Goal: Task Accomplishment & Management: Complete application form

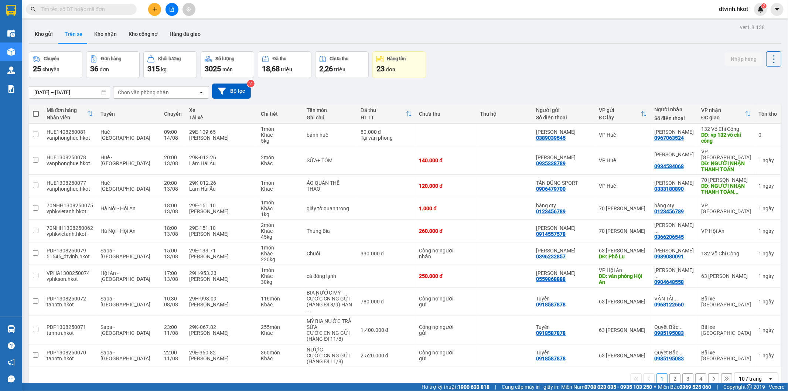
click at [95, 90] on input "[DATE] – [DATE]" at bounding box center [69, 92] width 81 height 12
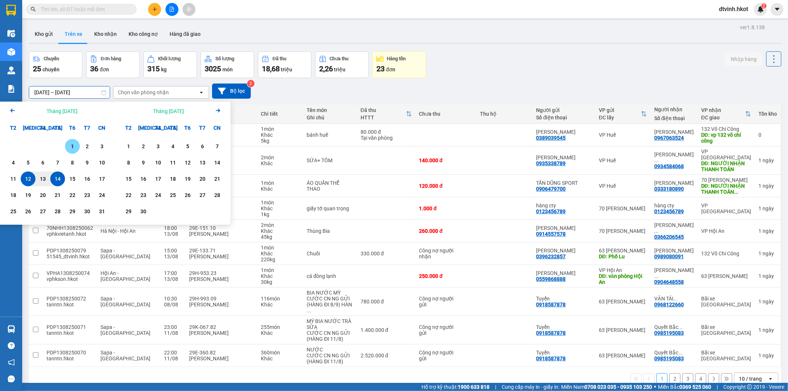
click at [71, 142] on div "1" at bounding box center [72, 146] width 10 height 9
click at [58, 180] on div "14" at bounding box center [57, 178] width 10 height 9
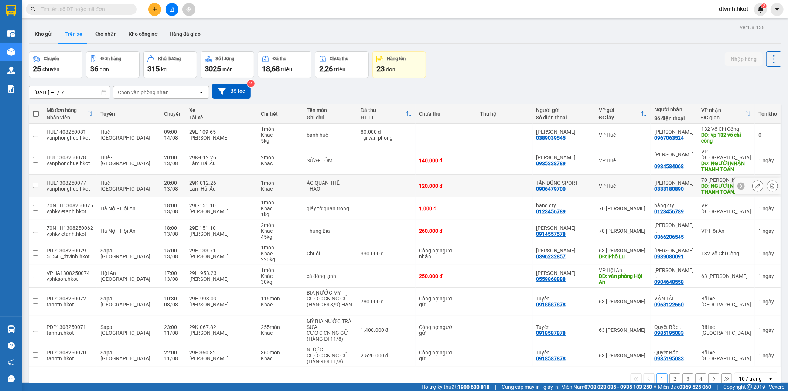
type input "[DATE] – [DATE]"
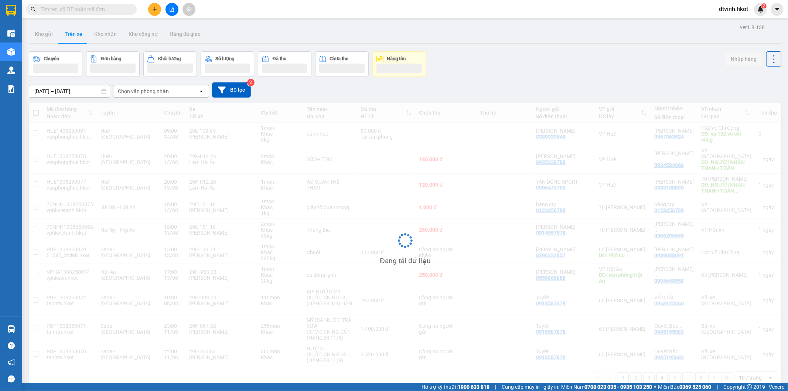
click at [190, 91] on div "Chọn văn phòng nhận" at bounding box center [155, 91] width 85 height 12
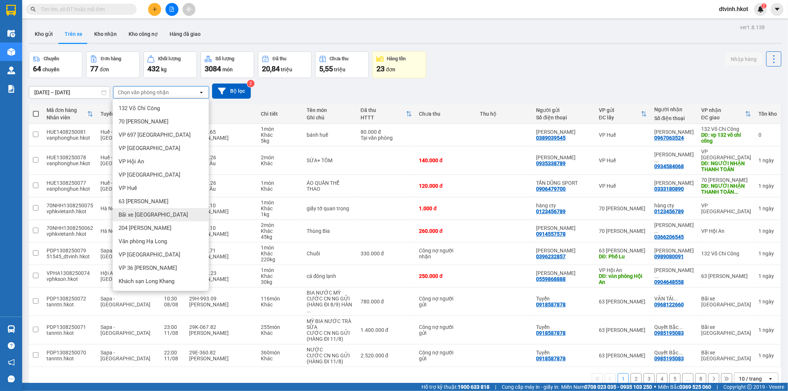
click at [163, 215] on div "Bãi xe [GEOGRAPHIC_DATA]" at bounding box center [161, 214] width 96 height 13
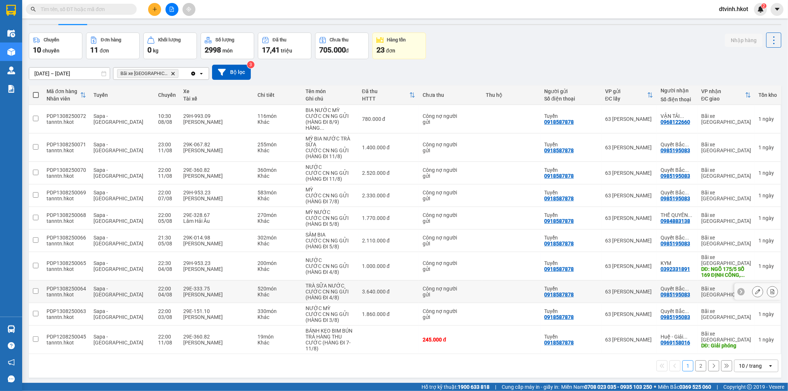
scroll to position [34, 0]
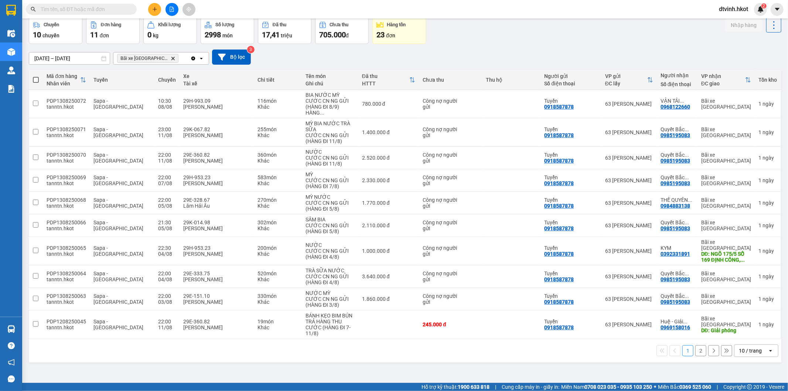
click at [173, 344] on div "1 2 10 / trang open" at bounding box center [405, 350] width 747 height 13
click at [165, 339] on div "1 2 10 / trang open" at bounding box center [405, 351] width 753 height 24
click at [32, 293] on td at bounding box center [36, 299] width 14 height 23
checkbox input "true"
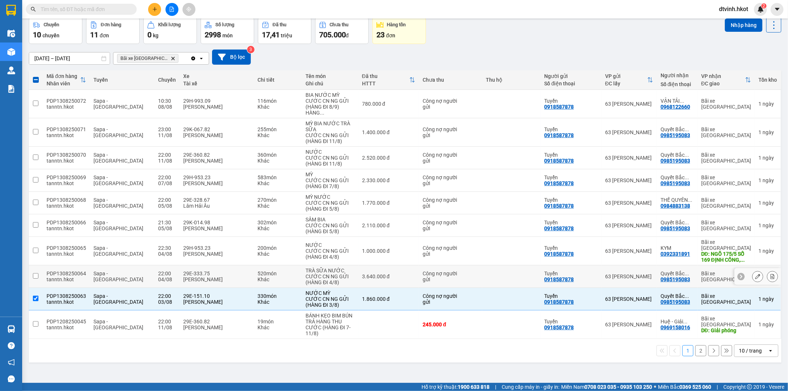
click at [35, 273] on input "checkbox" at bounding box center [36, 276] width 6 height 6
checkbox input "true"
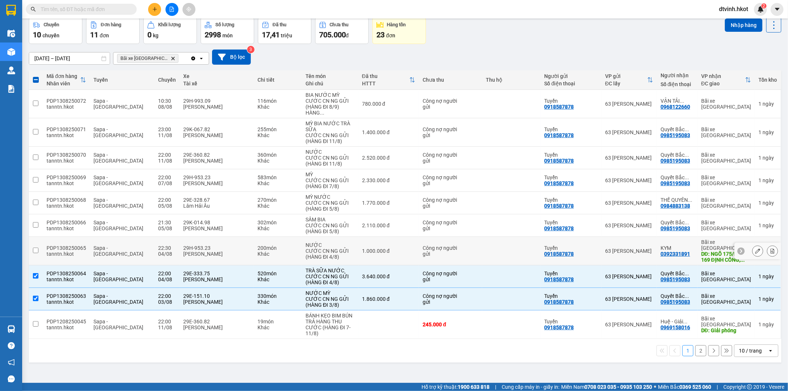
click at [36, 248] on input "checkbox" at bounding box center [36, 251] width 6 height 6
checkbox input "true"
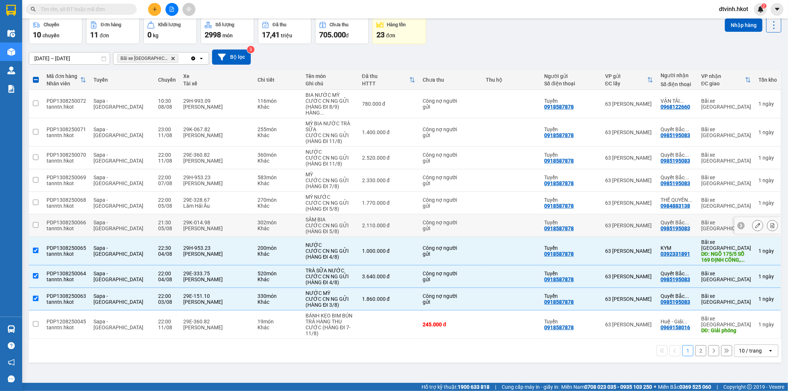
click at [35, 223] on input "checkbox" at bounding box center [36, 225] width 6 height 6
checkbox input "true"
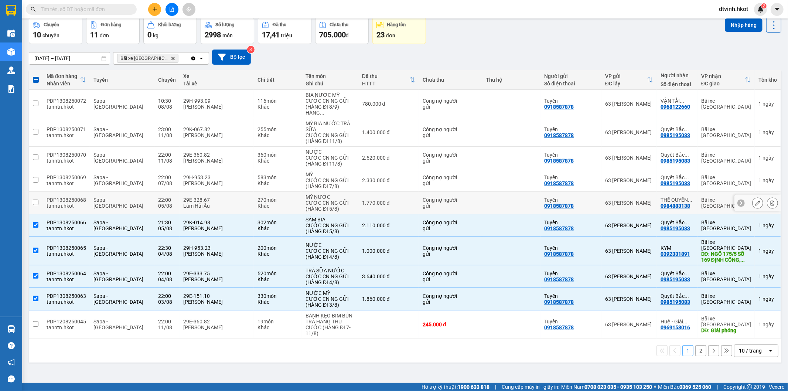
click at [31, 204] on td at bounding box center [36, 203] width 14 height 23
checkbox input "true"
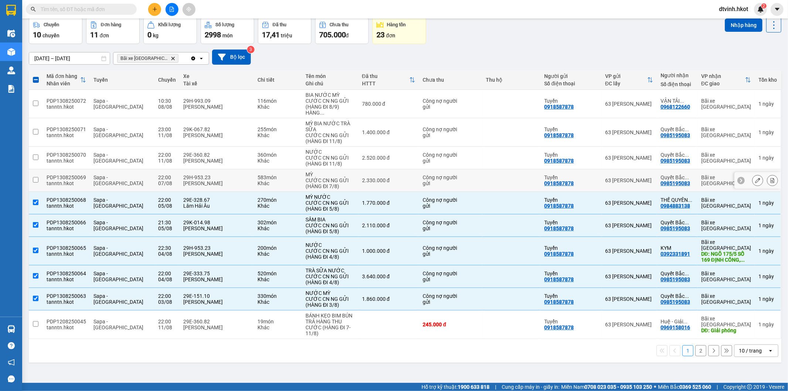
click at [34, 180] on input "checkbox" at bounding box center [36, 180] width 6 height 6
checkbox input "true"
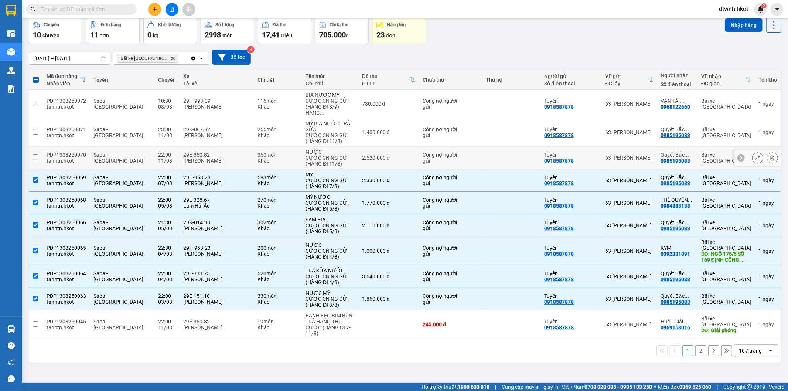
click at [32, 157] on td at bounding box center [36, 158] width 14 height 23
checkbox input "true"
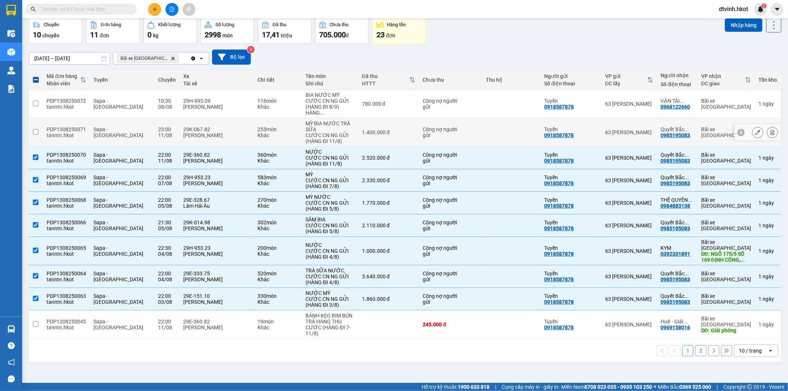
click at [38, 128] on td at bounding box center [36, 132] width 14 height 28
checkbox input "true"
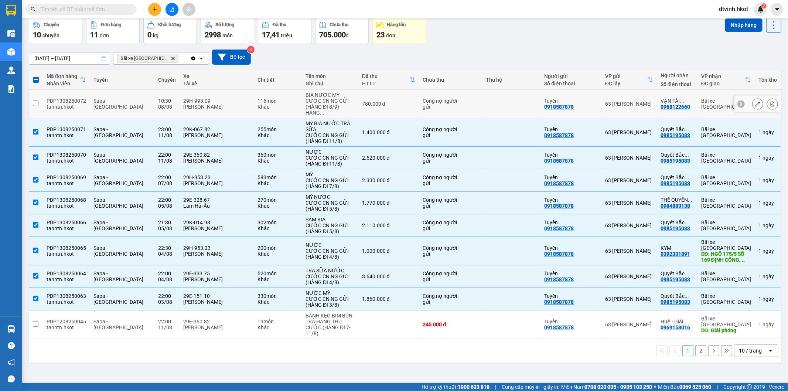
click at [35, 102] on input "checkbox" at bounding box center [36, 104] width 6 height 6
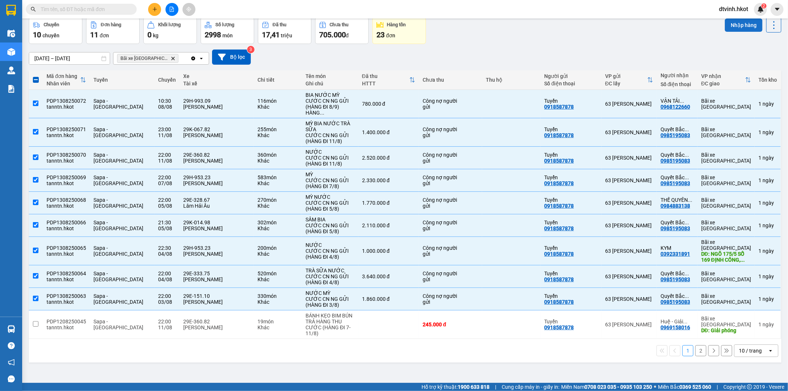
click at [731, 26] on button "Nhập hàng" at bounding box center [744, 24] width 38 height 13
checkbox input "false"
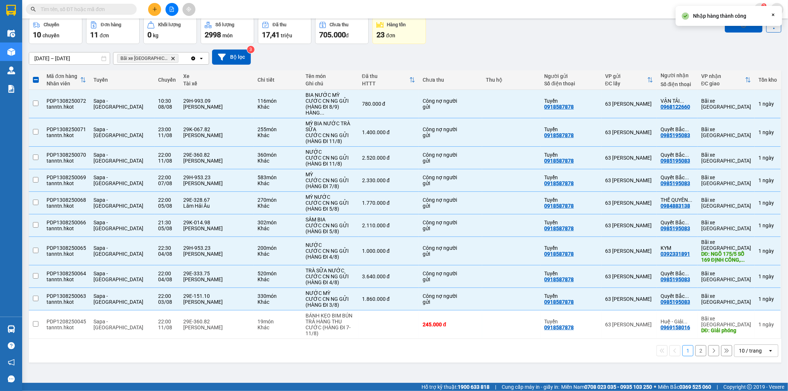
checkbox input "false"
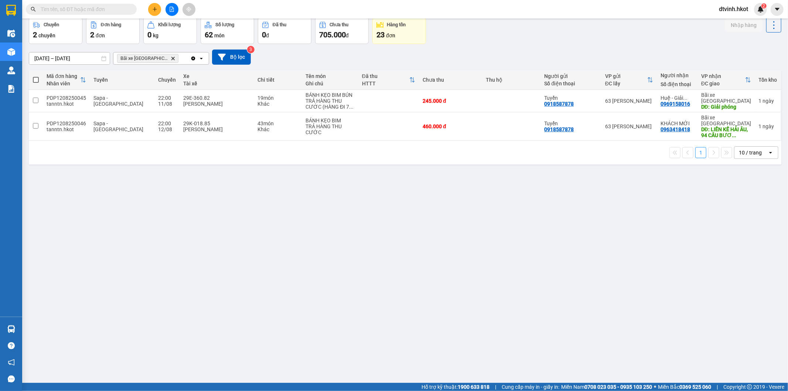
click at [153, 230] on div "ver 1.8.138 Kho gửi Trên xe Kho nhận Kho công nợ Hàng đã giao Chuyến 2 chuyến Đ…" at bounding box center [405, 183] width 759 height 391
click at [34, 123] on input "checkbox" at bounding box center [36, 126] width 6 height 6
checkbox input "true"
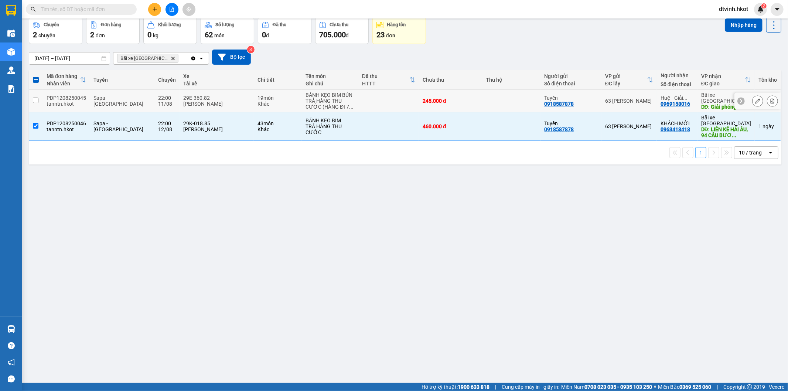
click at [37, 102] on input "checkbox" at bounding box center [36, 101] width 6 height 6
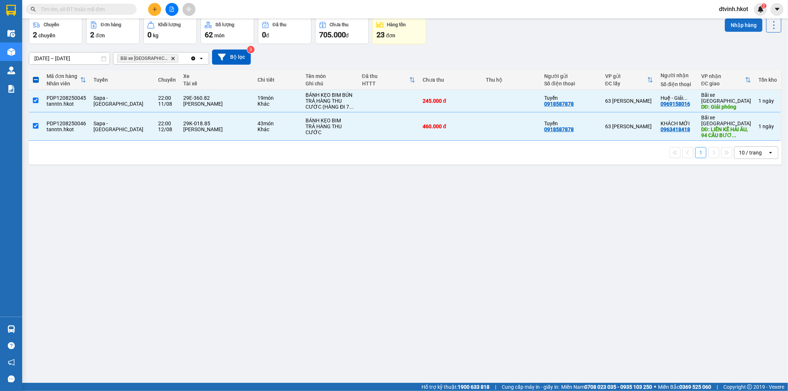
click at [730, 28] on button "Nhập hàng" at bounding box center [744, 24] width 38 height 13
checkbox input "false"
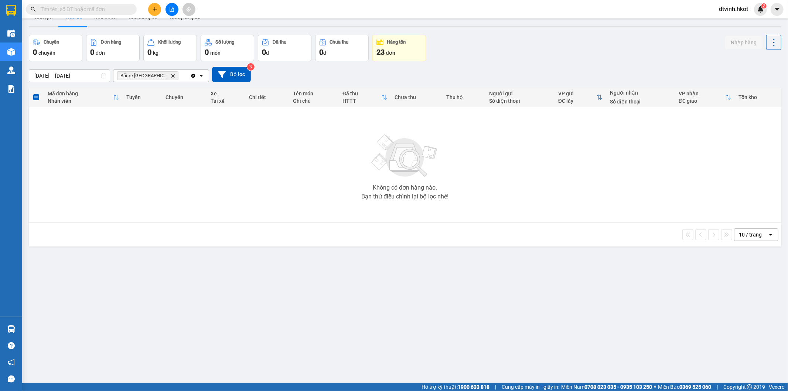
scroll to position [0, 0]
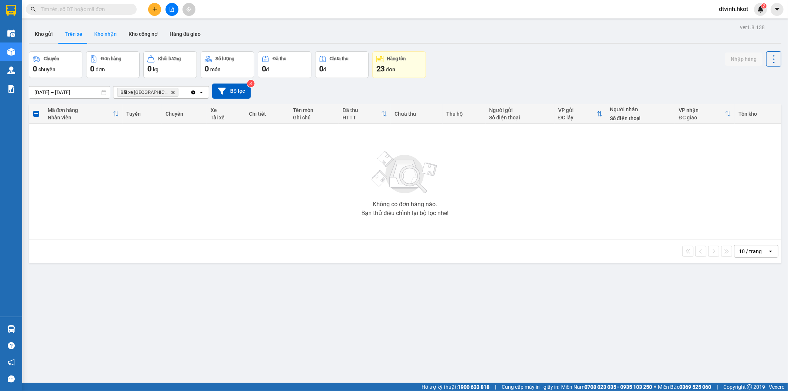
click at [108, 33] on button "Kho nhận" at bounding box center [105, 34] width 34 height 18
type input "[DATE] – [DATE]"
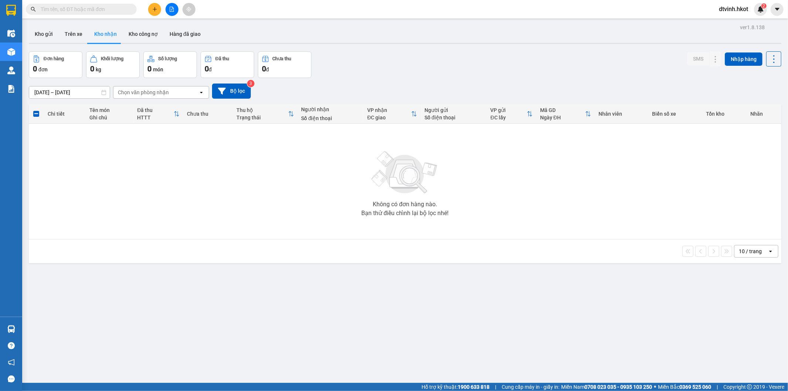
click at [167, 92] on div "Chọn văn phòng nhận" at bounding box center [143, 92] width 51 height 7
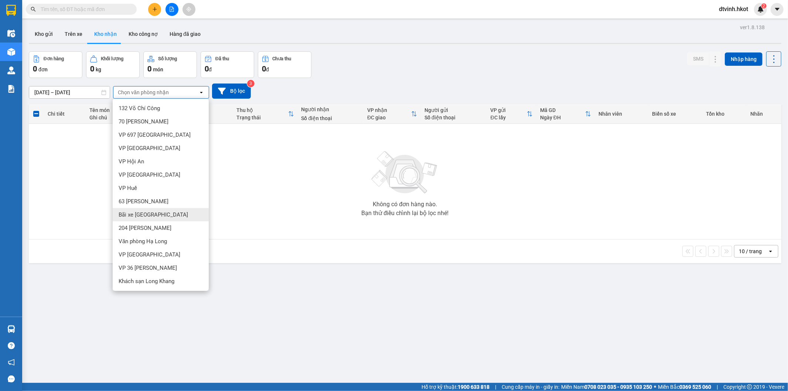
click at [150, 215] on span "Bãi xe [GEOGRAPHIC_DATA]" at bounding box center [153, 214] width 69 height 7
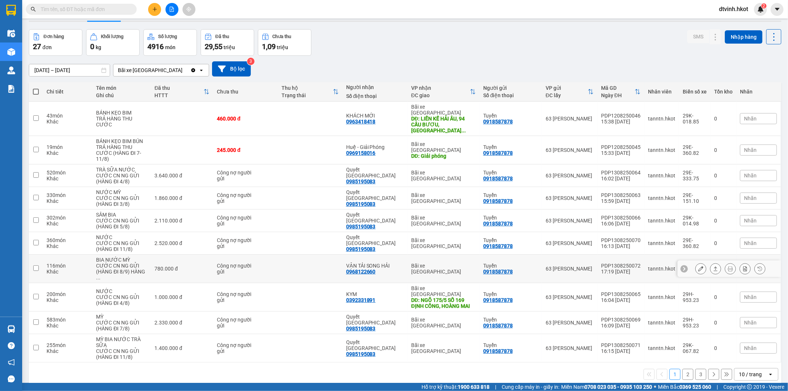
scroll to position [34, 0]
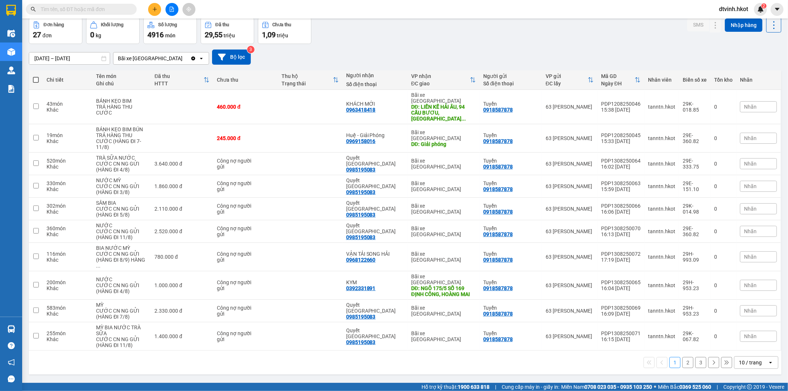
click at [696, 357] on button "3" at bounding box center [701, 362] width 11 height 11
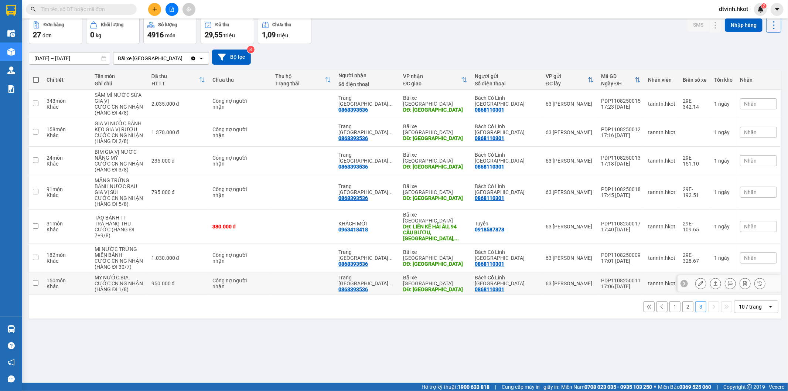
click at [699, 281] on icon at bounding box center [701, 283] width 5 height 5
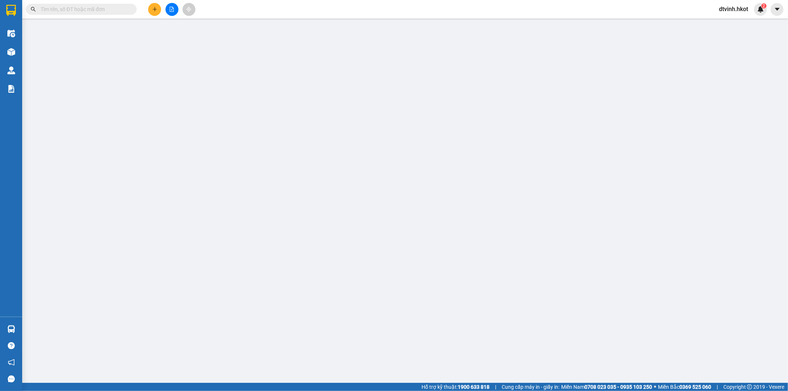
type input "0868110301"
type input "Bách Cổ Linh [GEOGRAPHIC_DATA]"
type input "0868393536"
type input "Trang Long Biên ([GEOGRAPHIC_DATA])"
type input "[GEOGRAPHIC_DATA]"
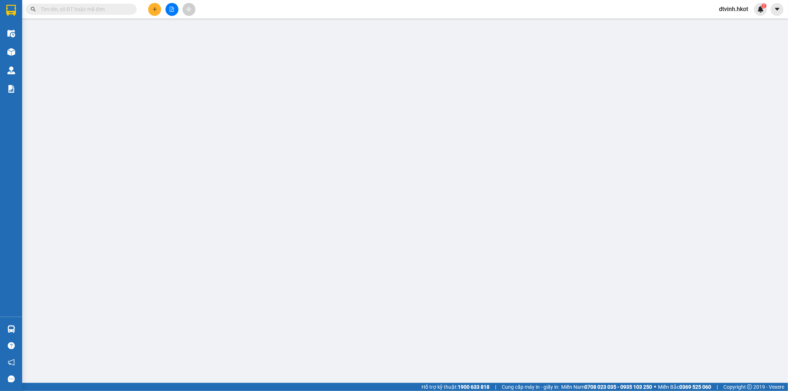
type input "950.000"
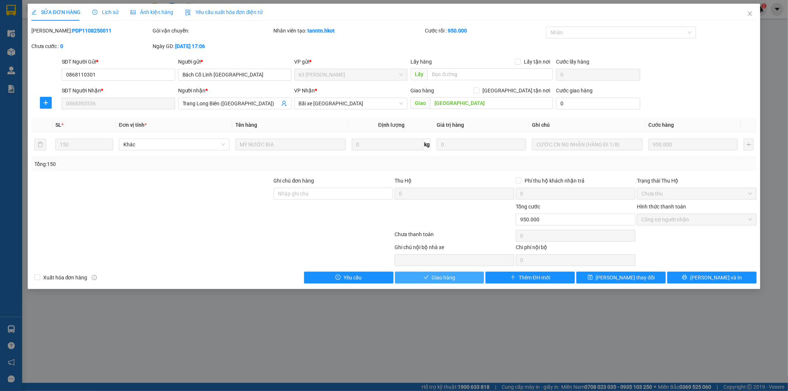
click at [443, 277] on span "Giao hàng" at bounding box center [444, 278] width 24 height 8
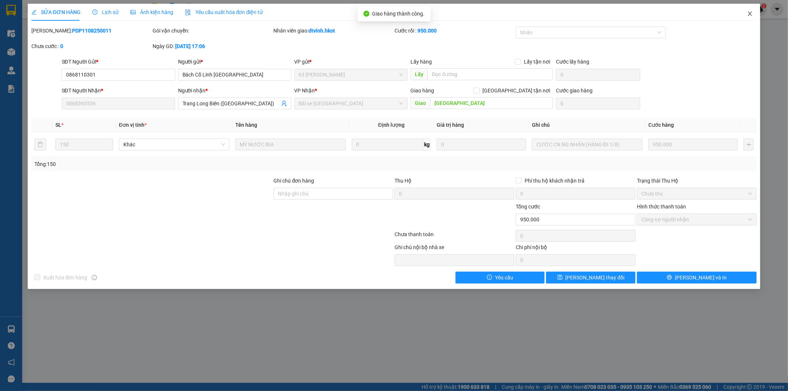
click at [749, 14] on icon "close" at bounding box center [750, 14] width 6 height 6
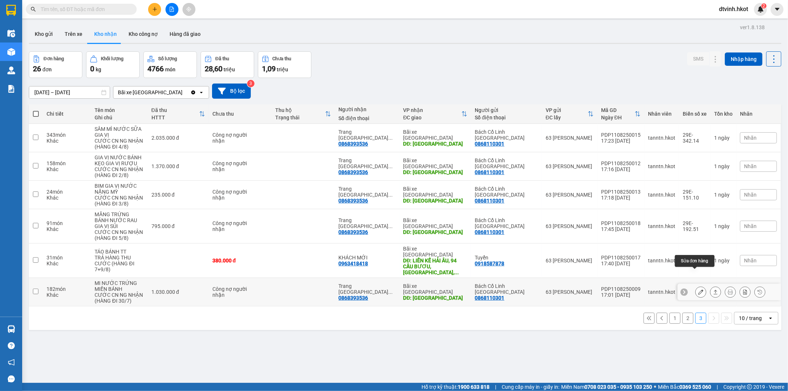
click at [699, 289] on icon at bounding box center [701, 291] width 5 height 5
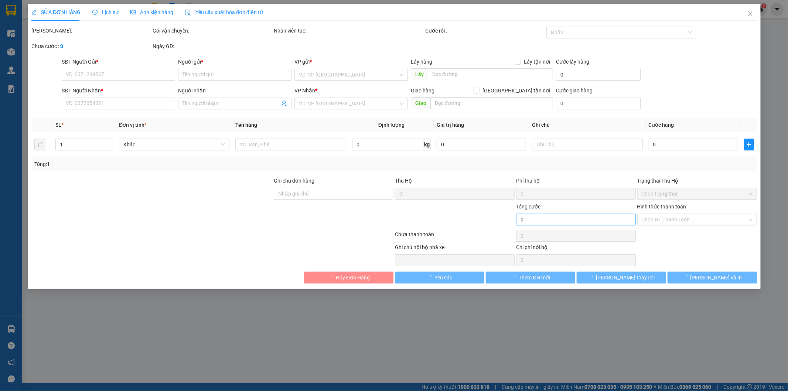
type input "0868110301"
type input "Bách Cổ Linh [GEOGRAPHIC_DATA]"
type input "0868393536"
type input "Trang Long Biên ([GEOGRAPHIC_DATA])"
type input "[GEOGRAPHIC_DATA]"
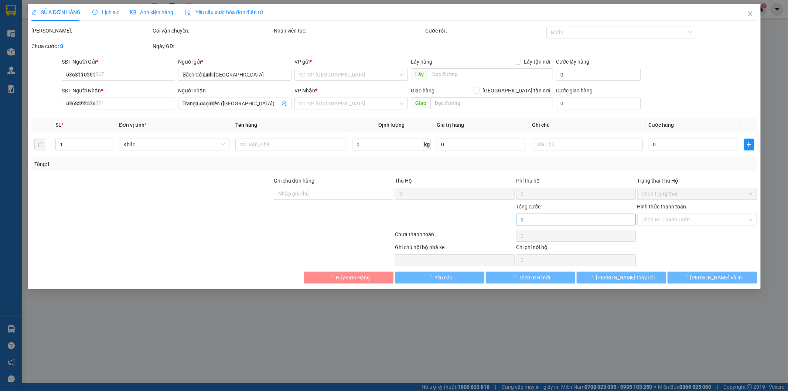
type input "1.030.000"
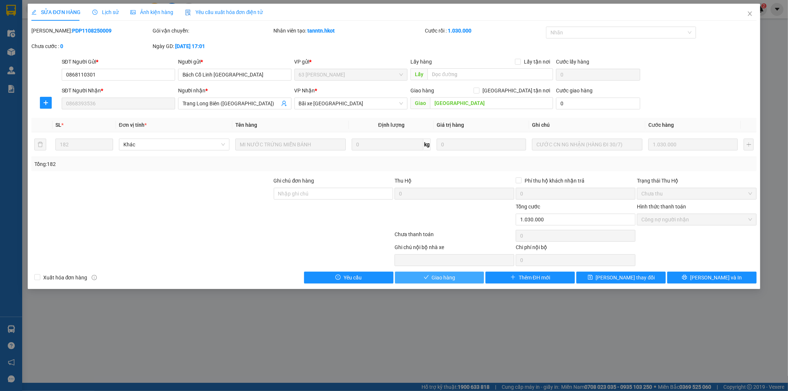
click at [434, 278] on span "Giao hàng" at bounding box center [444, 278] width 24 height 8
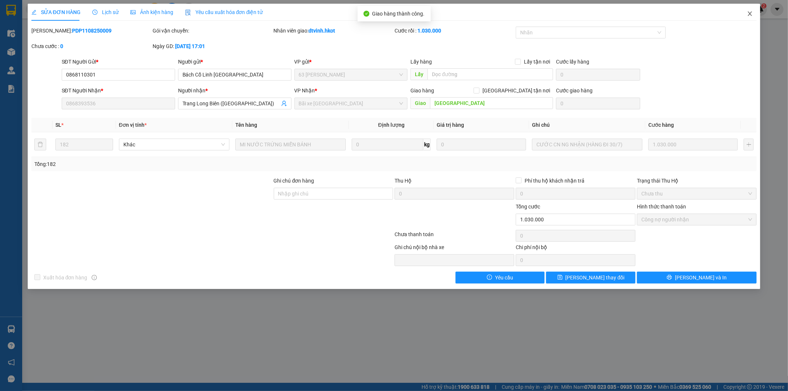
click at [748, 13] on icon "close" at bounding box center [750, 14] width 6 height 6
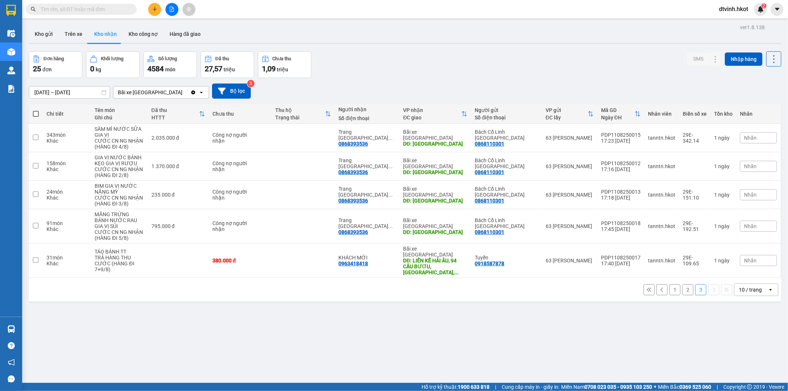
click at [156, 284] on div "1 2 3 10 / trang open" at bounding box center [405, 290] width 747 height 13
click at [699, 224] on icon at bounding box center [701, 226] width 5 height 5
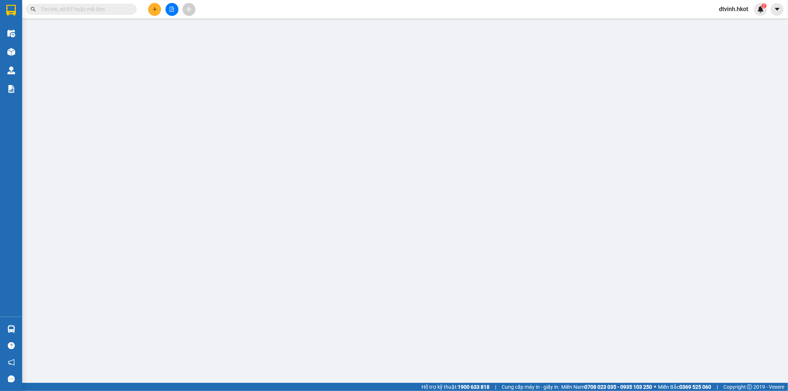
type input "0868110301"
type input "Bách Cổ Linh [GEOGRAPHIC_DATA]"
type input "0868393536"
type input "Trang Long Biên ([GEOGRAPHIC_DATA])"
type input "[GEOGRAPHIC_DATA]"
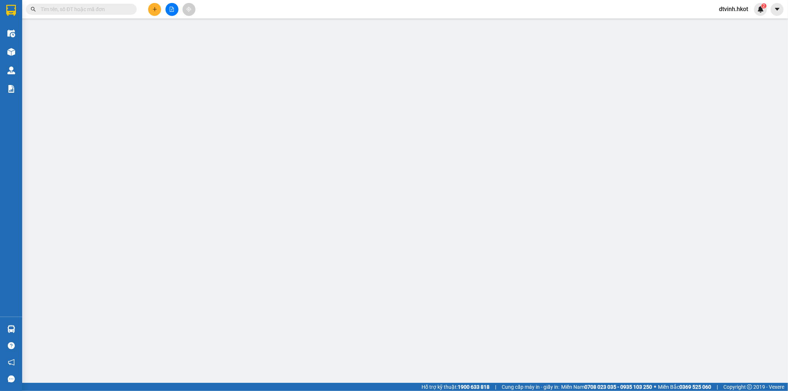
type input "795.000"
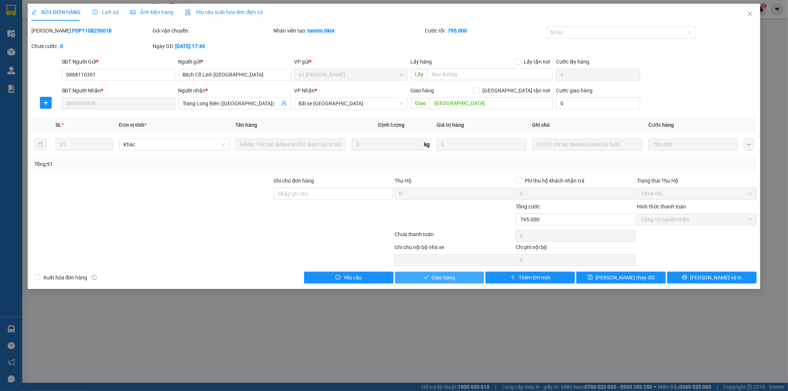
click at [435, 277] on span "Giao hàng" at bounding box center [444, 278] width 24 height 8
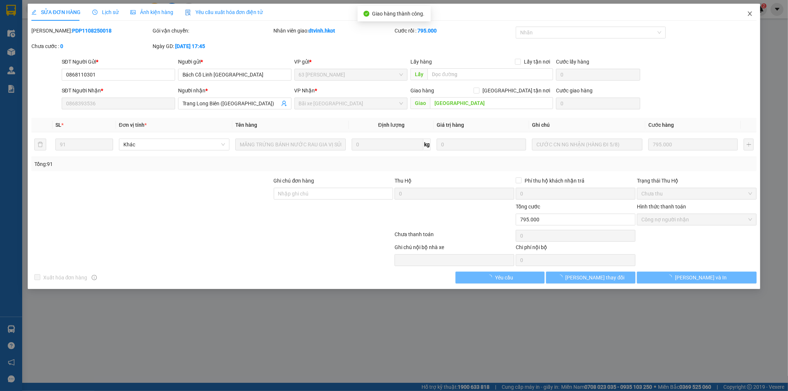
click at [752, 10] on span "Close" at bounding box center [750, 14] width 21 height 21
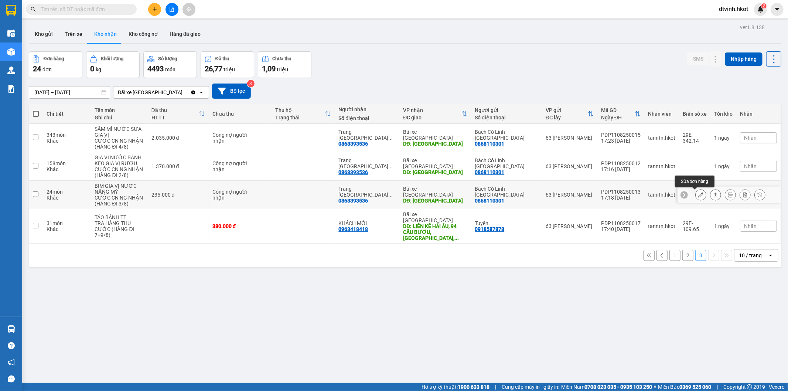
click at [699, 195] on icon at bounding box center [701, 194] width 5 height 5
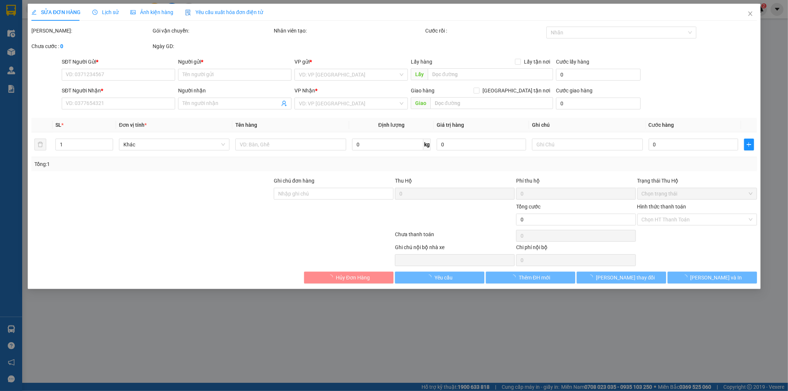
type input "0868110301"
type input "Bách Cổ Linh [GEOGRAPHIC_DATA]"
type input "0868393536"
type input "Trang Long Biên ([GEOGRAPHIC_DATA])"
type input "[GEOGRAPHIC_DATA]"
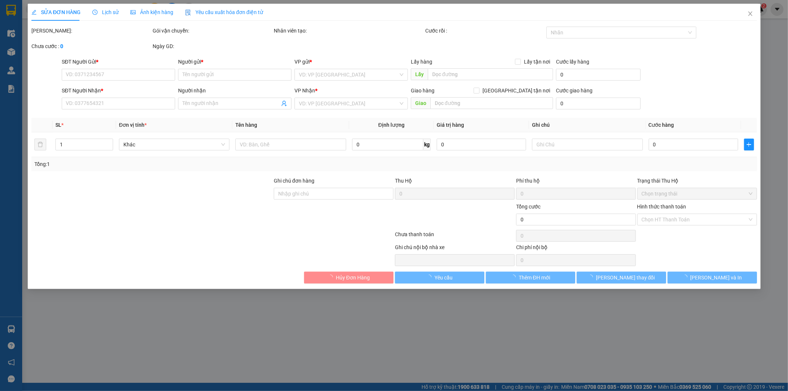
type input "235.000"
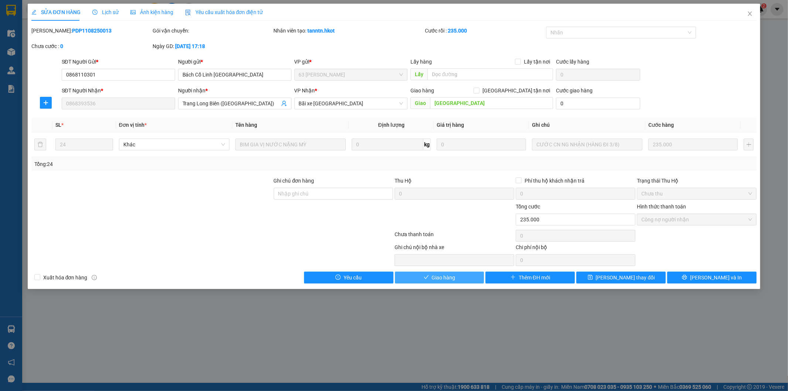
click at [452, 278] on span "Giao hàng" at bounding box center [444, 278] width 24 height 8
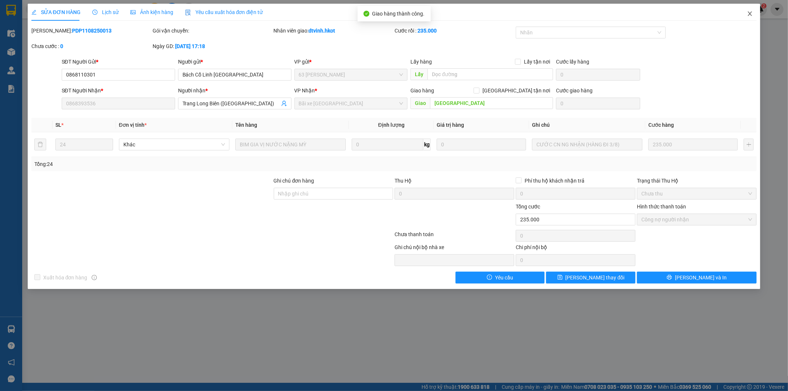
click at [748, 14] on icon "close" at bounding box center [750, 14] width 6 height 6
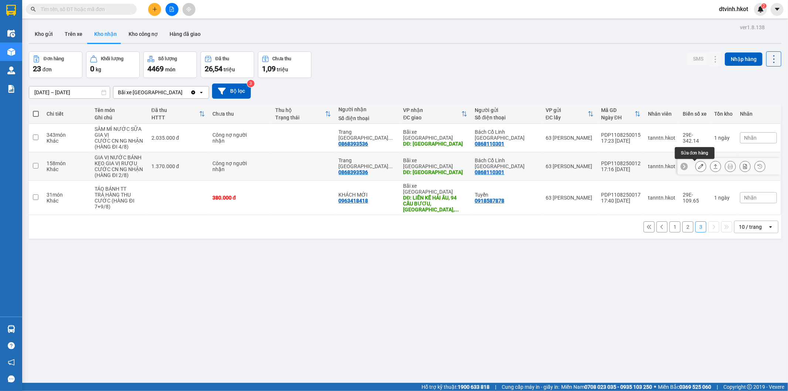
click at [699, 167] on icon at bounding box center [701, 166] width 5 height 5
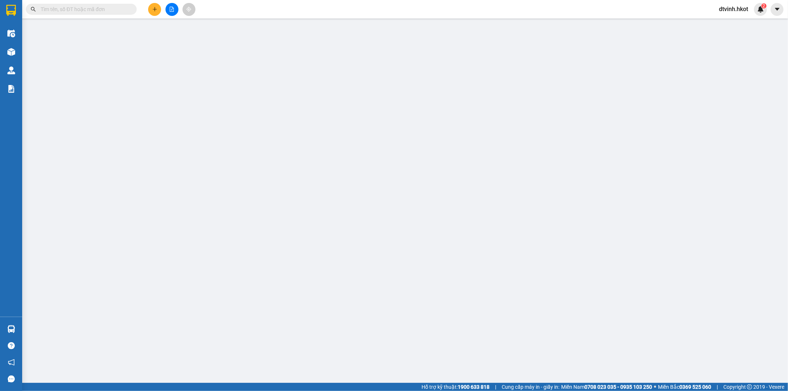
type input "0868110301"
type input "Bách Cổ Linh [GEOGRAPHIC_DATA]"
type input "0868393536"
type input "Trang Long Biên ([GEOGRAPHIC_DATA])"
type input "[GEOGRAPHIC_DATA]"
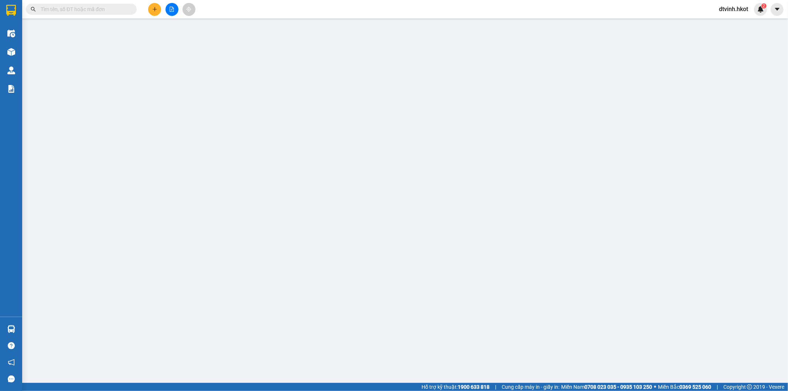
type input "1.370.000"
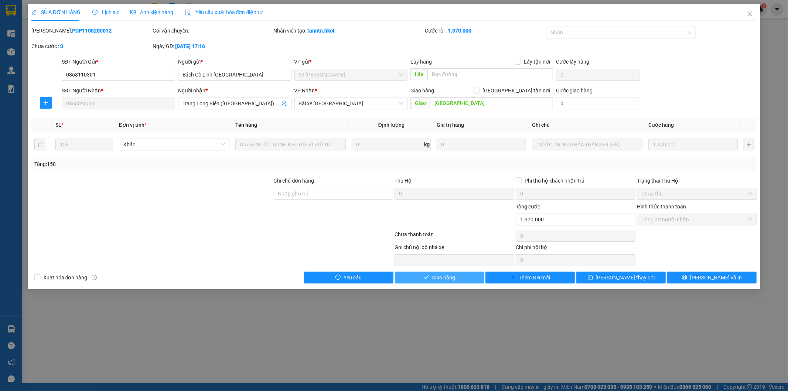
click at [433, 278] on span "Giao hàng" at bounding box center [444, 278] width 24 height 8
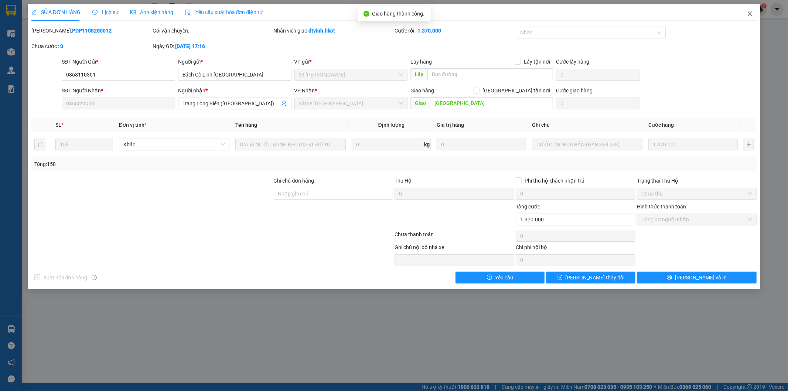
click at [752, 11] on icon "close" at bounding box center [750, 14] width 6 height 6
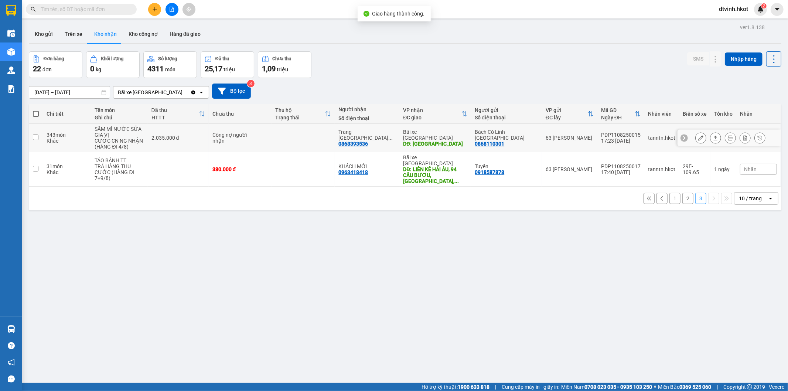
click at [699, 136] on icon at bounding box center [701, 137] width 5 height 5
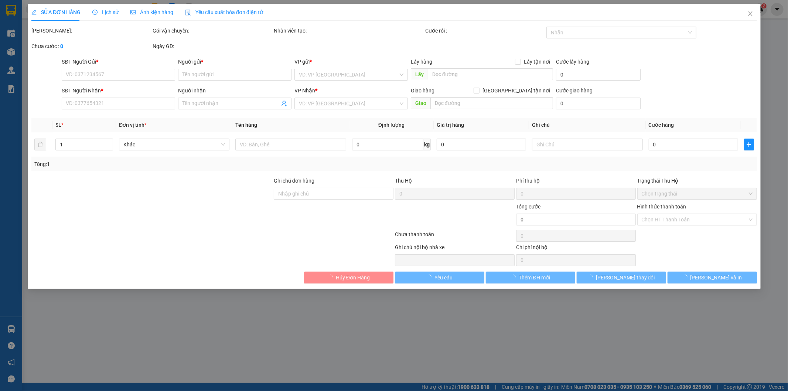
type input "0868110301"
type input "Bách Cổ Linh [GEOGRAPHIC_DATA]"
type input "0868393536"
type input "Trang Long Biên ([GEOGRAPHIC_DATA])"
type input "[GEOGRAPHIC_DATA]"
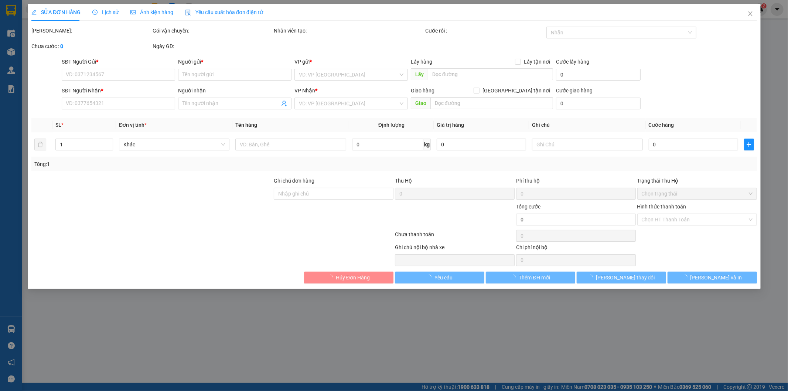
type input "2.035.000"
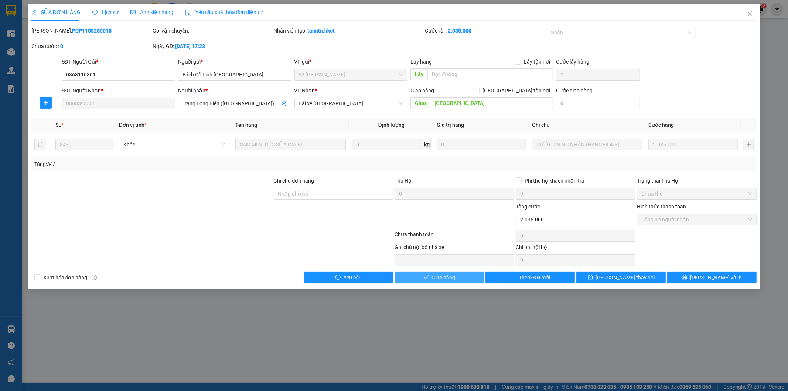
click at [435, 278] on span "Giao hàng" at bounding box center [444, 278] width 24 height 8
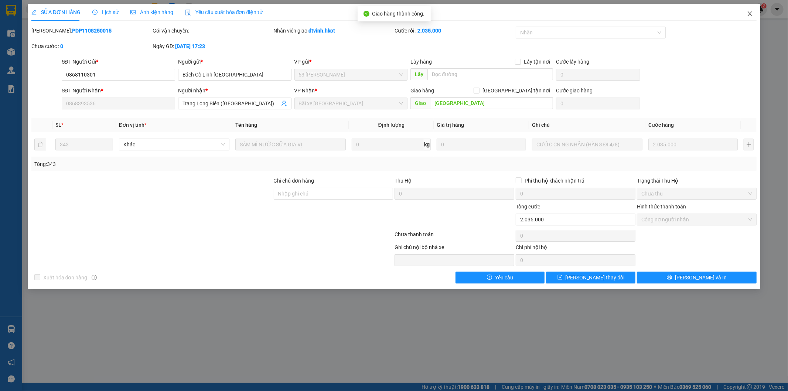
click at [750, 13] on icon "close" at bounding box center [750, 13] width 4 height 4
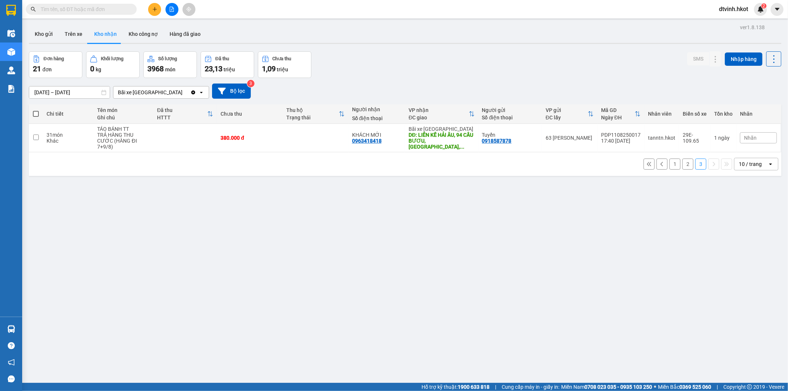
click at [683, 159] on button "2" at bounding box center [688, 164] width 11 height 11
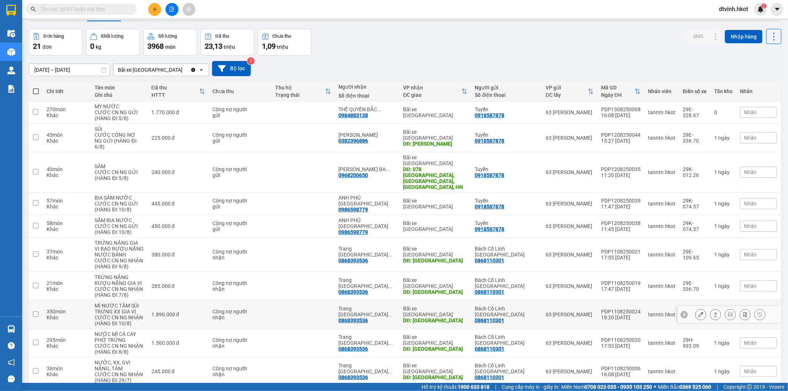
scroll to position [34, 0]
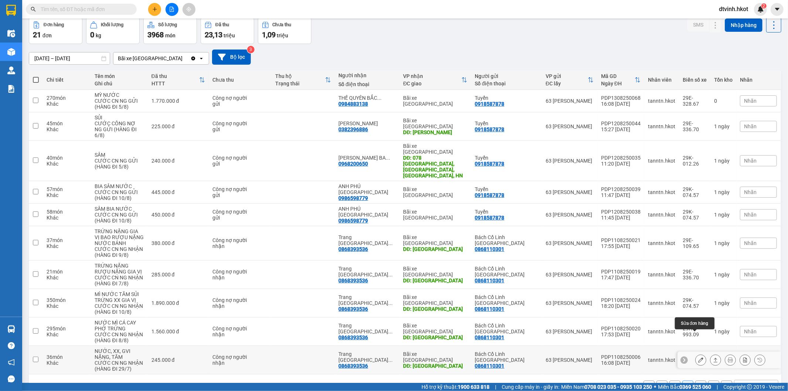
click at [699, 357] on icon at bounding box center [701, 359] width 5 height 5
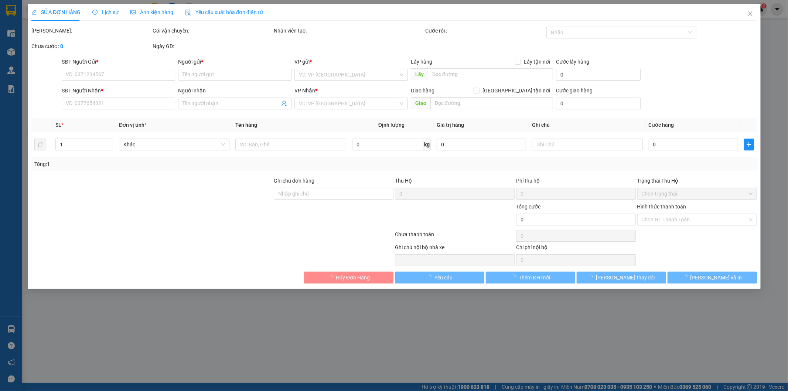
type input "0868110301"
type input "Bách Cổ Linh [GEOGRAPHIC_DATA]"
type input "0868393536"
type input "Trang Long Biên ([GEOGRAPHIC_DATA])"
type input "[GEOGRAPHIC_DATA]"
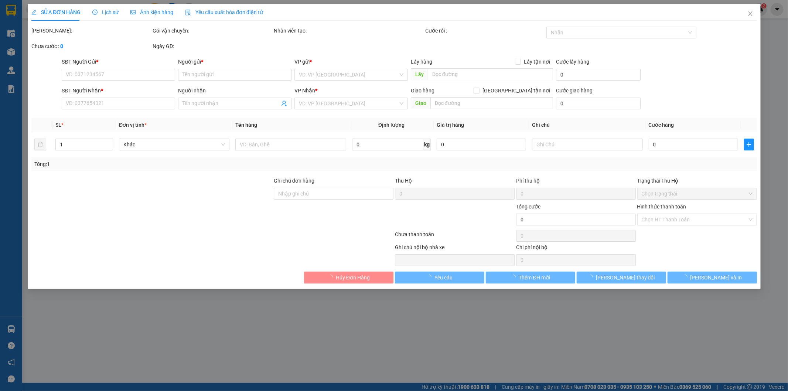
type input "245.000"
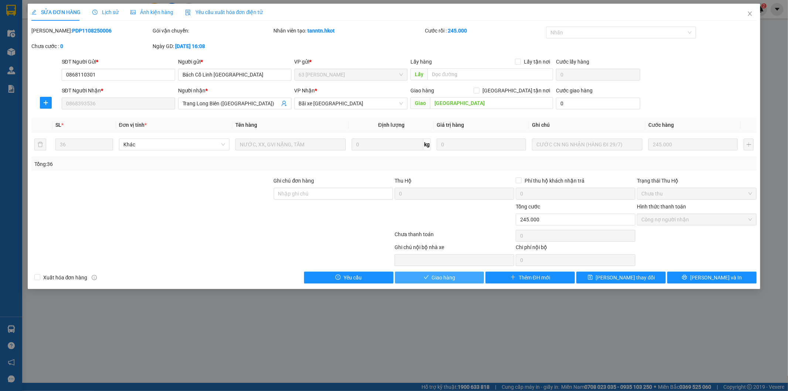
click at [445, 277] on span "Giao hàng" at bounding box center [444, 278] width 24 height 8
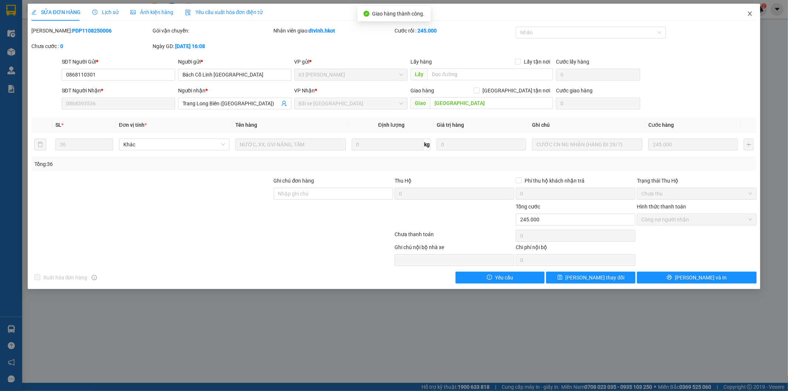
click at [748, 13] on icon "close" at bounding box center [750, 14] width 6 height 6
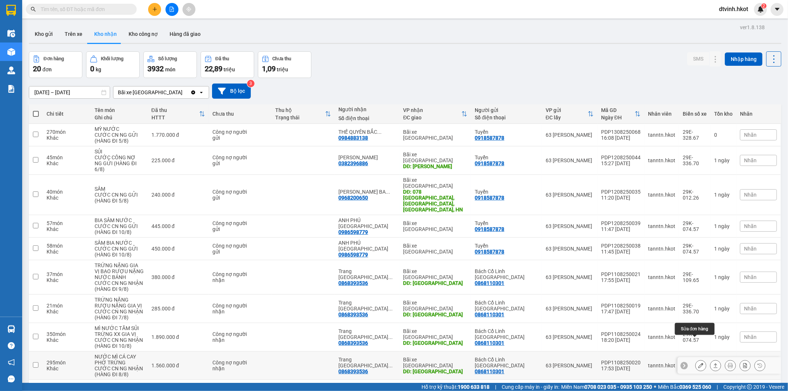
click at [699, 363] on icon at bounding box center [701, 365] width 5 height 5
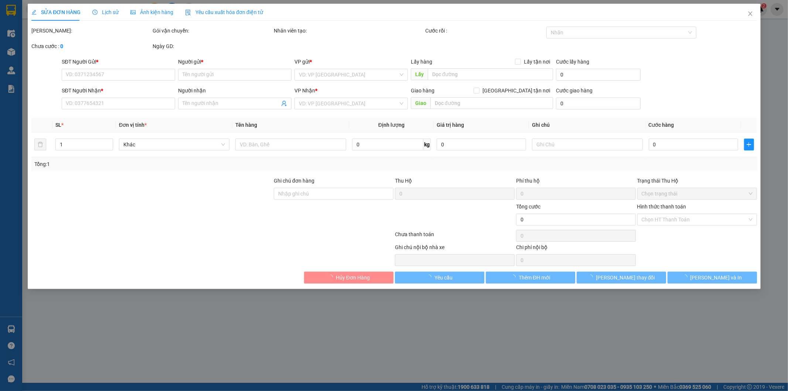
type input "0868110301"
type input "Bách Cổ Linh [GEOGRAPHIC_DATA]"
type input "0868393536"
type input "Trang Long Biên ([GEOGRAPHIC_DATA])"
type input "[GEOGRAPHIC_DATA]"
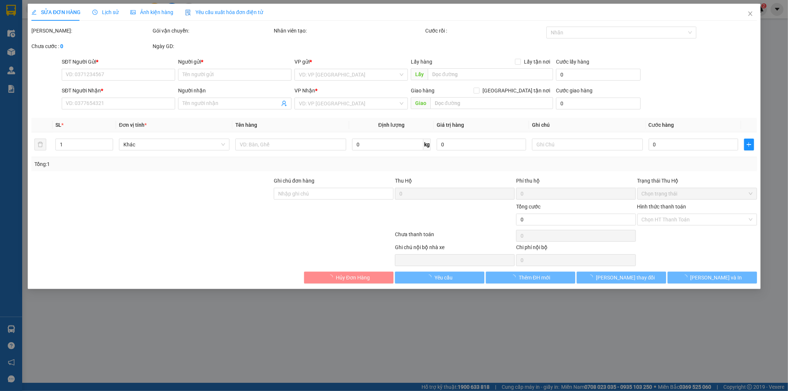
type input "1.560.000"
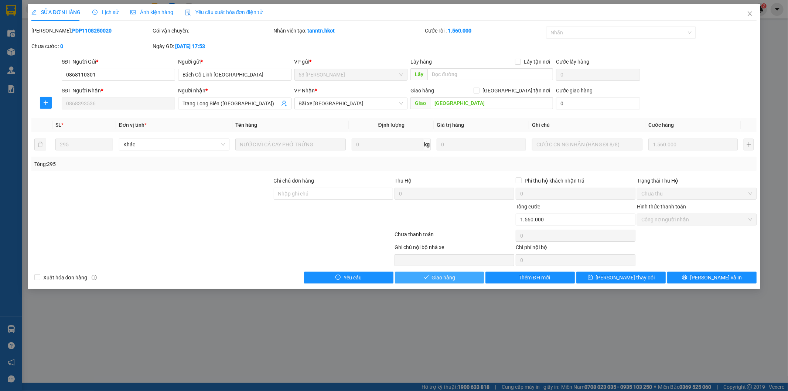
click at [444, 278] on span "Giao hàng" at bounding box center [444, 278] width 24 height 8
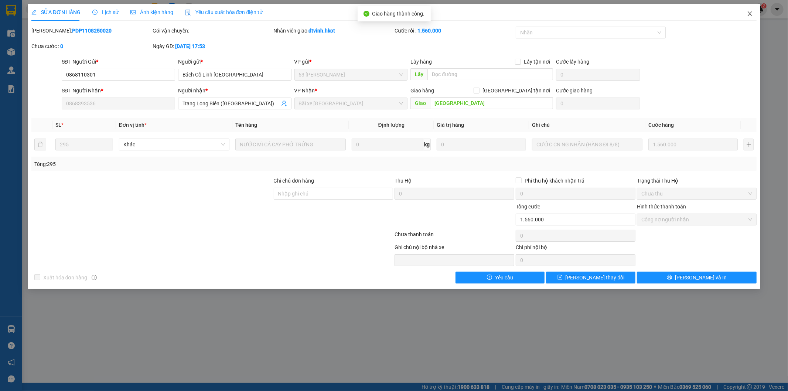
click at [751, 16] on icon "close" at bounding box center [750, 14] width 6 height 6
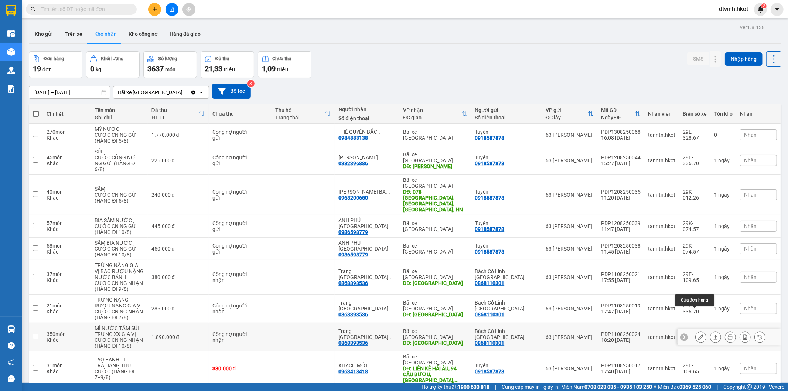
click at [699, 335] on icon at bounding box center [701, 337] width 5 height 5
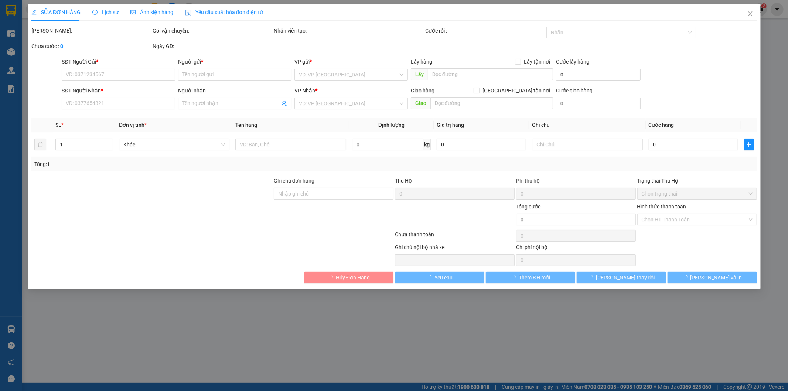
type input "0868110301"
type input "Bách Cổ Linh [GEOGRAPHIC_DATA]"
type input "0868393536"
type input "Trang Long Biên ([GEOGRAPHIC_DATA])"
type input "[GEOGRAPHIC_DATA]"
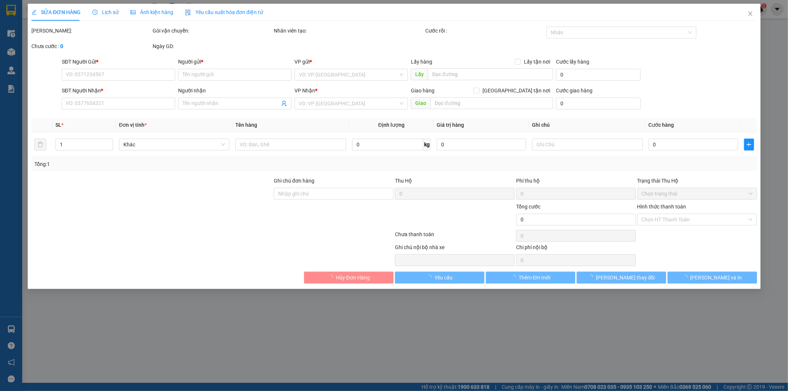
type input "1.890.000"
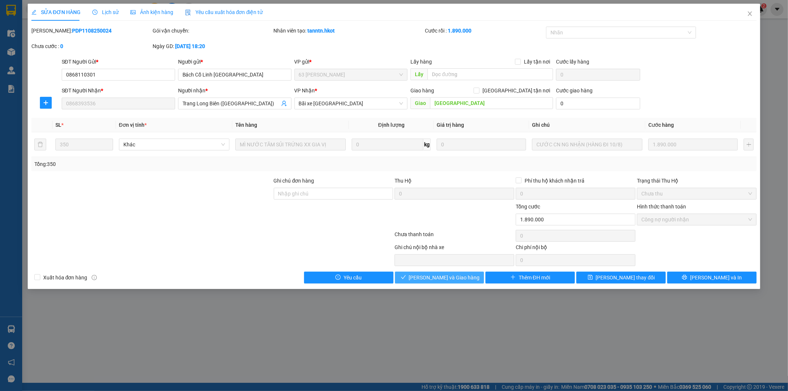
click at [435, 280] on span "[PERSON_NAME] và Giao hàng" at bounding box center [444, 278] width 71 height 8
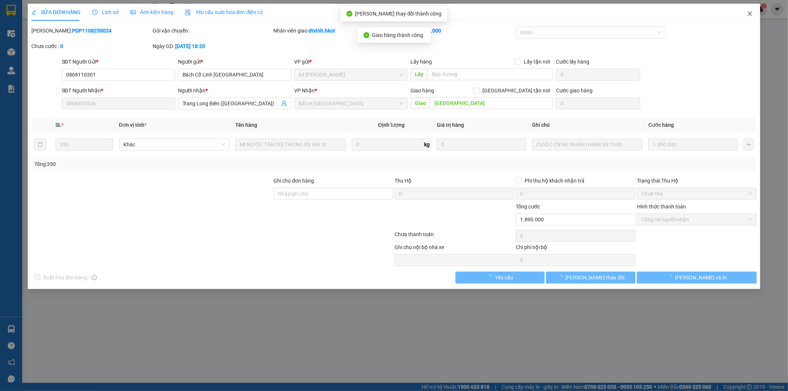
click at [751, 13] on icon "close" at bounding box center [750, 13] width 4 height 4
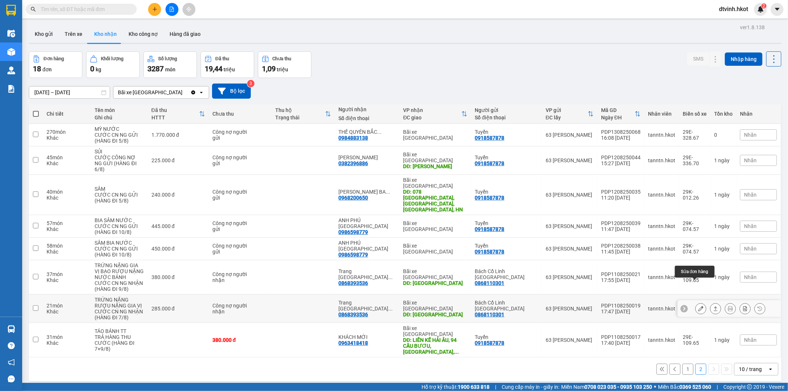
click at [699, 306] on icon at bounding box center [701, 308] width 5 height 5
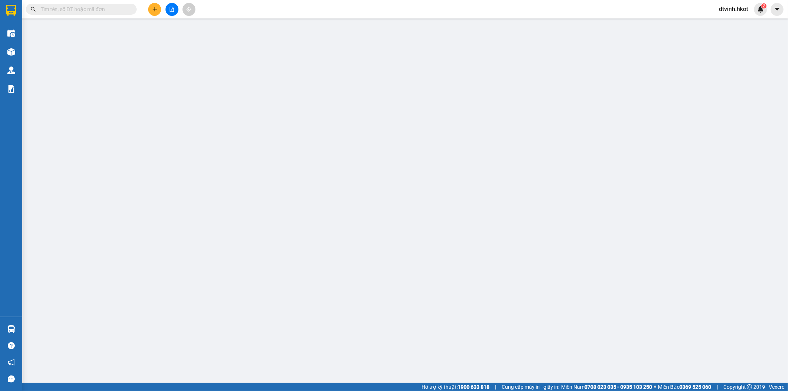
type input "0868110301"
type input "Bách Cổ Linh [GEOGRAPHIC_DATA]"
type input "0868393536"
type input "Trang Long Biên ([GEOGRAPHIC_DATA])"
type input "[GEOGRAPHIC_DATA]"
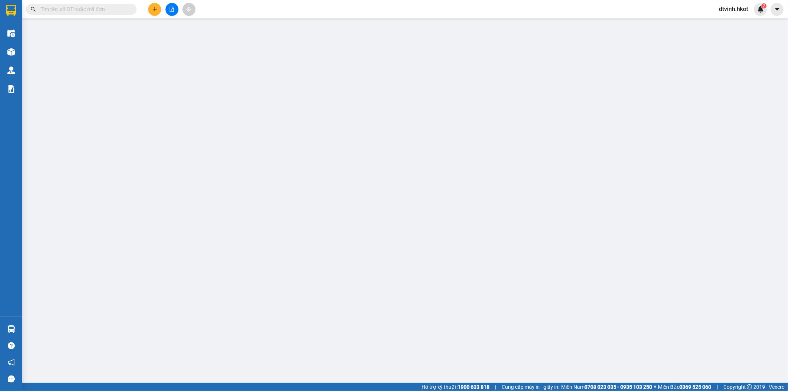
type input "285.000"
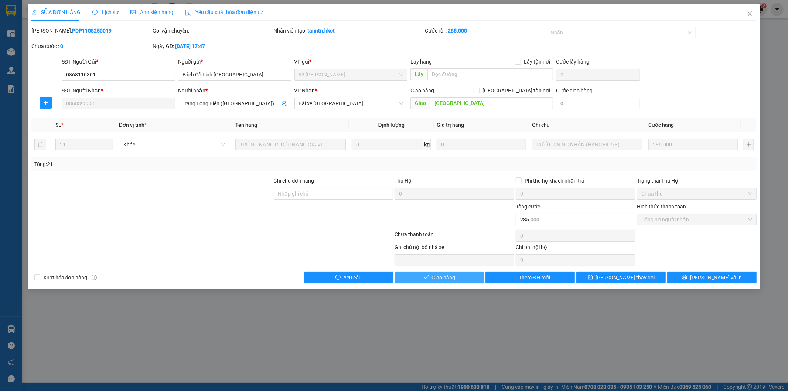
click at [452, 275] on span "Giao hàng" at bounding box center [444, 278] width 24 height 8
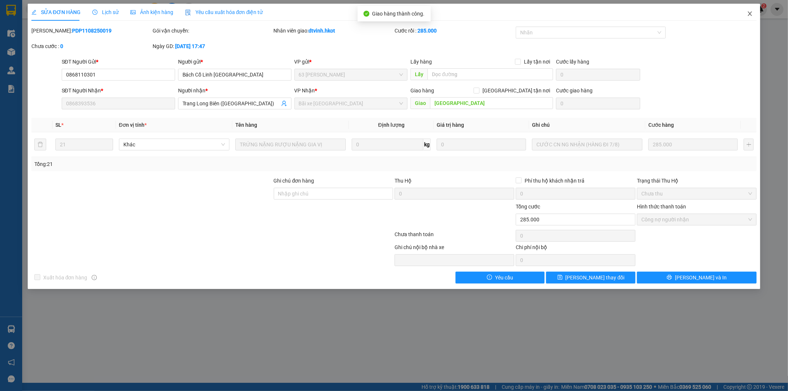
click at [751, 13] on icon "close" at bounding box center [750, 14] width 6 height 6
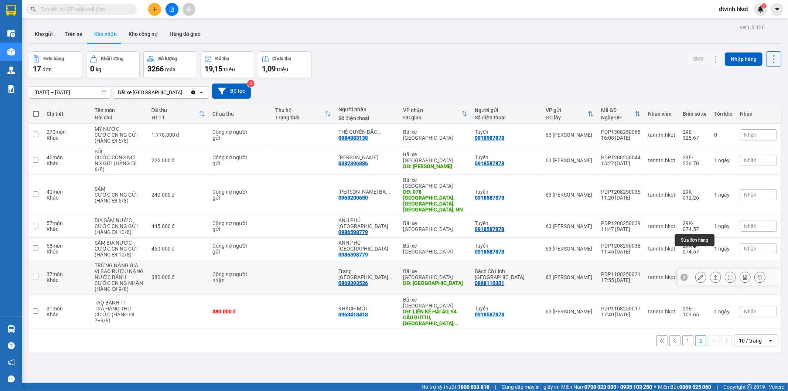
click at [697, 271] on button at bounding box center [701, 277] width 10 height 13
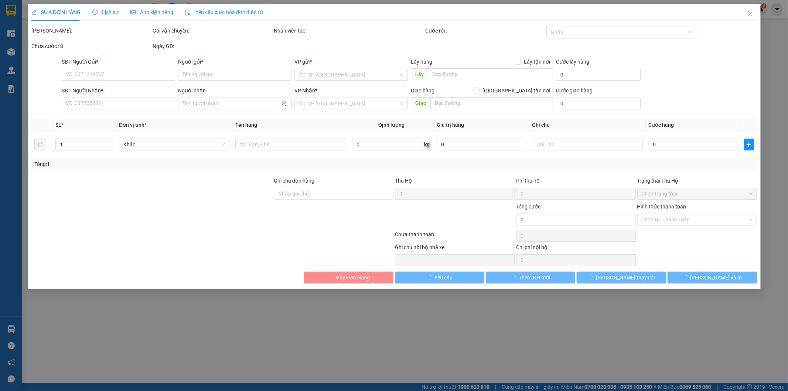
type input "0868110301"
type input "Bách Cổ Linh [GEOGRAPHIC_DATA]"
type input "0868393536"
type input "Trang Long Biên ([GEOGRAPHIC_DATA])"
type input "[GEOGRAPHIC_DATA]"
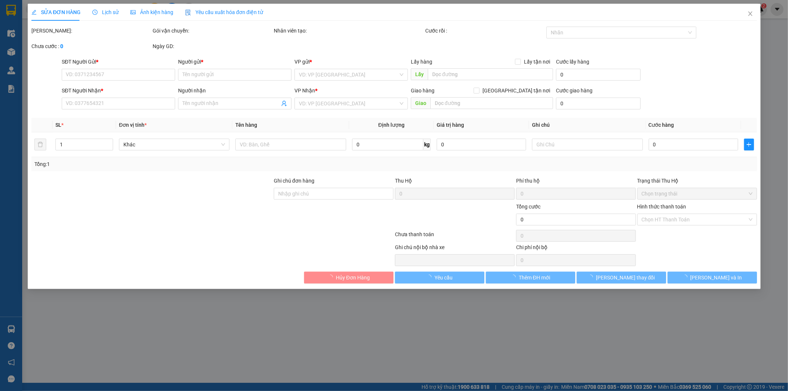
type input "380.000"
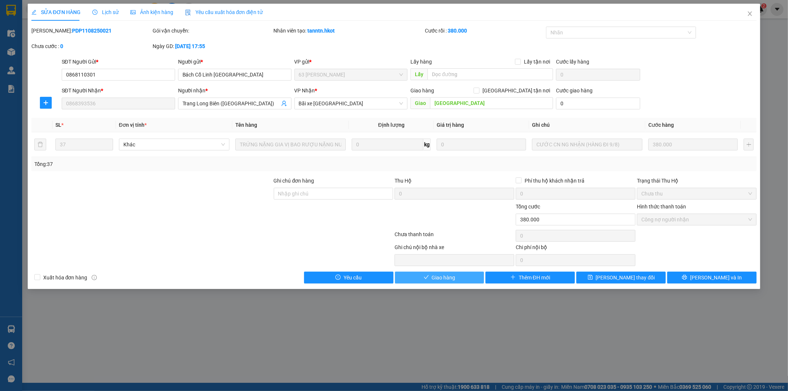
click at [448, 279] on span "Giao hàng" at bounding box center [444, 278] width 24 height 8
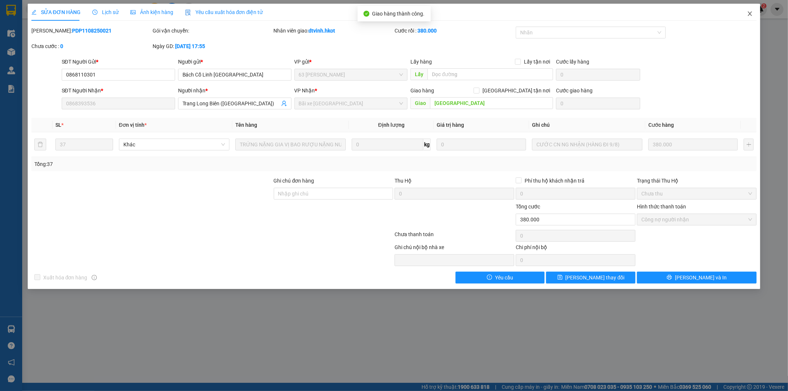
click at [751, 13] on icon "close" at bounding box center [750, 14] width 6 height 6
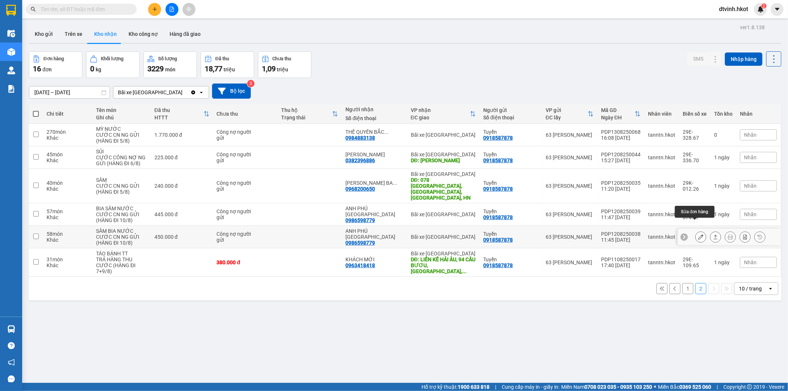
click at [696, 231] on button at bounding box center [701, 237] width 10 height 13
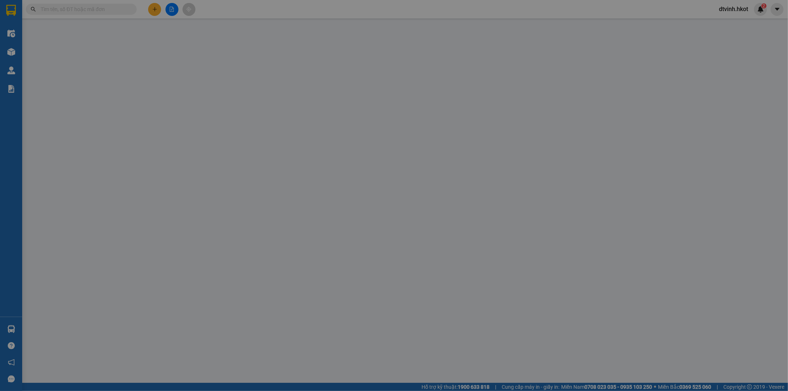
type input "0918587878"
type input "Tuyển"
type input "0986598779"
type input "ANH PHÚ [GEOGRAPHIC_DATA]"
type input "450.000"
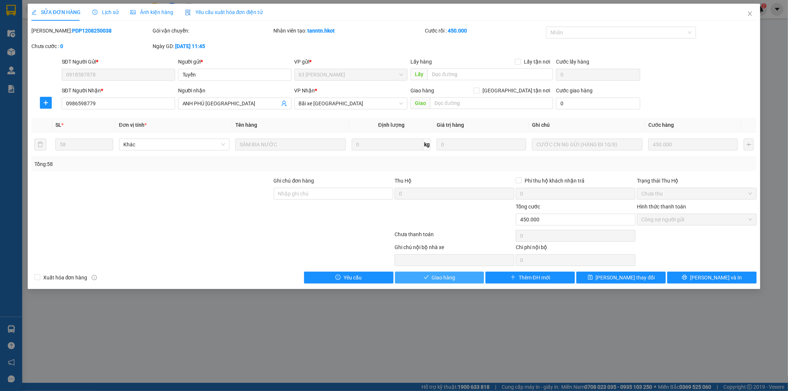
click at [442, 276] on span "Giao hàng" at bounding box center [444, 278] width 24 height 8
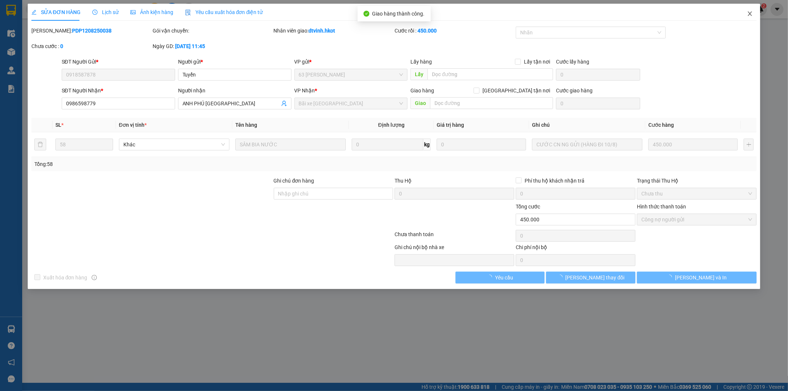
click at [751, 12] on icon "close" at bounding box center [750, 14] width 6 height 6
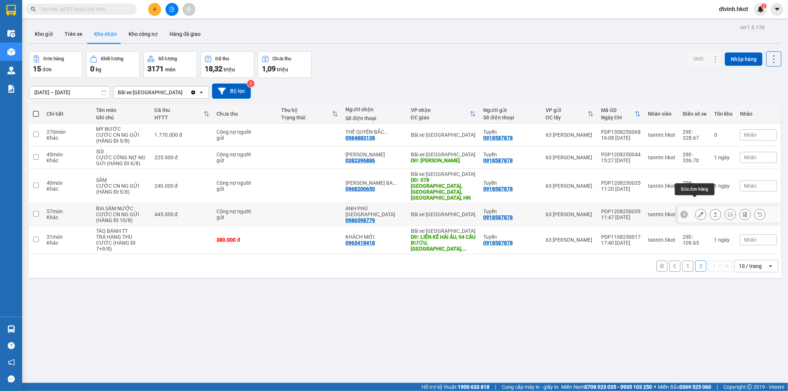
click at [699, 212] on icon at bounding box center [701, 214] width 5 height 5
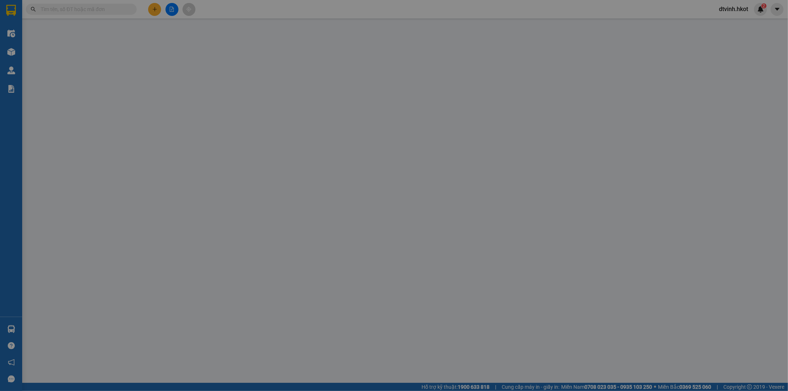
type input "0918587878"
type input "Tuyển"
type input "0986598779"
type input "ANH PHÚ [GEOGRAPHIC_DATA]"
type input "445.000"
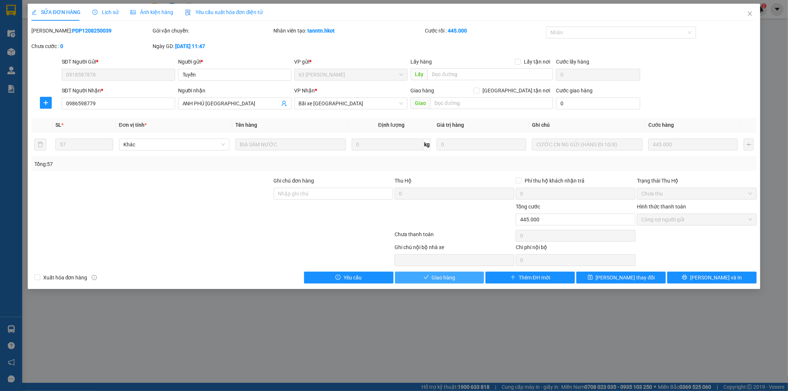
click at [440, 276] on span "Giao hàng" at bounding box center [444, 278] width 24 height 8
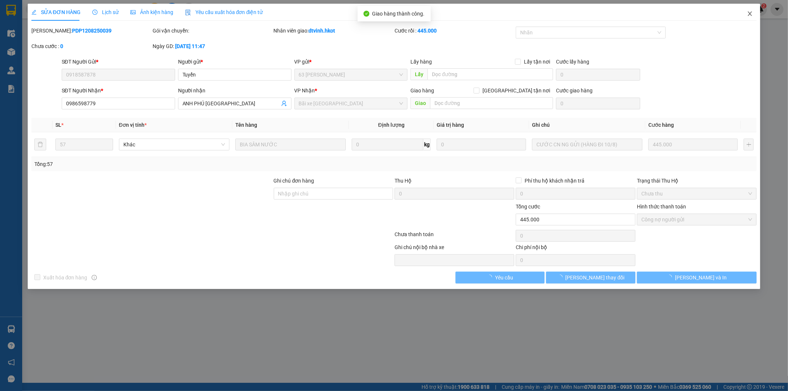
click at [751, 12] on icon "close" at bounding box center [750, 14] width 6 height 6
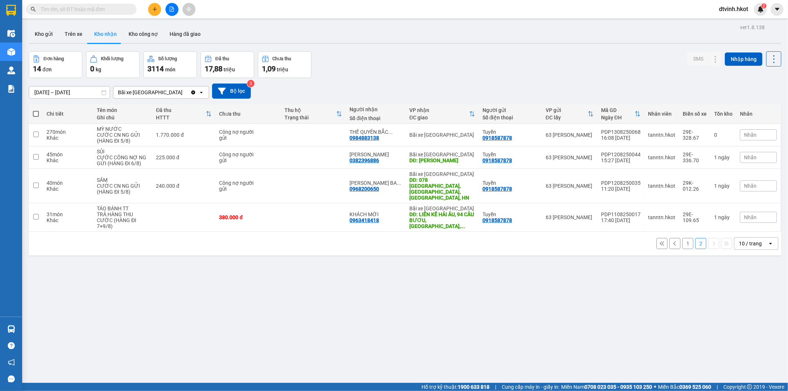
click at [141, 315] on div "ver 1.8.138 Kho gửi Trên xe Kho nhận Kho công nợ Hàng đã giao Đơn hàng 14 đơn K…" at bounding box center [405, 217] width 759 height 391
click at [699, 215] on icon at bounding box center [701, 217] width 5 height 5
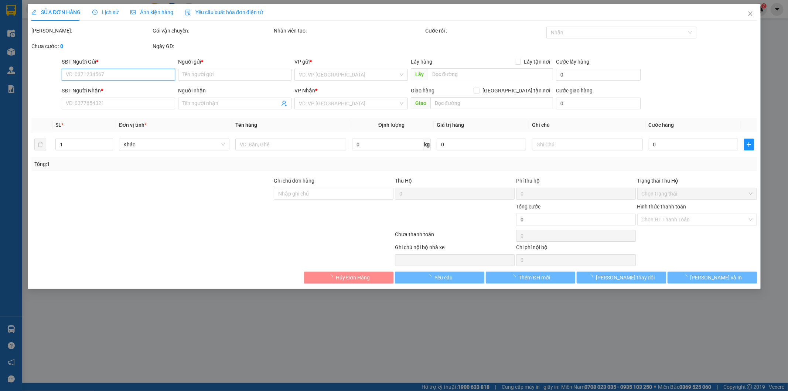
type input "0918587878"
type input "Tuyển"
type input "0963418418"
type input "KHÁCH MỚI"
type input "LIỀN KỀ HẢI ÂU, 94 CẦU BƯƠU, [GEOGRAPHIC_DATA], HN"
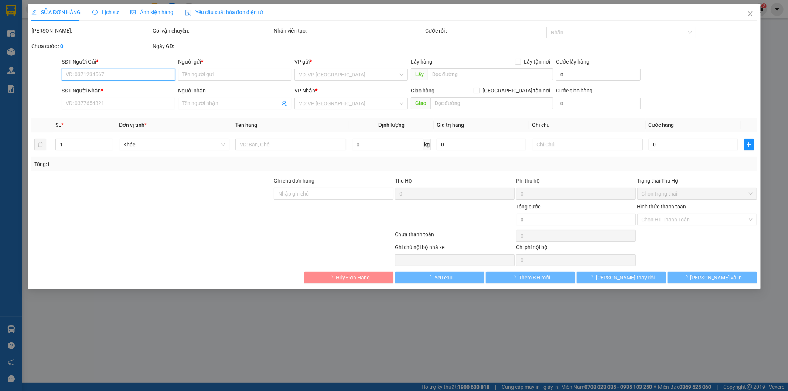
type input "380.000"
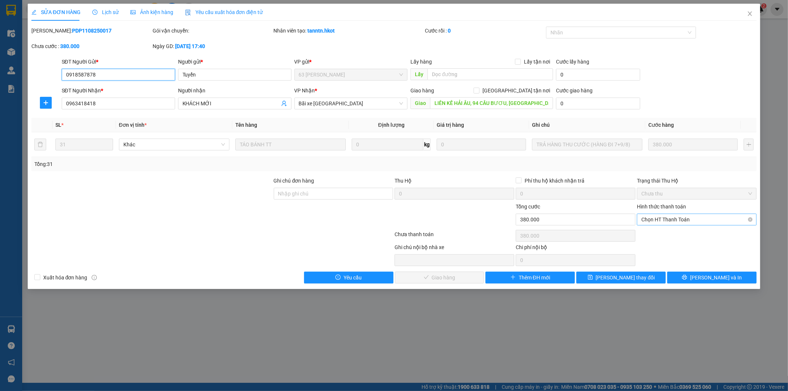
click at [682, 220] on span "Chọn HT Thanh Toán" at bounding box center [697, 219] width 111 height 11
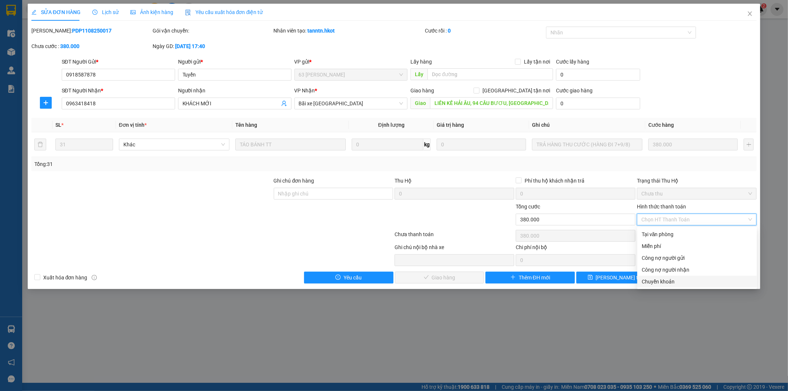
click at [657, 280] on div "Chuyển khoản" at bounding box center [697, 282] width 111 height 8
type input "0"
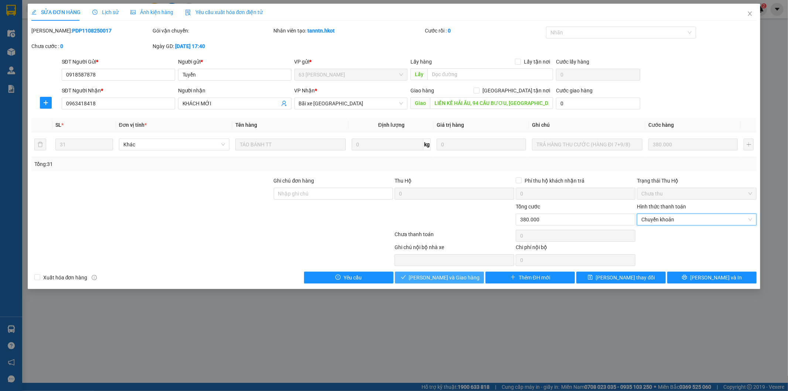
click at [430, 278] on span "[PERSON_NAME] và Giao hàng" at bounding box center [444, 278] width 71 height 8
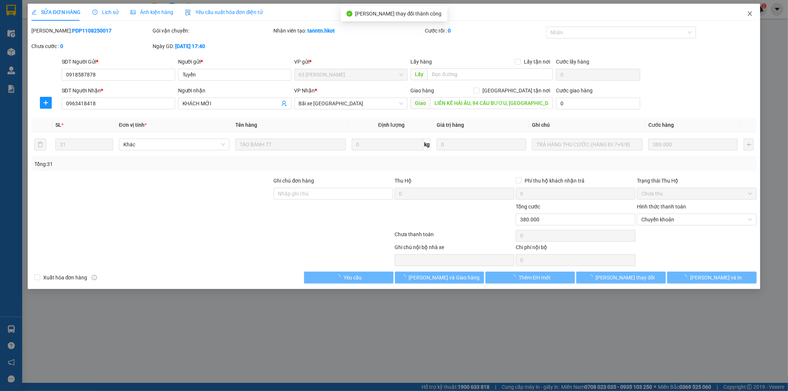
click at [749, 13] on icon "close" at bounding box center [750, 13] width 4 height 4
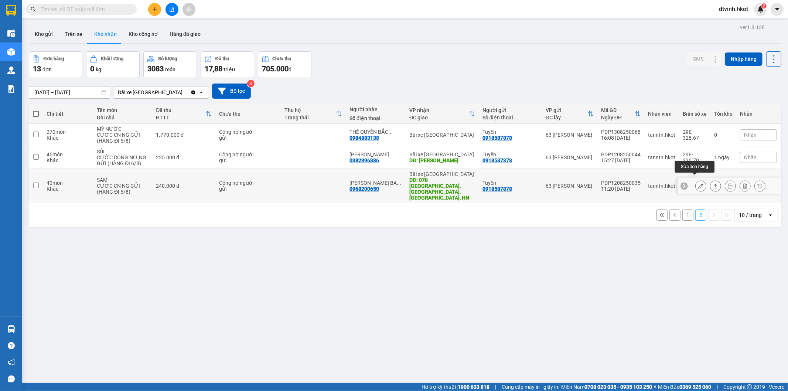
click at [699, 183] on icon at bounding box center [701, 185] width 5 height 5
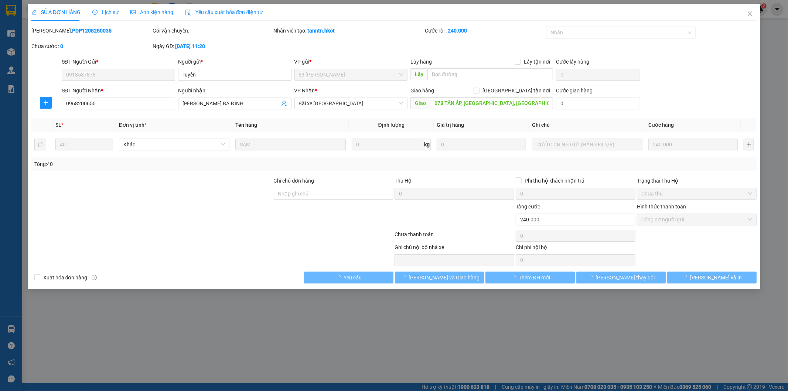
type input "0918587878"
type input "Tuyển"
type input "0968200650"
type input "[PERSON_NAME] BA ĐÌNH"
type input "078 TÂN ẤP, [GEOGRAPHIC_DATA], [GEOGRAPHIC_DATA], HN"
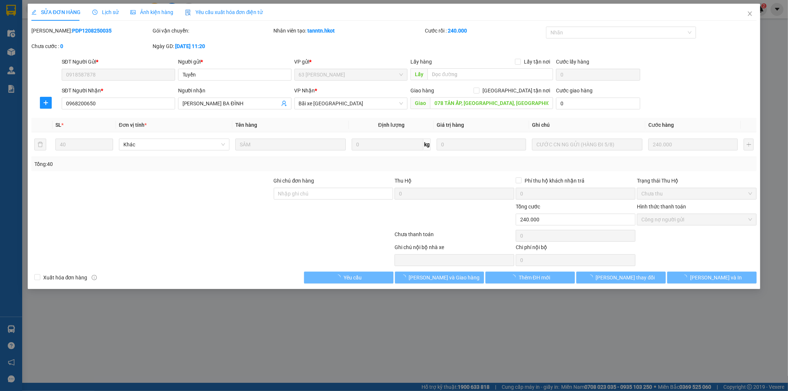
type input "240.000"
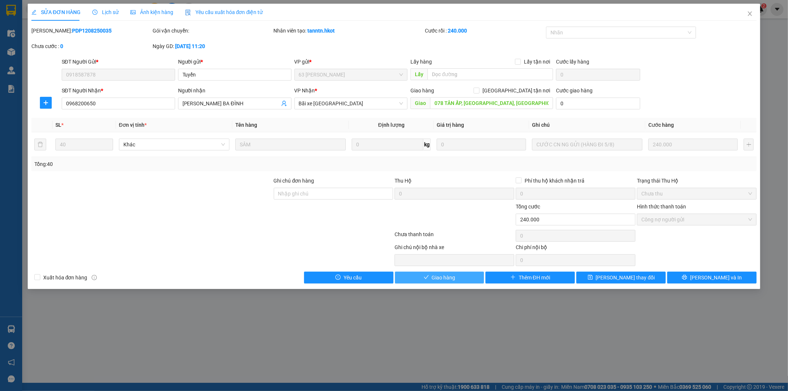
click at [442, 280] on span "Giao hàng" at bounding box center [444, 278] width 24 height 8
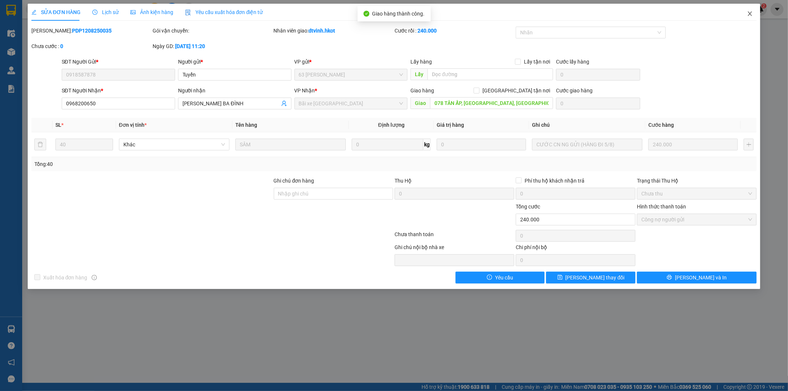
click at [750, 13] on icon "close" at bounding box center [750, 13] width 4 height 4
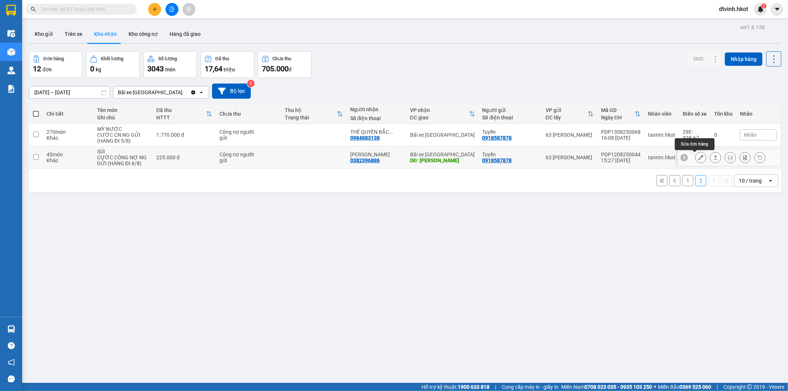
click at [699, 157] on icon at bounding box center [701, 157] width 5 height 5
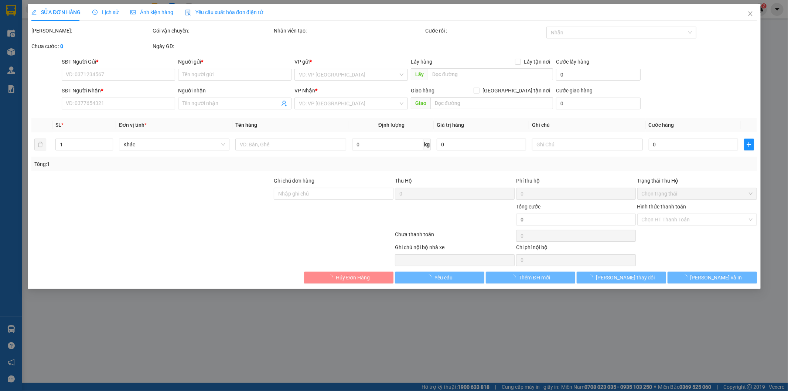
type input "0918587878"
type input "Tuyển"
type input "0382396886"
type input "[PERSON_NAME]"
type input "Gia lâm"
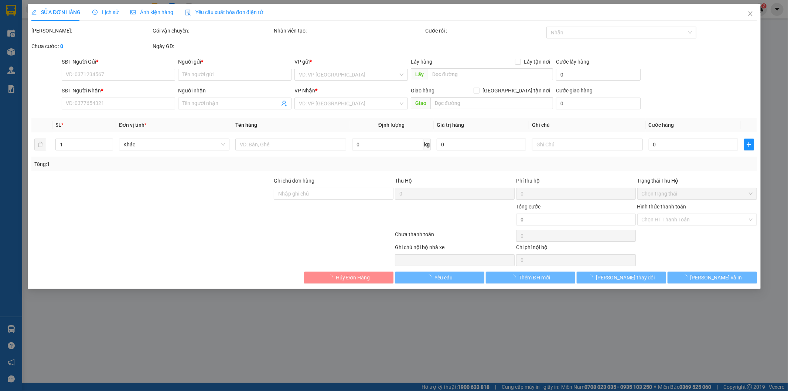
type input "225.000"
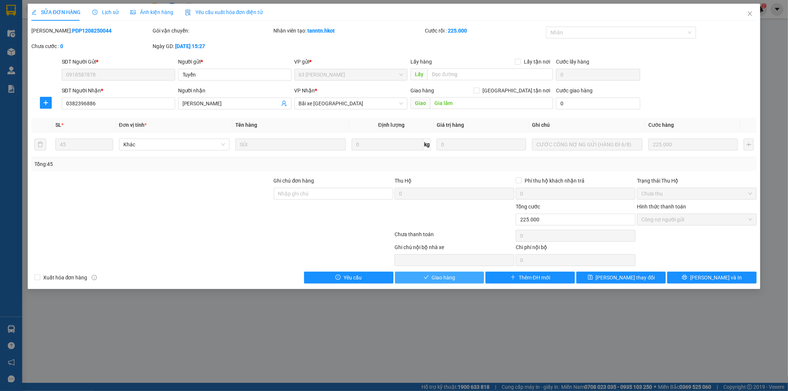
click at [427, 276] on icon "check" at bounding box center [426, 277] width 5 height 5
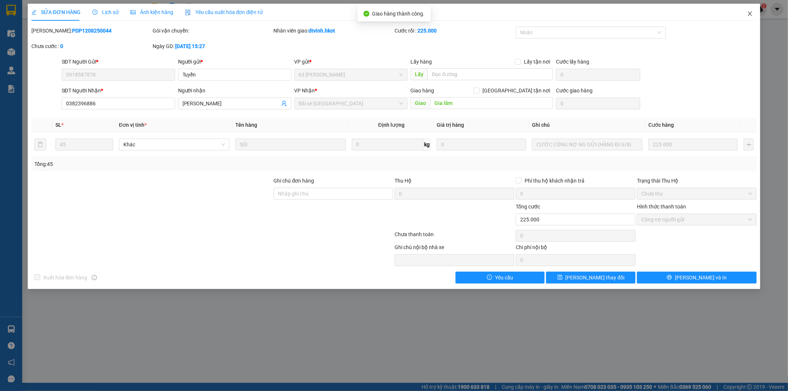
click at [749, 13] on icon "close" at bounding box center [750, 13] width 4 height 4
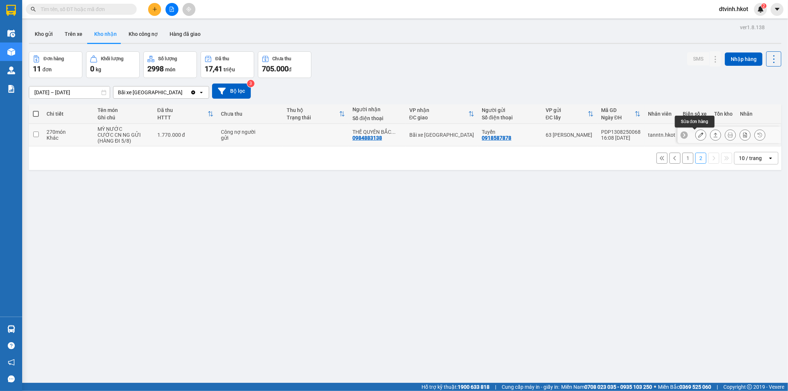
click at [699, 135] on icon at bounding box center [701, 134] width 5 height 5
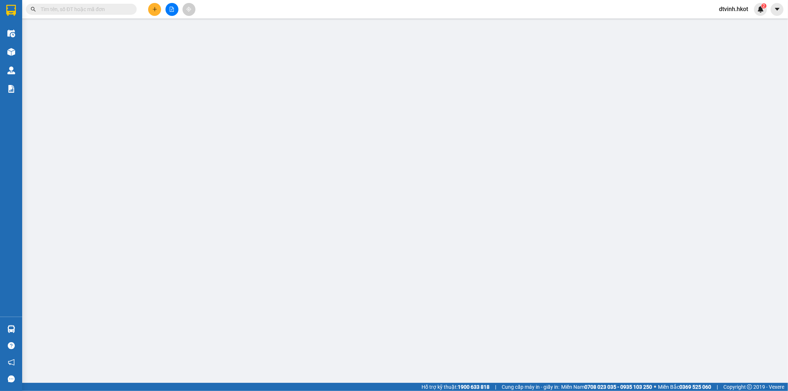
type input "0918587878"
type input "Tuyển"
type input "0984883138"
type input "THẾ QUYÊN [GEOGRAPHIC_DATA]"
type input "1.770.000"
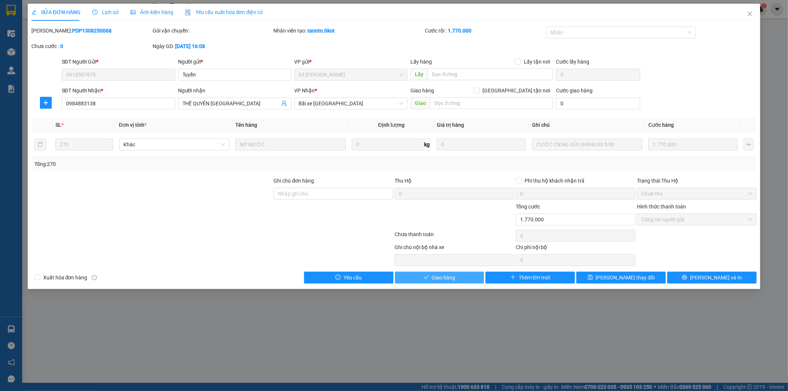
click at [436, 279] on span "Giao hàng" at bounding box center [444, 278] width 24 height 8
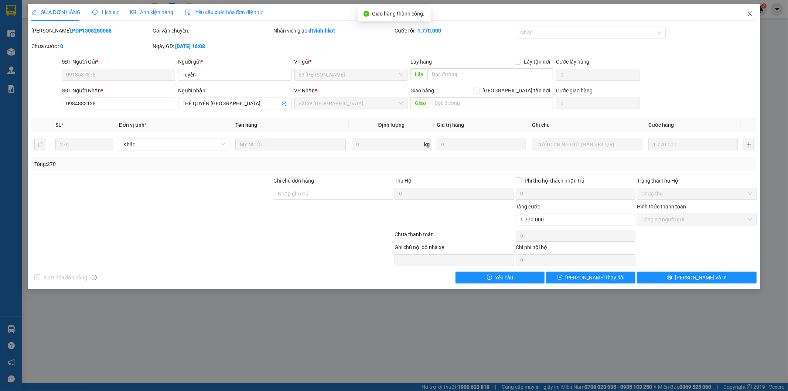
click at [751, 14] on icon "close" at bounding box center [750, 14] width 6 height 6
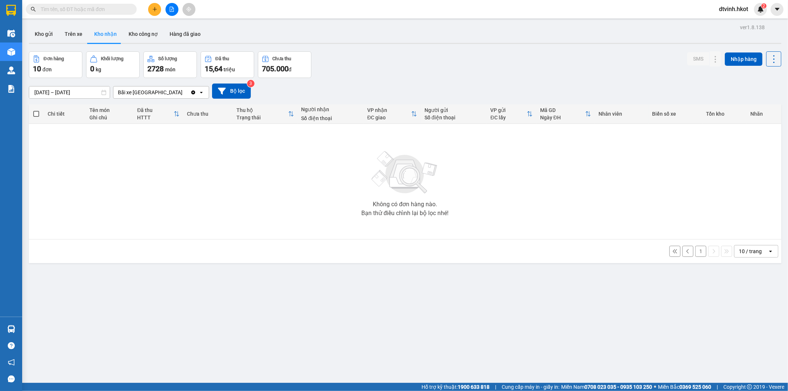
click at [80, 10] on input "text" at bounding box center [84, 9] width 87 height 8
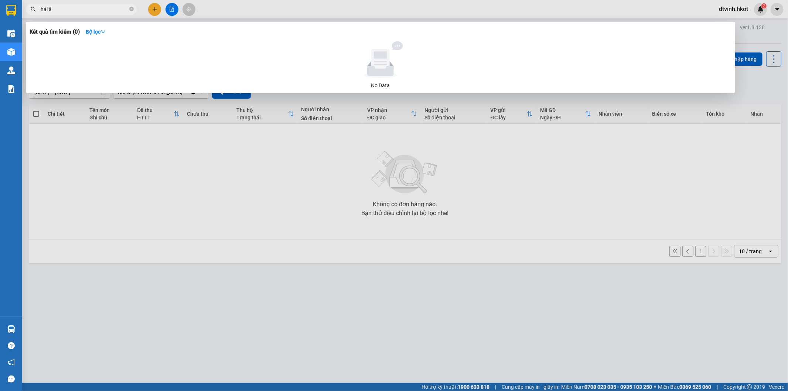
type input "hải âu"
drag, startPoint x: 65, startPoint y: 9, endPoint x: 13, endPoint y: 10, distance: 52.5
click at [13, 10] on section "Kết quả tìm kiếm ( 0 ) Bộ lọc No Data hải âu dtvinh.hkot 2 Điều hành xe Kho hàn…" at bounding box center [394, 195] width 788 height 391
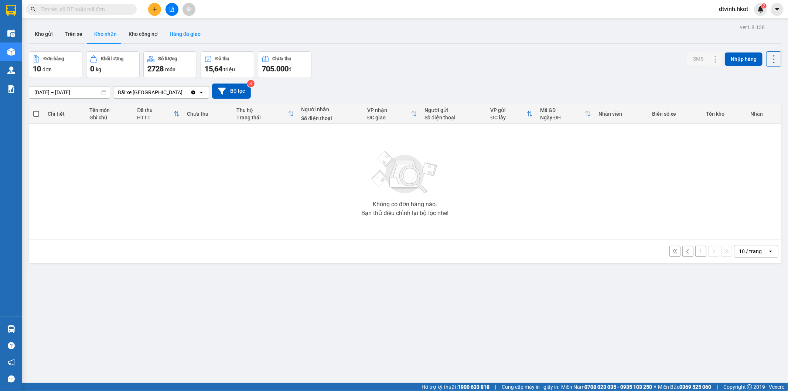
click at [185, 33] on button "Hàng đã giao" at bounding box center [185, 34] width 43 height 18
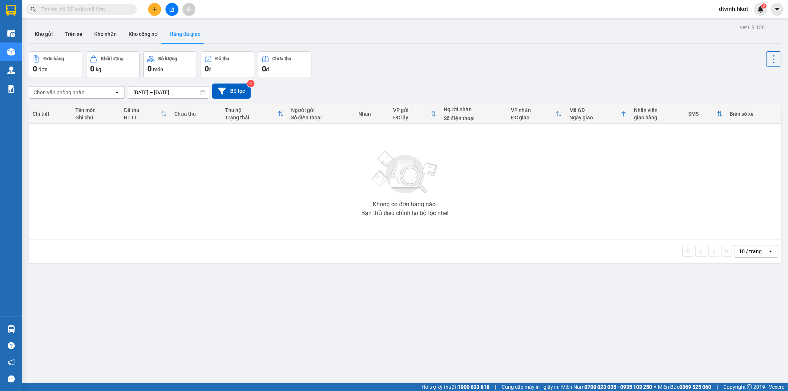
click at [62, 92] on div "Chọn văn phòng nhận" at bounding box center [59, 92] width 51 height 7
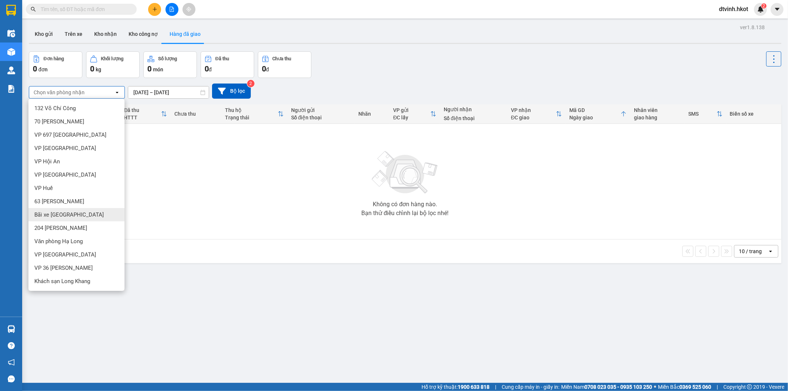
click at [69, 215] on span "Bãi xe [GEOGRAPHIC_DATA]" at bounding box center [68, 214] width 69 height 7
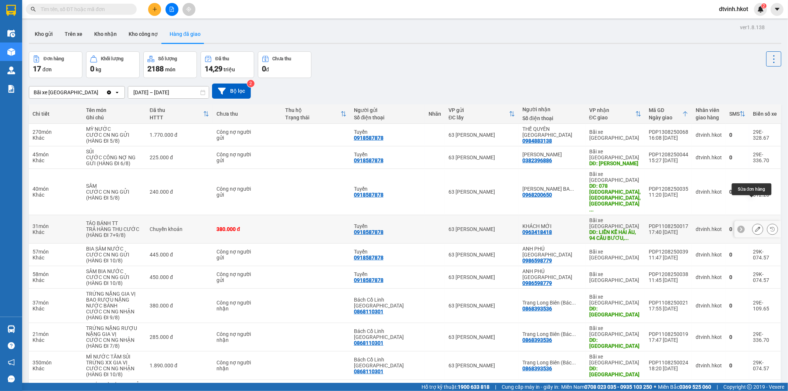
click at [756, 227] on icon at bounding box center [758, 229] width 5 height 5
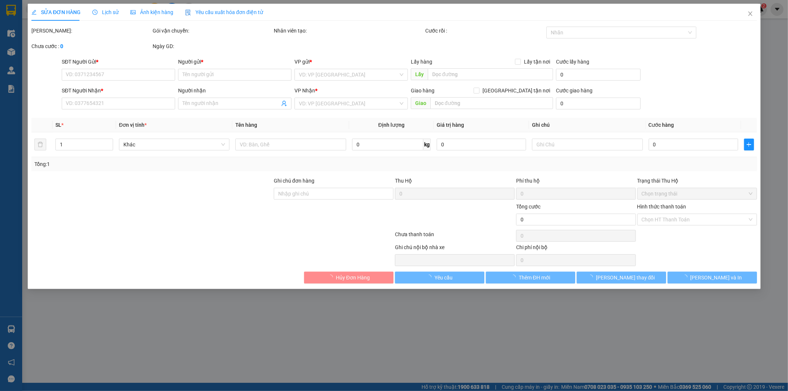
type input "0918587878"
type input "Tuyển"
type input "0963418418"
type input "KHÁCH MỚI"
type input "LIỀN KỀ HẢI ÂU, 94 CẦU BƯƠU, [GEOGRAPHIC_DATA], HN"
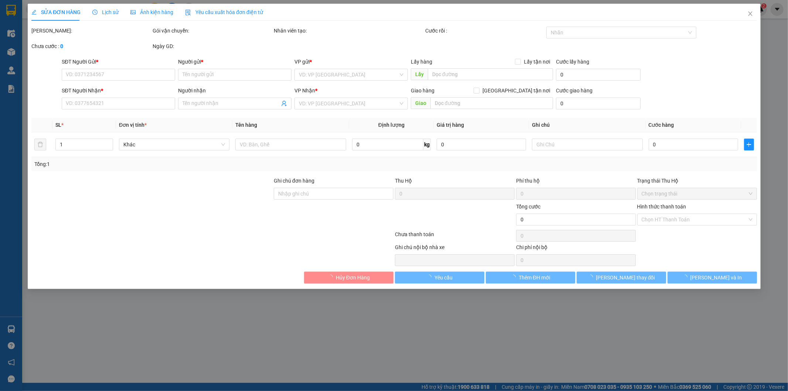
type input "380.000"
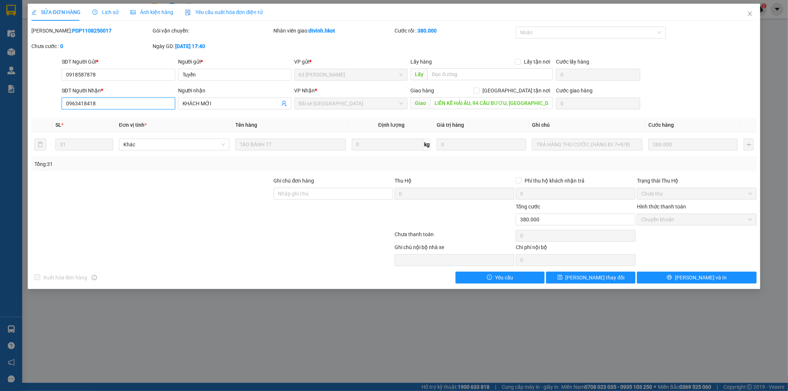
drag, startPoint x: 101, startPoint y: 101, endPoint x: 64, endPoint y: 100, distance: 37.3
click at [64, 100] on input "0963418418" at bounding box center [118, 104] width 113 height 12
click at [751, 12] on icon "close" at bounding box center [750, 14] width 6 height 6
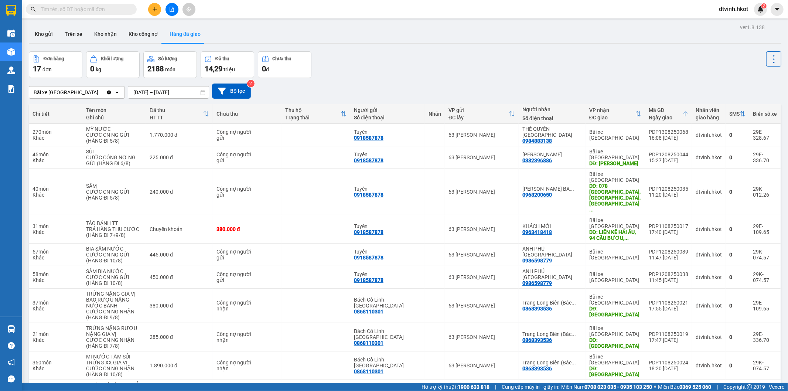
click at [75, 10] on input "text" at bounding box center [84, 9] width 87 height 8
paste input "0963418418"
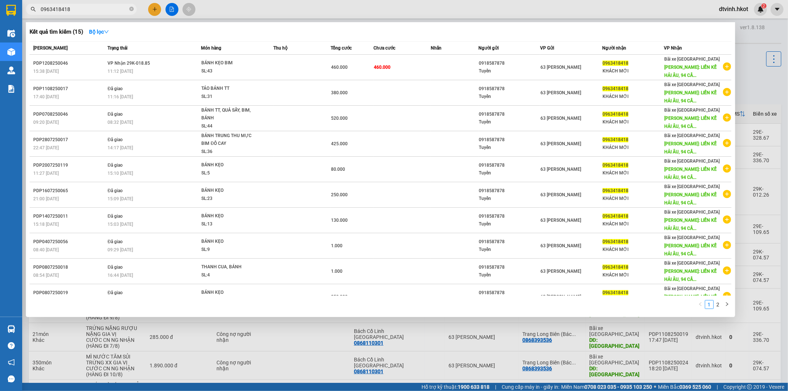
type input "0963418418"
click at [754, 97] on div at bounding box center [394, 195] width 788 height 391
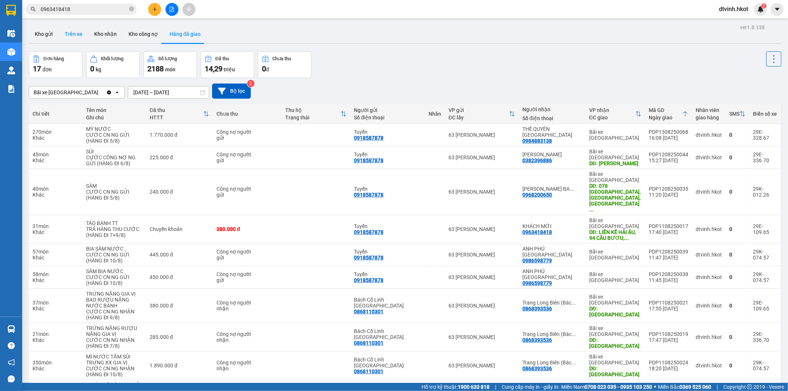
click at [70, 34] on button "Trên xe" at bounding box center [74, 34] width 30 height 18
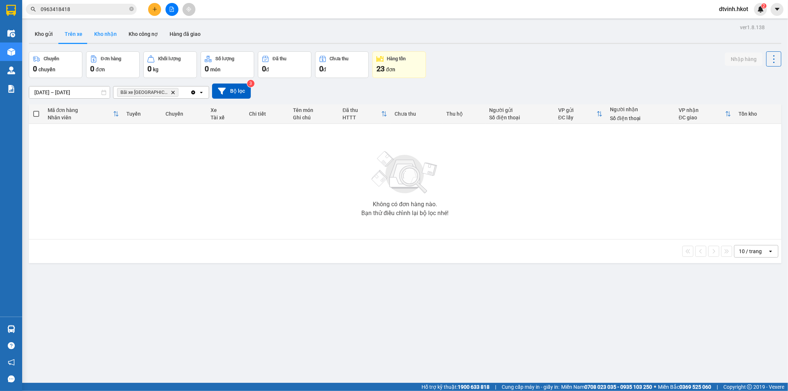
click at [104, 35] on button "Kho nhận" at bounding box center [105, 34] width 34 height 18
type input "[DATE] – [DATE]"
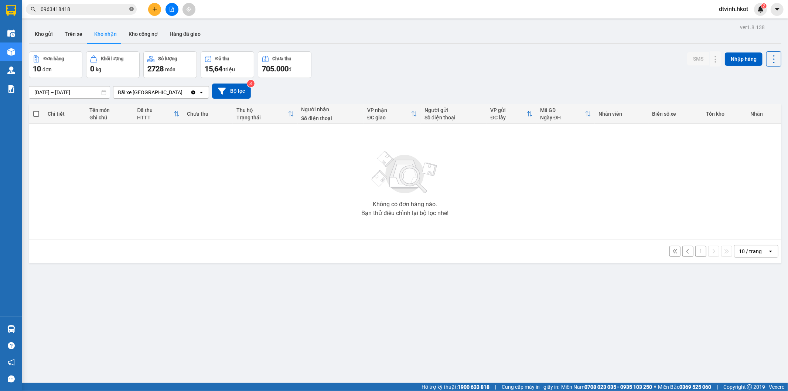
click at [130, 9] on icon "close-circle" at bounding box center [131, 9] width 4 height 4
click at [73, 34] on button "Trên xe" at bounding box center [74, 34] width 30 height 18
type input "[DATE] – [DATE]"
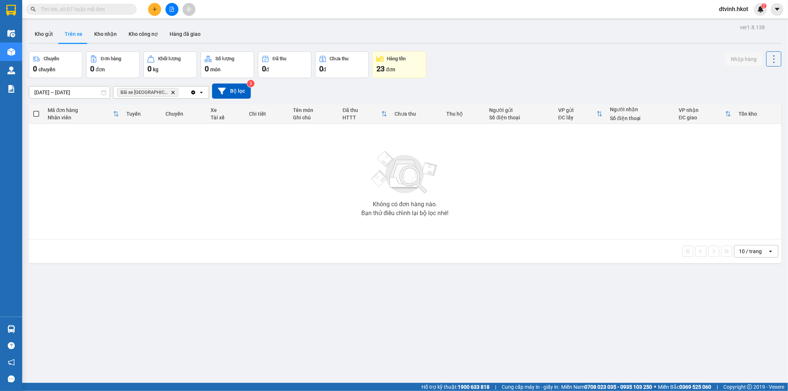
click at [171, 90] on icon "Delete" at bounding box center [173, 92] width 4 height 4
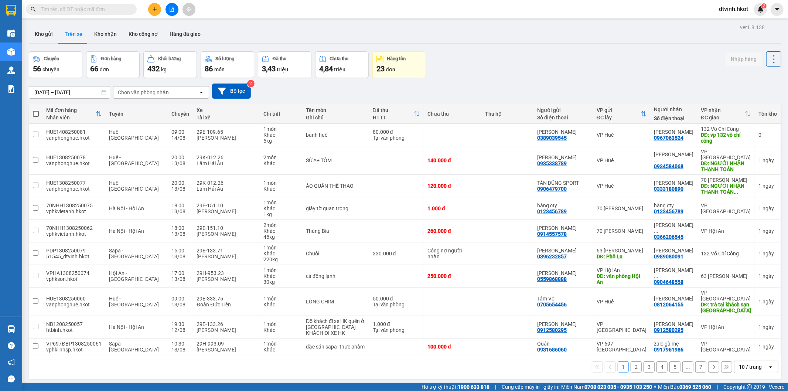
click at [172, 91] on div "Chọn văn phòng nhận" at bounding box center [155, 92] width 85 height 12
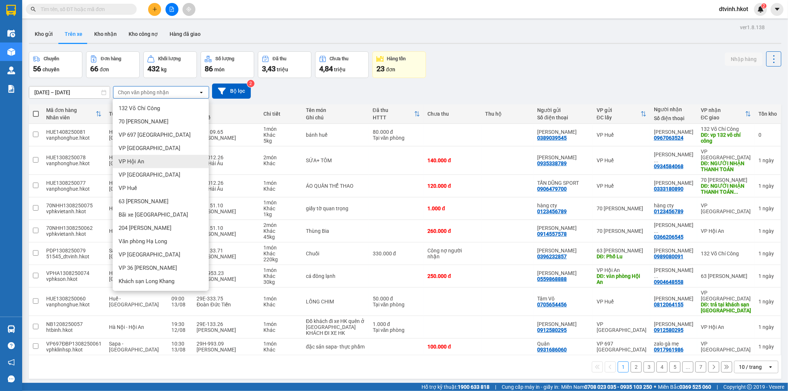
click at [149, 162] on div "VP Hội An" at bounding box center [161, 161] width 96 height 13
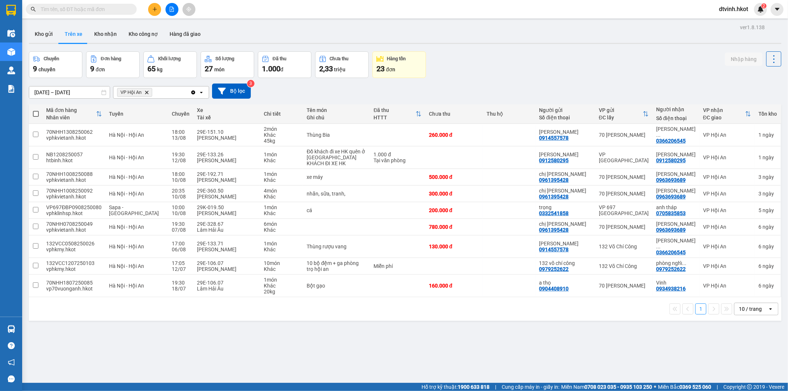
click at [190, 303] on div "1 10 / trang open" at bounding box center [405, 309] width 747 height 13
click at [139, 315] on div "1 10 / trang open" at bounding box center [405, 309] width 753 height 24
click at [147, 93] on icon "Delete" at bounding box center [147, 92] width 4 height 4
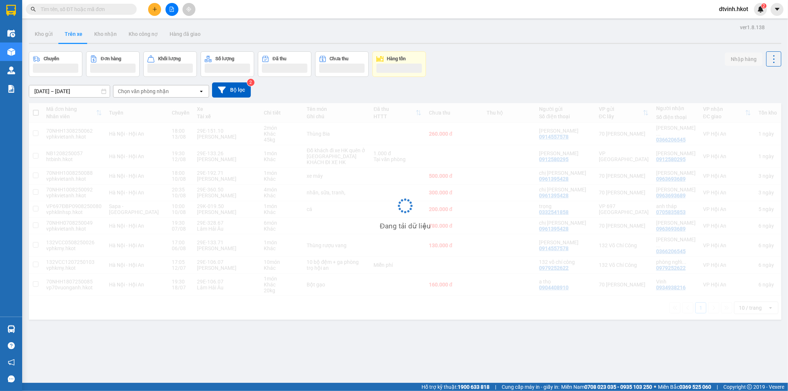
click at [136, 91] on div "Chọn văn phòng nhận" at bounding box center [143, 91] width 51 height 7
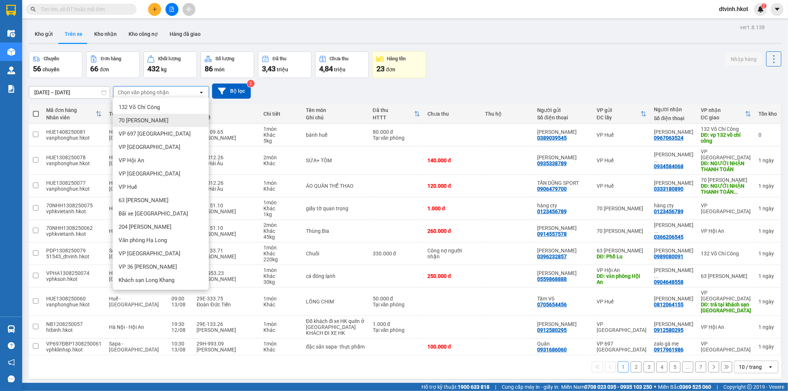
click at [144, 123] on span "70 [PERSON_NAME]" at bounding box center [144, 120] width 50 height 7
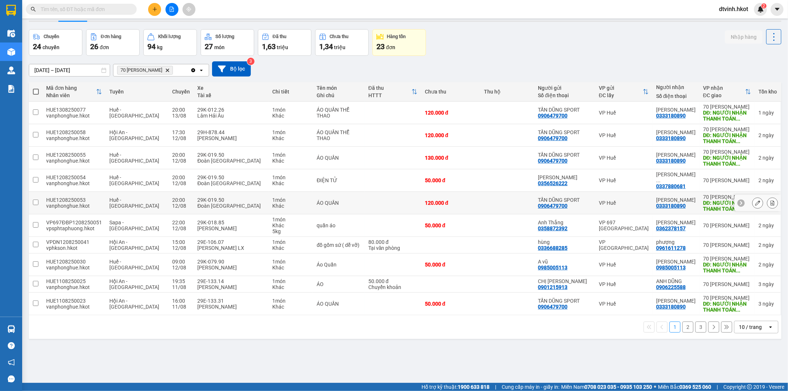
scroll to position [34, 0]
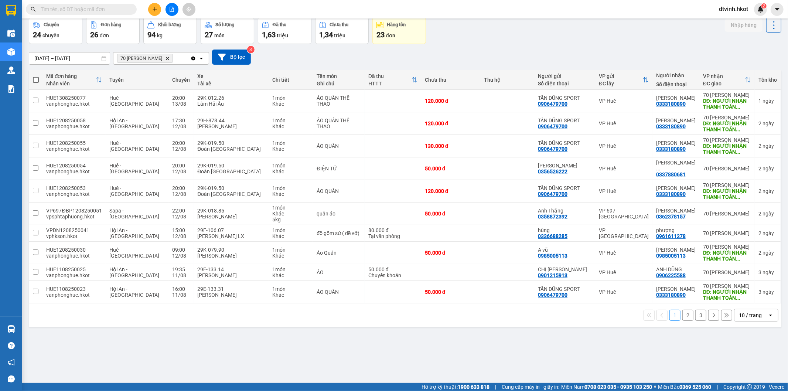
click at [697, 321] on button "3" at bounding box center [701, 315] width 11 height 11
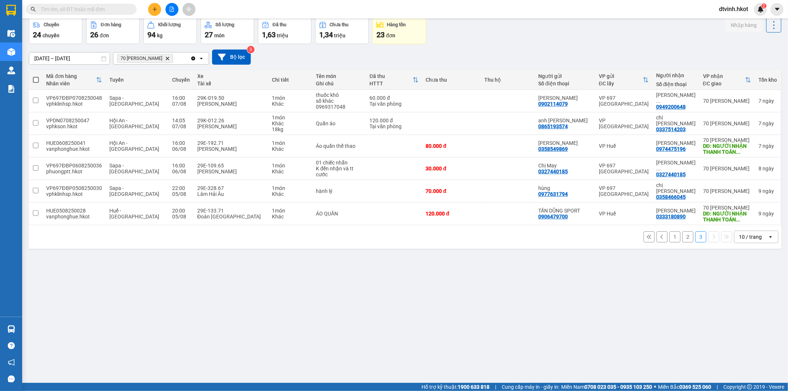
click at [149, 236] on div "1 2 3 10 / trang open" at bounding box center [405, 237] width 747 height 13
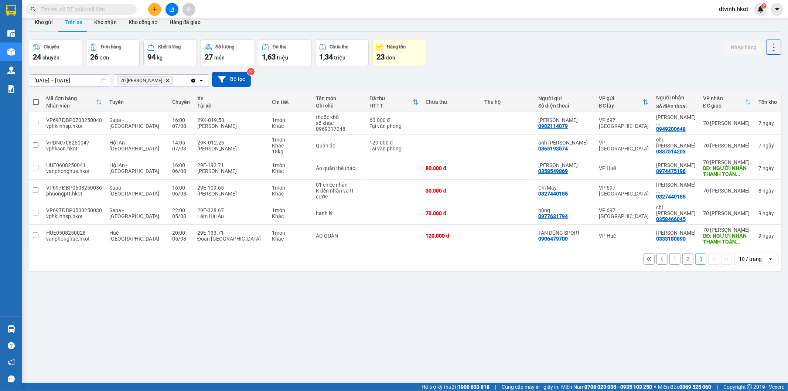
scroll to position [0, 0]
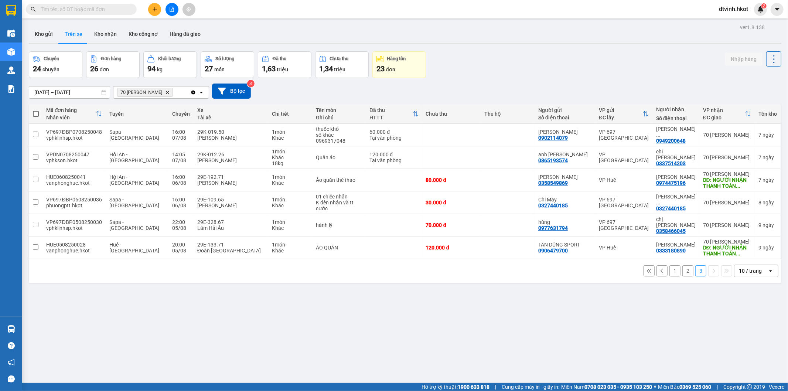
click at [153, 271] on div "1 2 3 10 / trang open" at bounding box center [405, 271] width 747 height 13
click at [170, 94] on icon "Delete" at bounding box center [167, 92] width 4 height 4
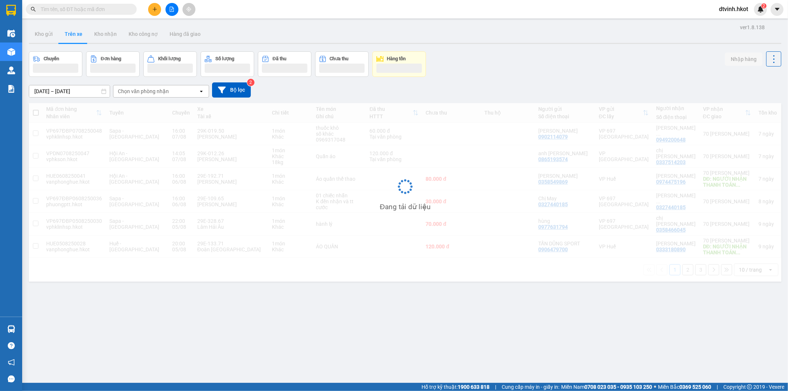
click at [152, 93] on div "Chọn văn phòng nhận" at bounding box center [143, 91] width 51 height 7
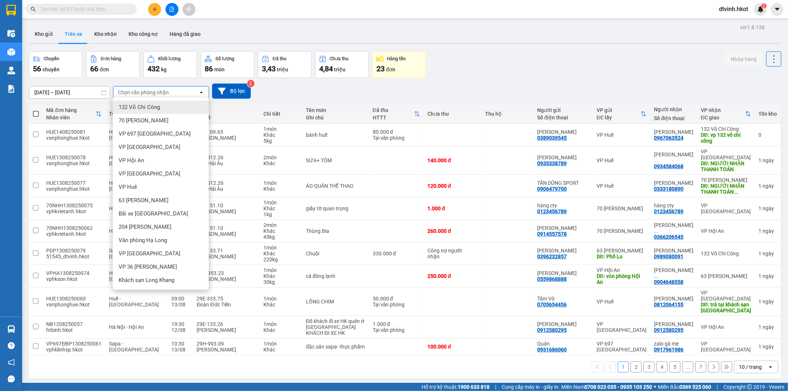
click at [147, 106] on span "132 Võ Chí Công" at bounding box center [139, 106] width 41 height 7
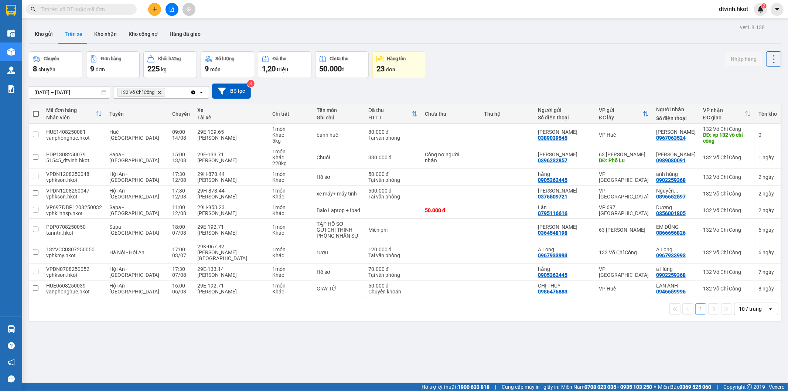
click at [165, 305] on div "1 10 / trang open" at bounding box center [405, 309] width 747 height 13
click at [110, 303] on div "1 10 / trang open" at bounding box center [405, 309] width 747 height 13
click at [160, 91] on icon "132 Võ Chí Công, close by backspace" at bounding box center [159, 92] width 3 height 3
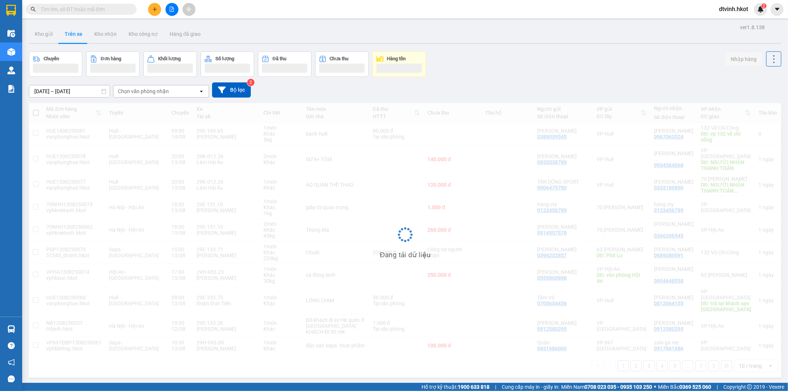
click at [146, 92] on div "Chọn văn phòng nhận" at bounding box center [143, 91] width 51 height 7
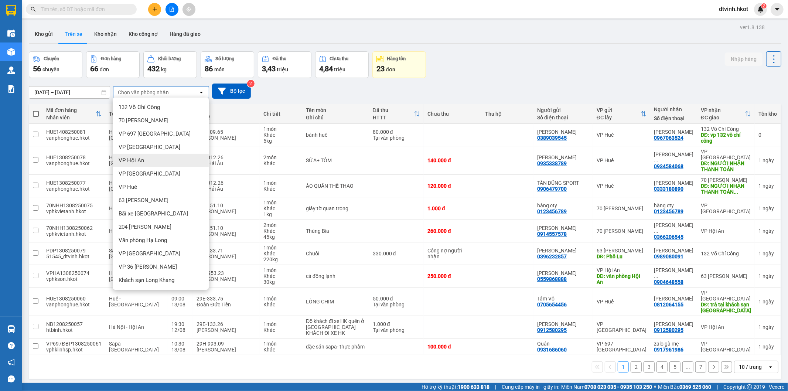
click at [151, 160] on div "VP Hội An" at bounding box center [161, 160] width 96 height 13
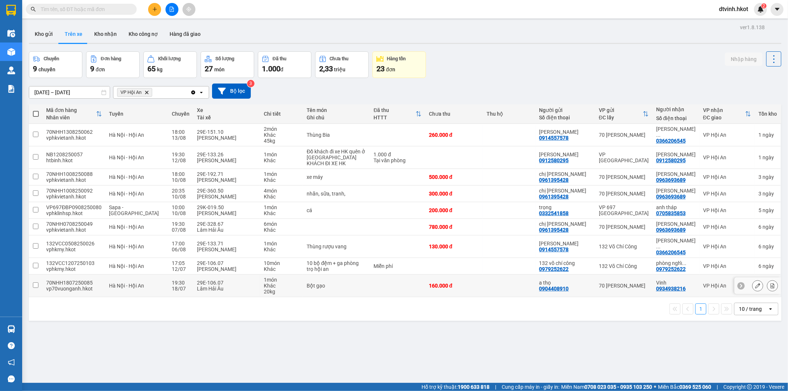
click at [36, 282] on input "checkbox" at bounding box center [36, 285] width 6 height 6
checkbox input "true"
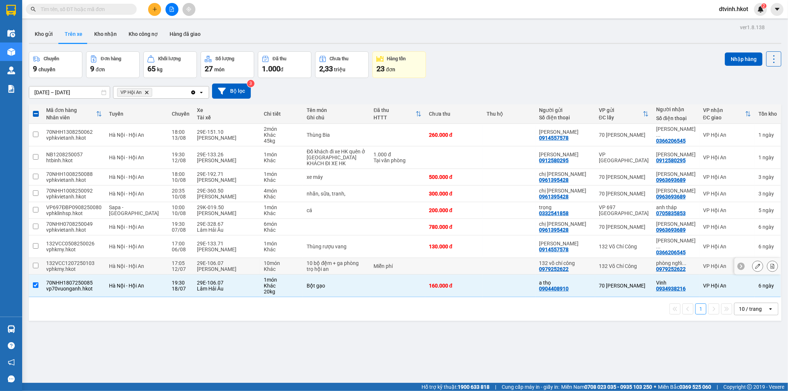
click at [36, 263] on input "checkbox" at bounding box center [36, 266] width 6 height 6
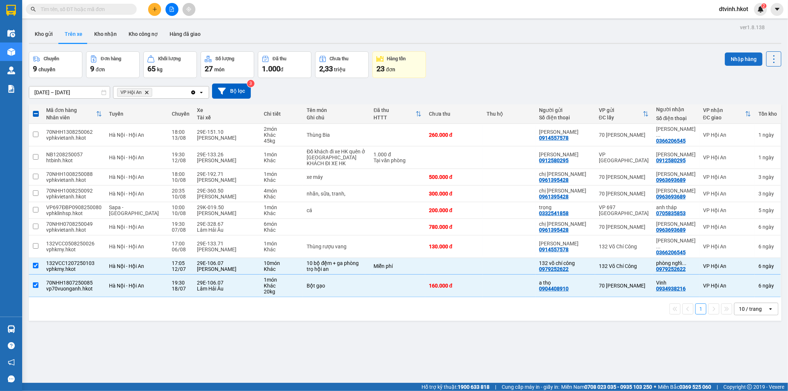
click at [740, 56] on button "Nhập hàng" at bounding box center [744, 58] width 38 height 13
checkbox input "false"
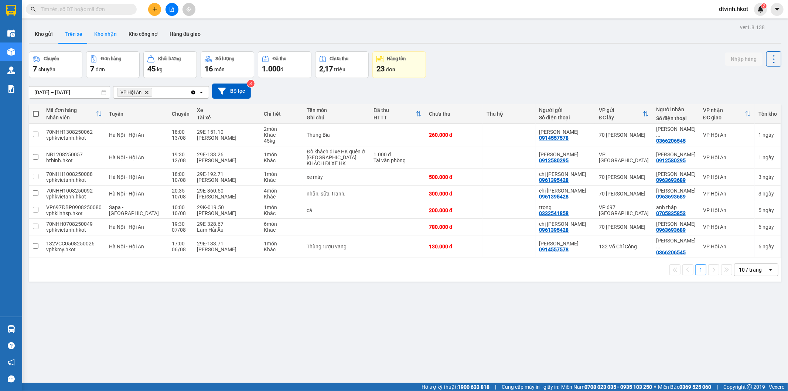
click at [105, 32] on button "Kho nhận" at bounding box center [105, 34] width 34 height 18
type input "[DATE] – [DATE]"
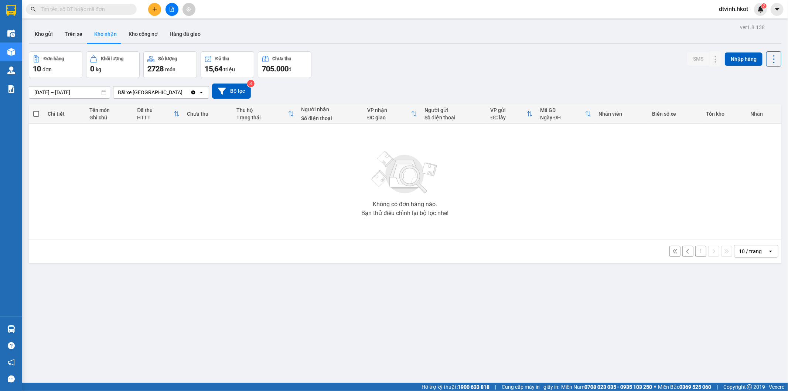
click at [190, 92] on icon "Clear value" at bounding box center [193, 92] width 6 height 6
click at [174, 91] on div "Chọn văn phòng nhận" at bounding box center [155, 92] width 85 height 12
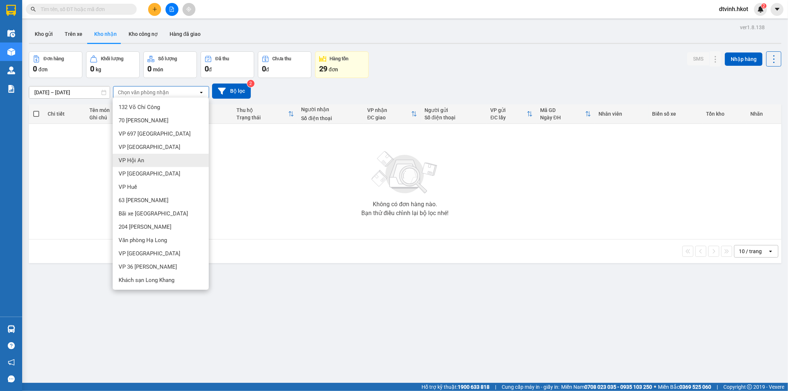
click at [141, 160] on span "VP Hội An" at bounding box center [132, 160] width 26 height 7
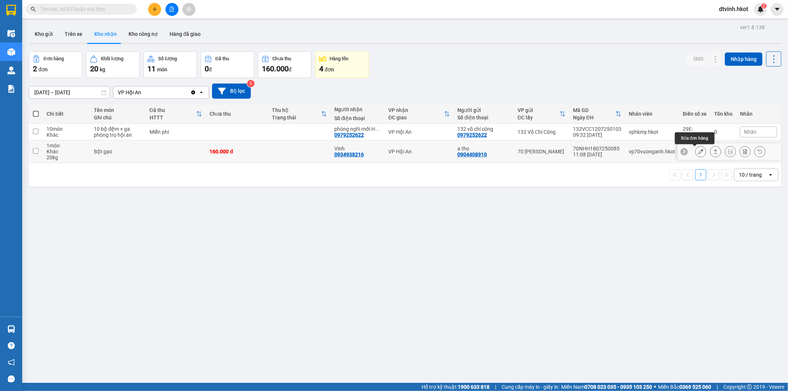
click at [699, 154] on icon at bounding box center [701, 151] width 5 height 5
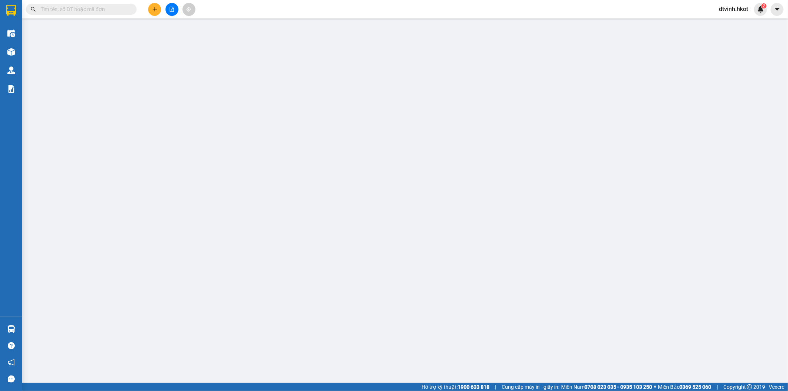
type input "0904408910"
type input "a thọ"
type input "0934938216"
type input "Vinh"
type input "160.000"
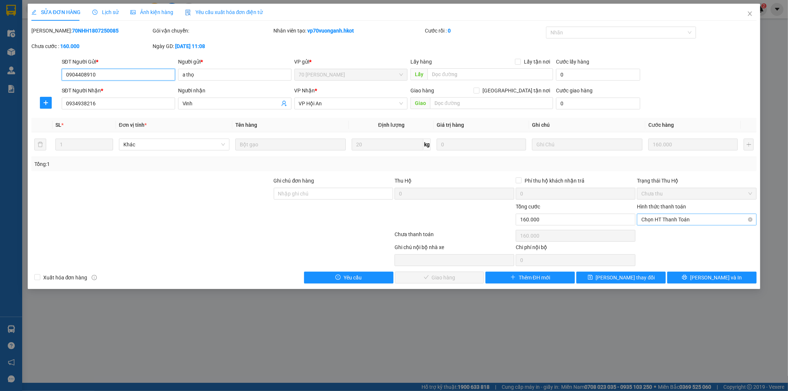
click at [666, 219] on span "Chọn HT Thanh Toán" at bounding box center [697, 219] width 111 height 11
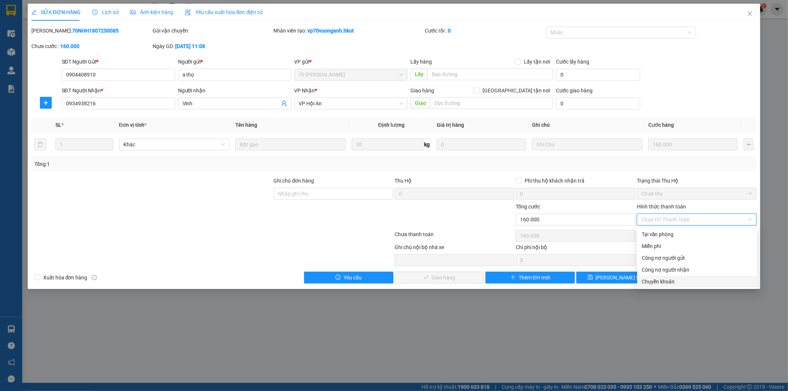
click at [674, 284] on div "Chuyển khoản" at bounding box center [697, 282] width 111 height 8
type input "0"
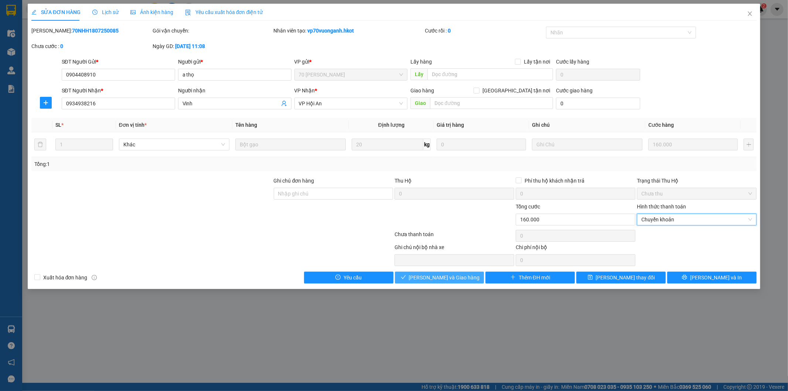
click at [451, 279] on span "[PERSON_NAME] và Giao hàng" at bounding box center [444, 278] width 71 height 8
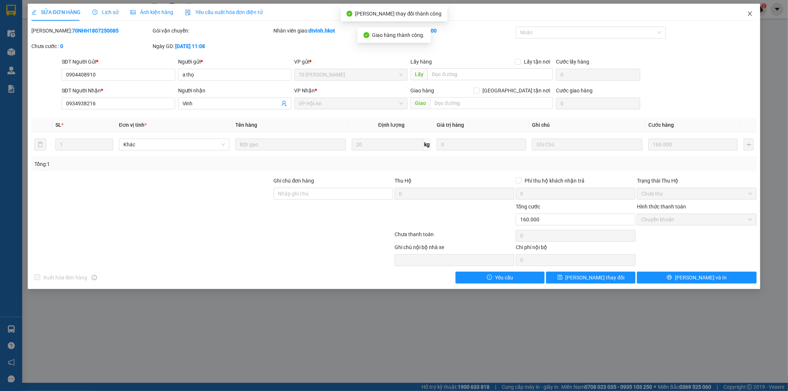
click at [750, 12] on icon "close" at bounding box center [750, 14] width 6 height 6
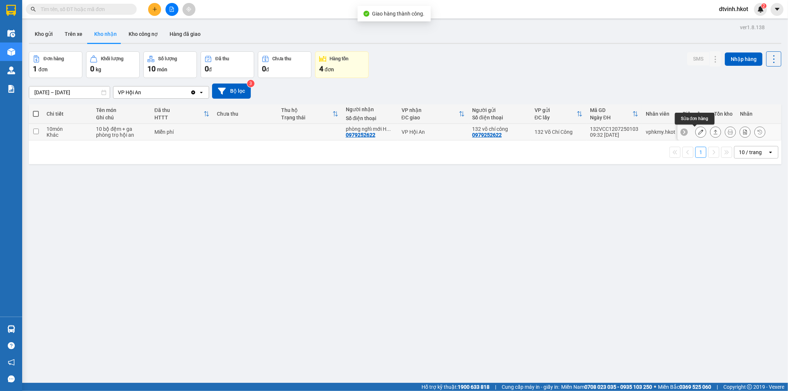
click at [699, 132] on icon at bounding box center [701, 131] width 5 height 5
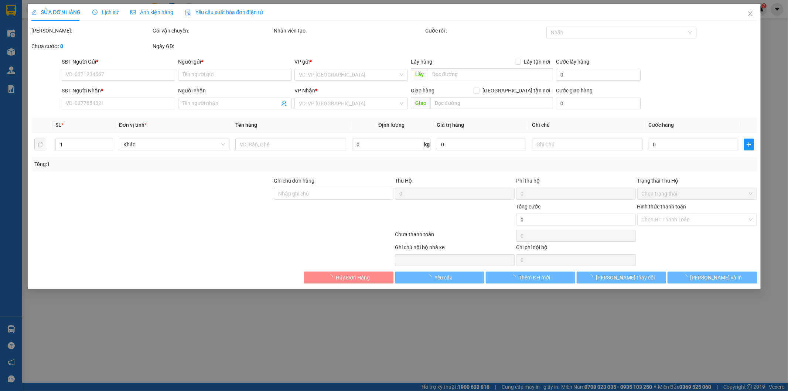
type input "0979252622"
type input "132 võ chí công"
type input "0979252622"
type input "phòng nghỉ mới Hội An"
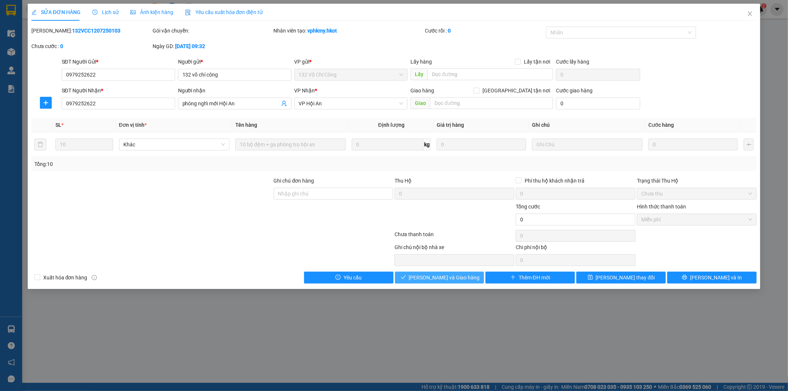
click at [444, 277] on span "[PERSON_NAME] và Giao hàng" at bounding box center [444, 278] width 71 height 8
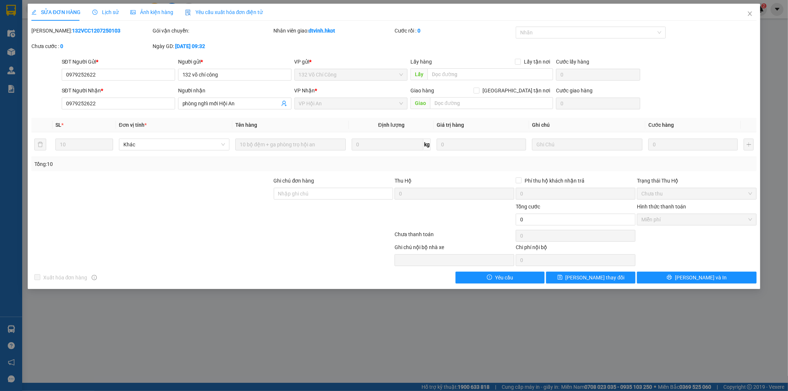
drag, startPoint x: 152, startPoint y: 216, endPoint x: 157, endPoint y: 206, distance: 10.7
click at [152, 216] on div at bounding box center [152, 216] width 242 height 26
click at [753, 15] on icon "close" at bounding box center [750, 14] width 6 height 6
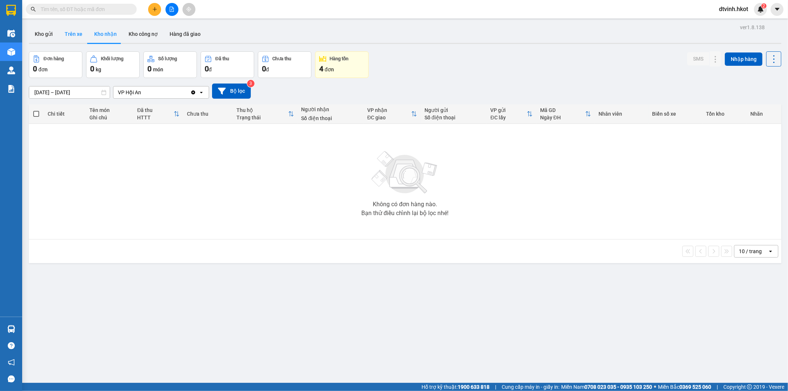
click at [76, 33] on button "Trên xe" at bounding box center [74, 34] width 30 height 18
type input "[DATE] – [DATE]"
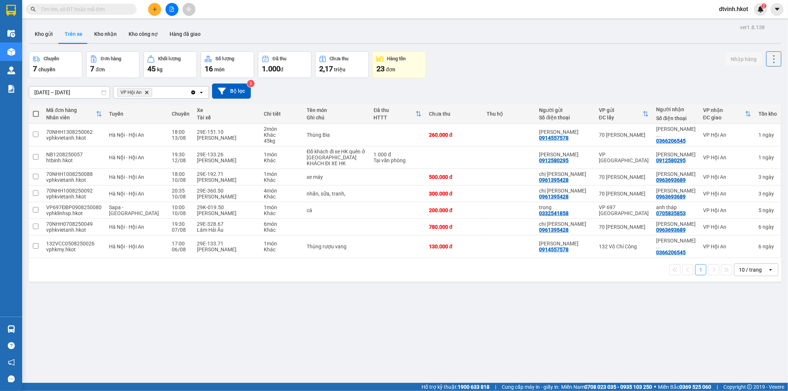
click at [35, 115] on span at bounding box center [36, 114] width 6 height 6
click at [36, 110] on input "checkbox" at bounding box center [36, 110] width 0 height 0
checkbox input "true"
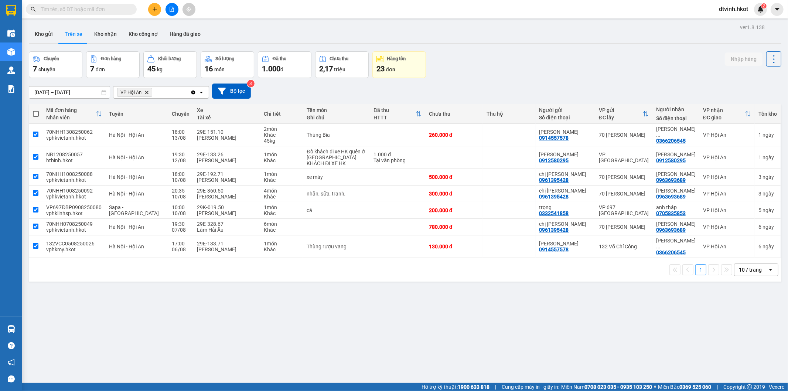
checkbox input "true"
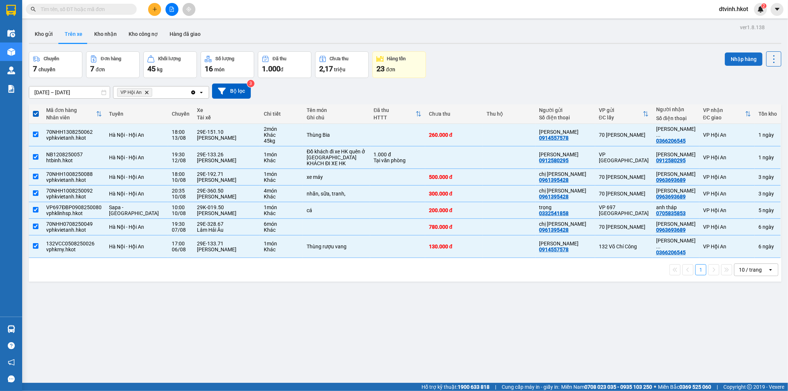
click at [742, 57] on button "Nhập hàng" at bounding box center [744, 58] width 38 height 13
checkbox input "false"
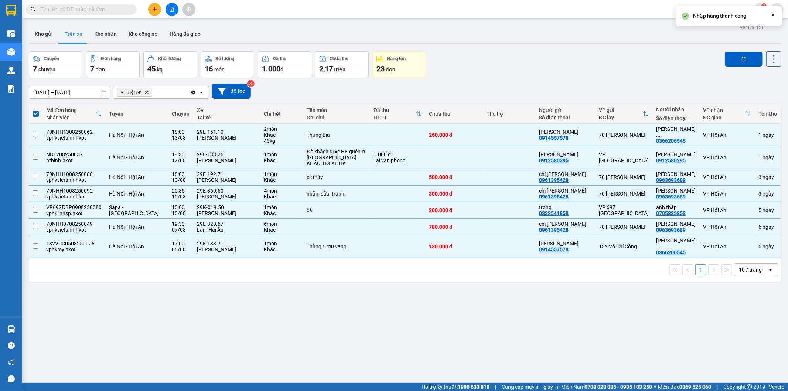
checkbox input "false"
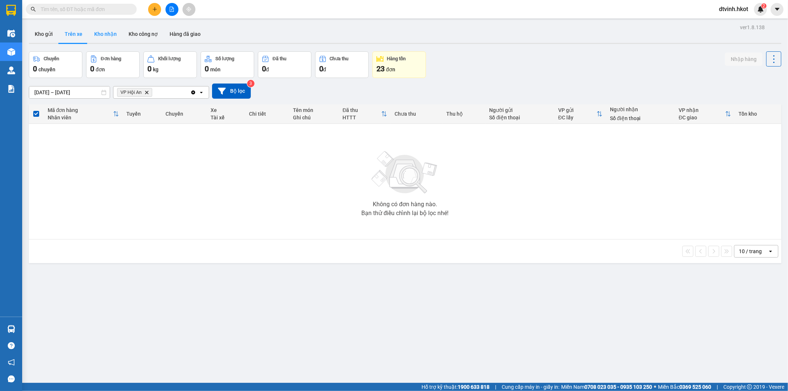
click at [106, 32] on button "Kho nhận" at bounding box center [105, 34] width 34 height 18
type input "[DATE] – [DATE]"
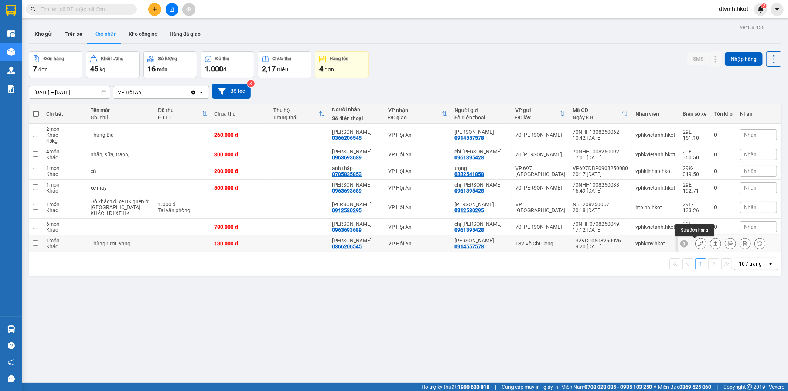
click at [699, 243] on icon at bounding box center [701, 243] width 5 height 5
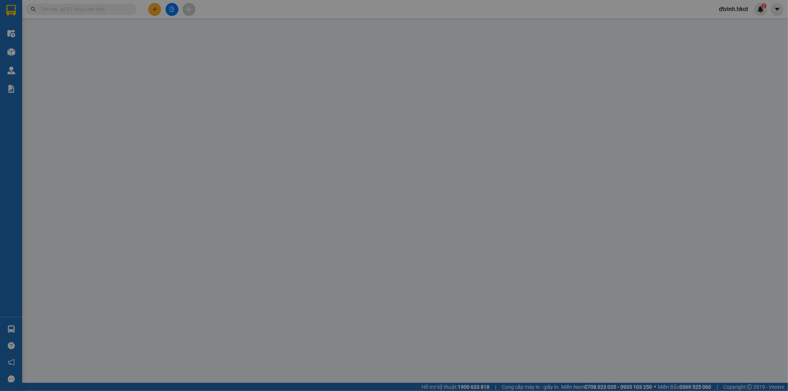
type input "0914557578"
type input "[PERSON_NAME]"
type input "0366206545"
type input "[PERSON_NAME]"
type input "130.000"
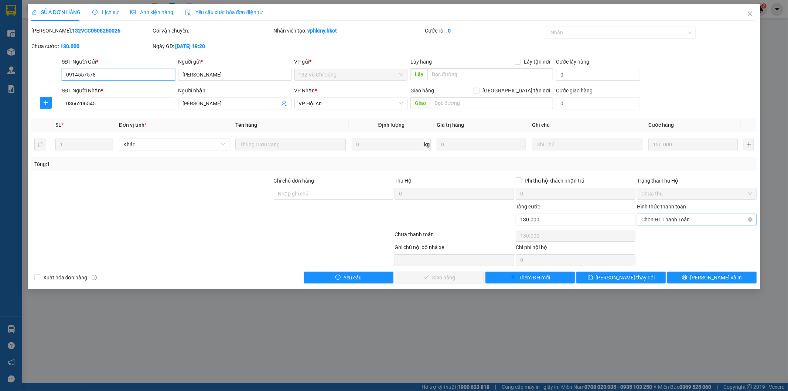
click at [693, 219] on span "Chọn HT Thanh Toán" at bounding box center [697, 219] width 111 height 11
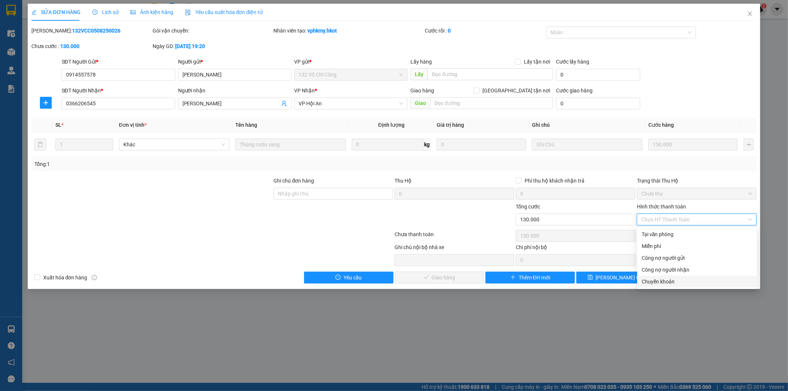
click at [679, 279] on div "Chuyển khoản" at bounding box center [697, 282] width 111 height 8
type input "0"
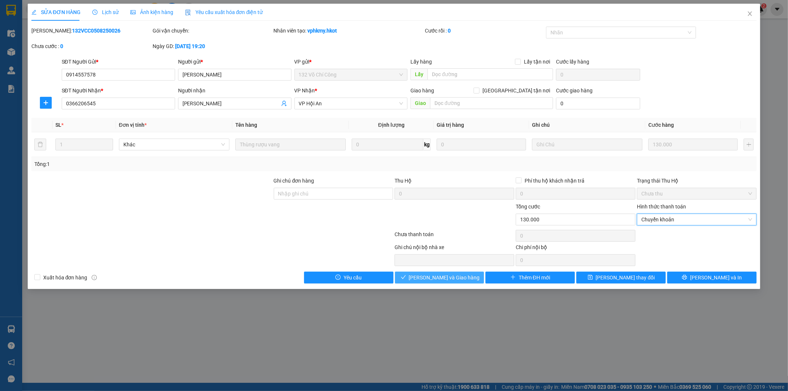
drag, startPoint x: 446, startPoint y: 279, endPoint x: 454, endPoint y: 276, distance: 8.7
click at [448, 279] on span "[PERSON_NAME] và Giao hàng" at bounding box center [444, 278] width 71 height 8
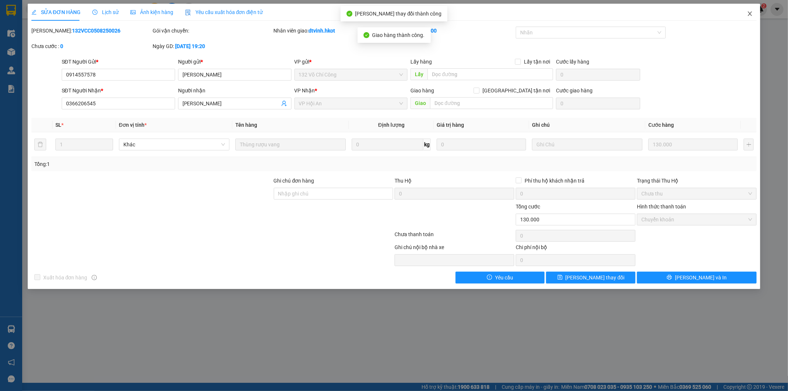
click at [748, 12] on icon "close" at bounding box center [750, 14] width 6 height 6
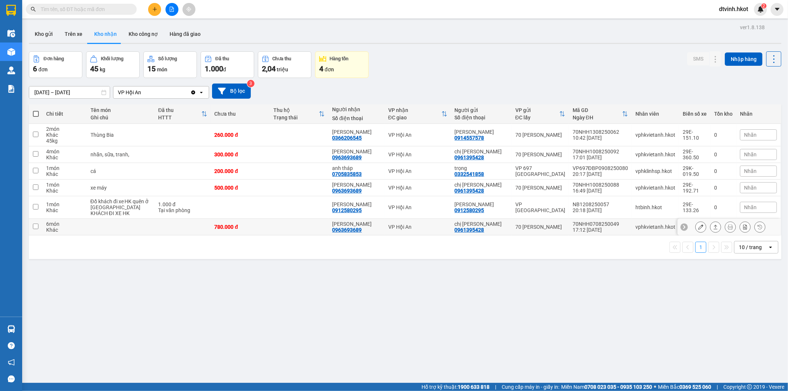
click at [697, 229] on button at bounding box center [701, 227] width 10 height 13
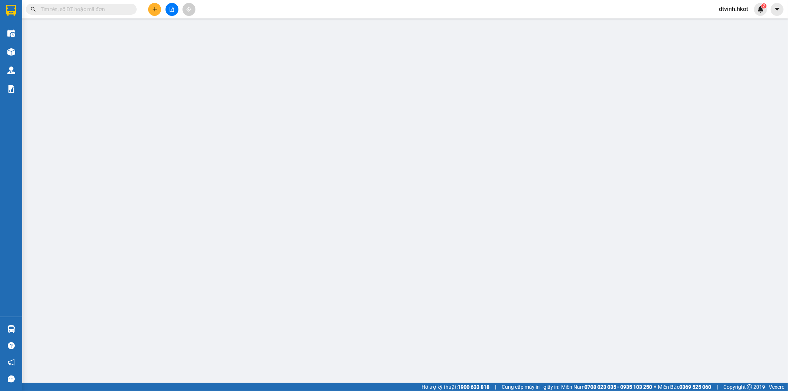
type input "0961395428"
type input "chị [PERSON_NAME]"
type input "0963693689"
type input "[PERSON_NAME]"
type input "780.000"
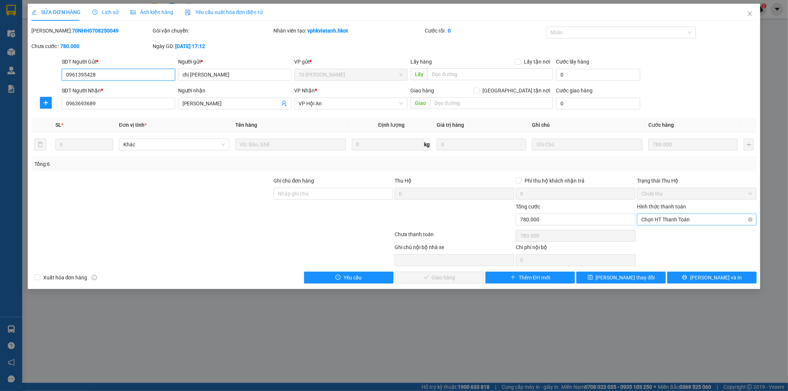
click at [692, 221] on span "Chọn HT Thanh Toán" at bounding box center [697, 219] width 111 height 11
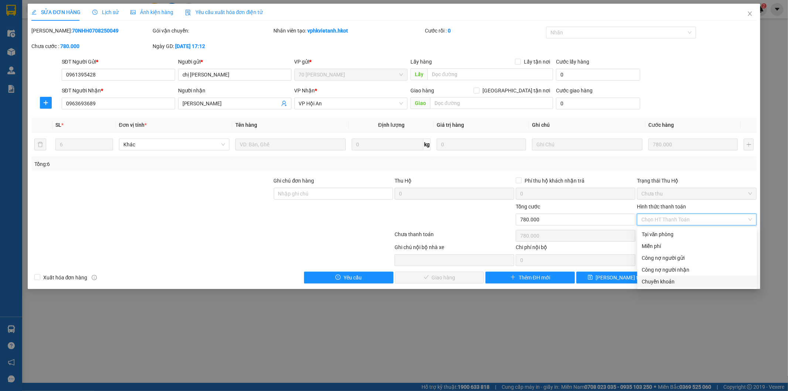
click at [679, 283] on div "Chuyển khoản" at bounding box center [697, 282] width 111 height 8
type input "0"
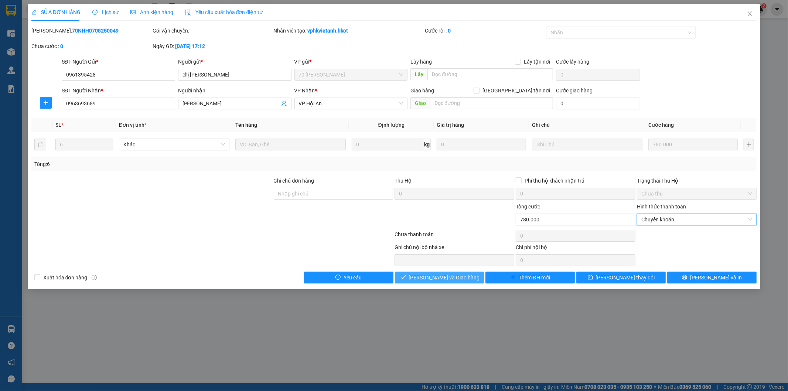
click at [427, 278] on span "[PERSON_NAME] và Giao hàng" at bounding box center [444, 278] width 71 height 8
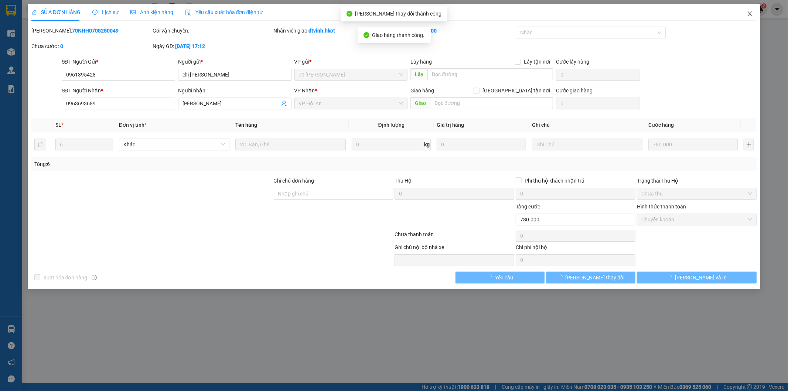
click at [751, 13] on icon "close" at bounding box center [750, 14] width 6 height 6
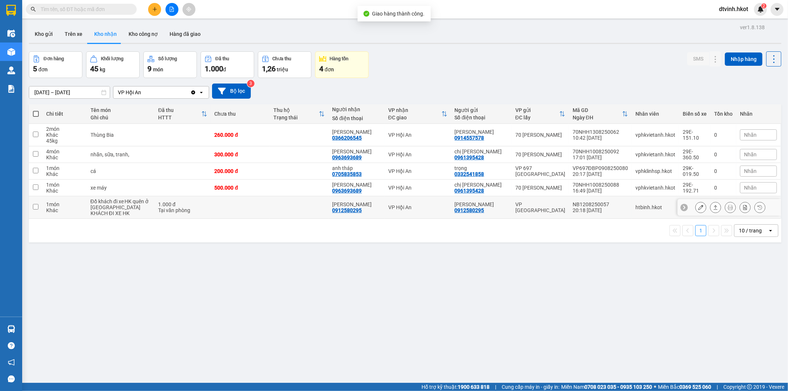
click at [699, 208] on icon at bounding box center [701, 207] width 5 height 5
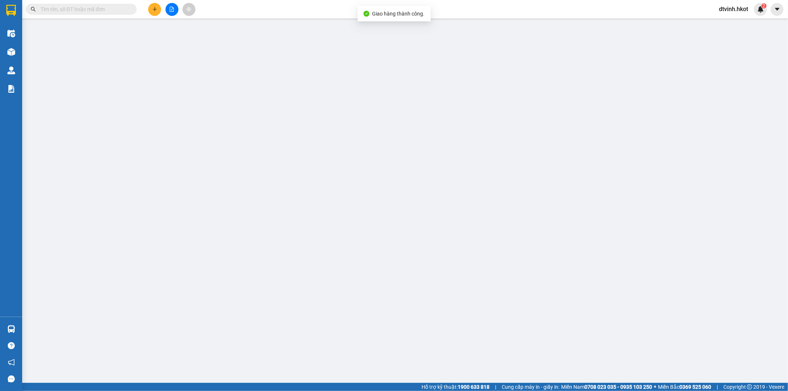
type input "0912580295"
type input "[PERSON_NAME]"
type input "0912580295"
type input "[PERSON_NAME]"
type input "KHÁCH ĐI XE HK"
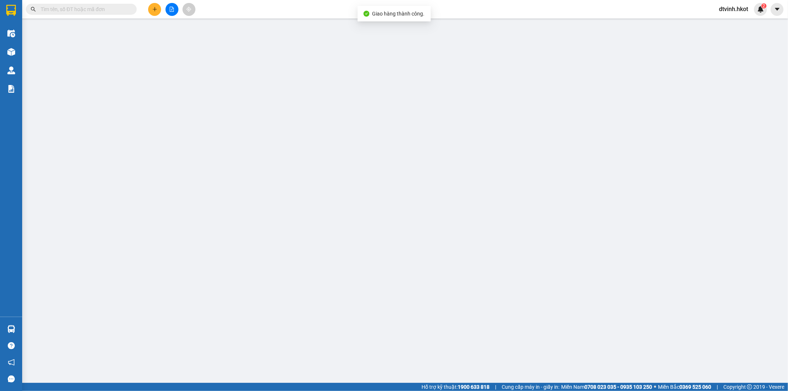
type input "1.000"
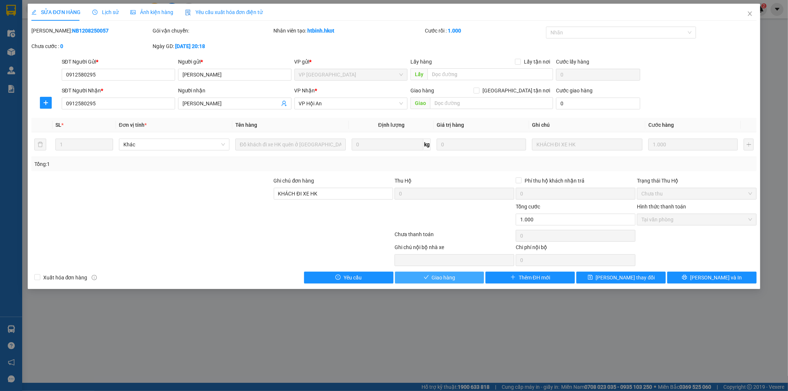
click at [447, 278] on span "Giao hàng" at bounding box center [444, 278] width 24 height 8
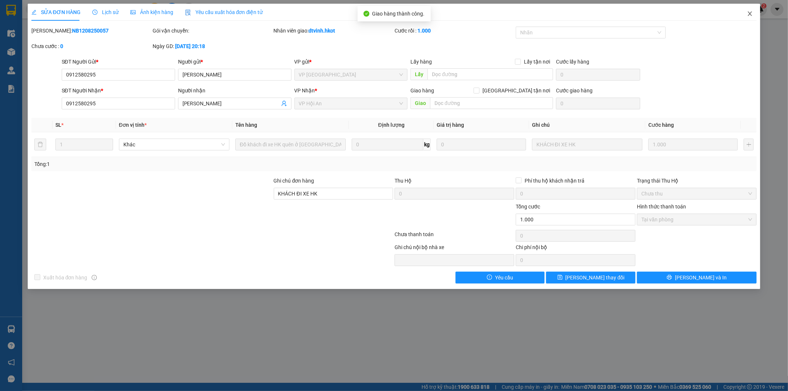
click at [751, 12] on icon "close" at bounding box center [750, 14] width 6 height 6
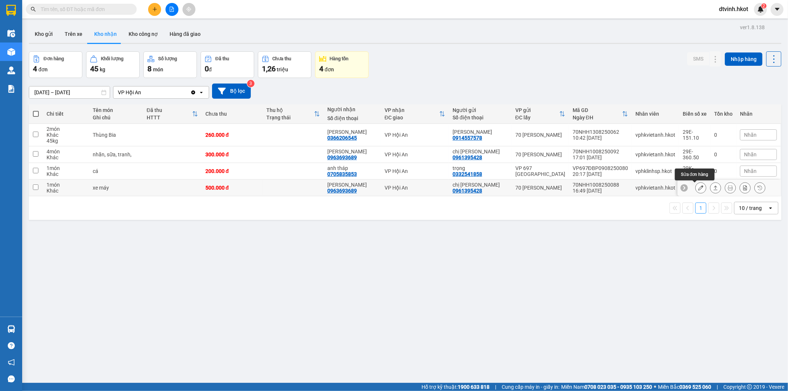
click at [699, 189] on icon at bounding box center [701, 187] width 5 height 5
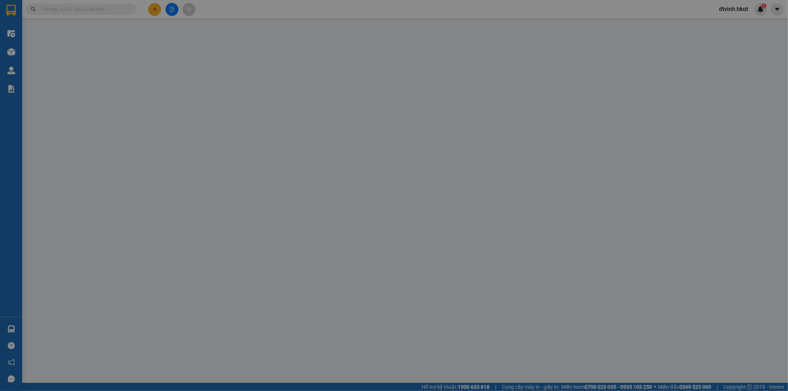
type input "0961395428"
type input "chị [PERSON_NAME]"
type input "0963693689"
type input "[PERSON_NAME]"
type input "500.000"
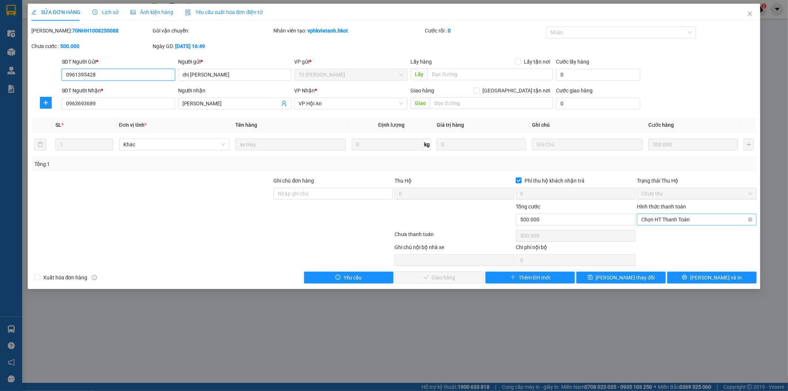
click at [657, 220] on span "Chọn HT Thanh Toán" at bounding box center [697, 219] width 111 height 11
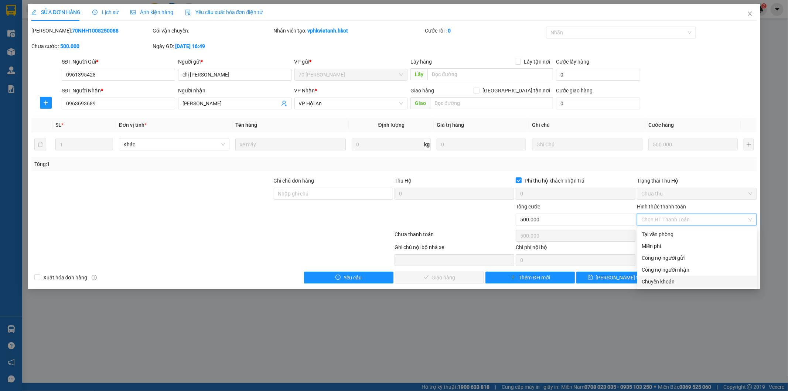
click at [664, 281] on div "Chuyển khoản" at bounding box center [697, 282] width 111 height 8
type input "0"
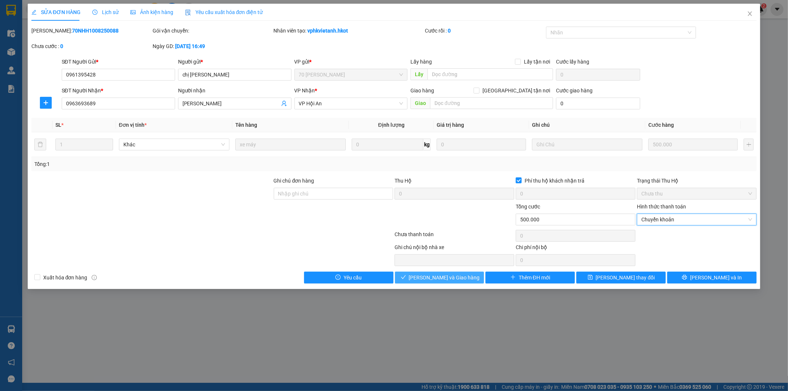
click at [441, 275] on span "[PERSON_NAME] và Giao hàng" at bounding box center [444, 278] width 71 height 8
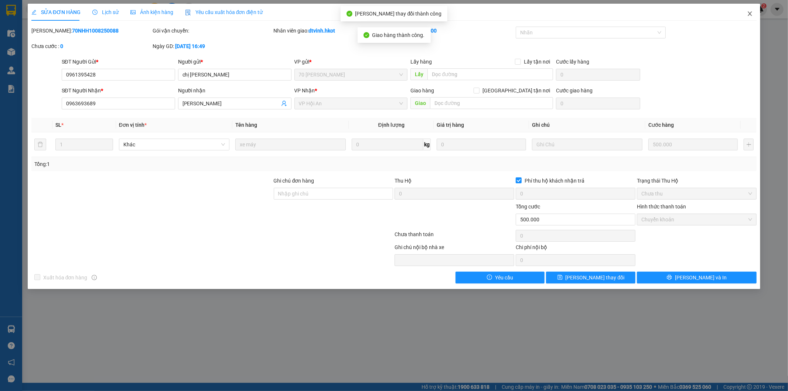
click at [748, 13] on icon "close" at bounding box center [750, 14] width 6 height 6
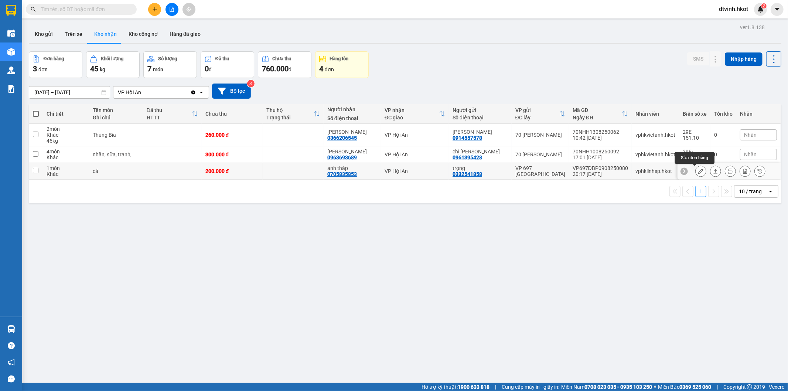
click at [699, 171] on icon at bounding box center [701, 171] width 5 height 5
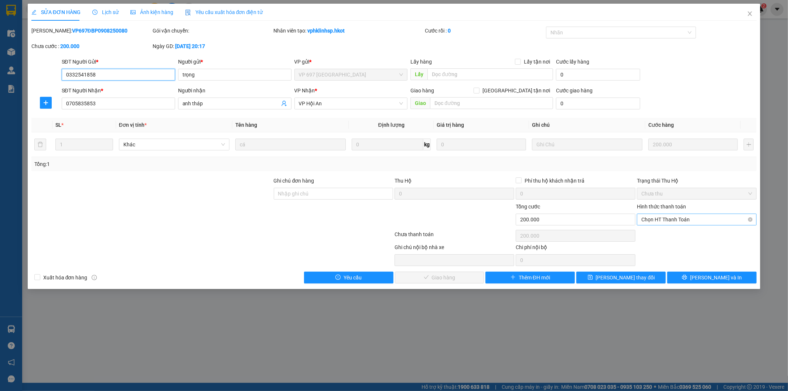
click at [672, 220] on span "Chọn HT Thanh Toán" at bounding box center [697, 219] width 111 height 11
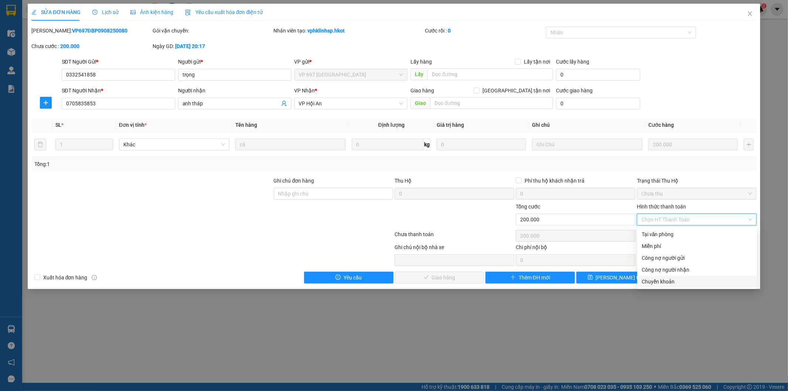
click at [661, 280] on div "Chuyển khoản" at bounding box center [697, 282] width 111 height 8
type input "0"
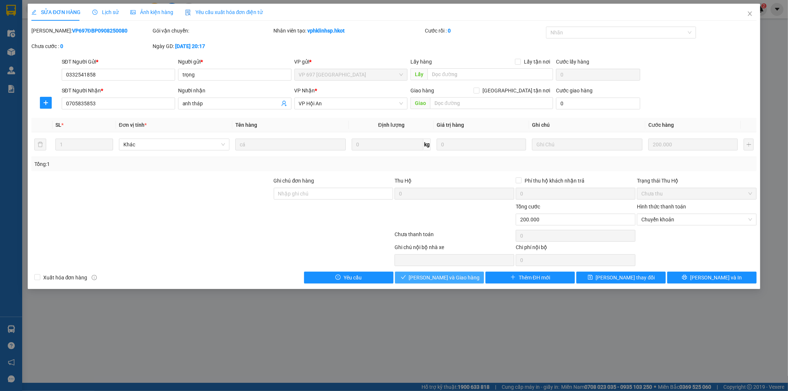
click at [450, 275] on span "[PERSON_NAME] và Giao hàng" at bounding box center [444, 278] width 71 height 8
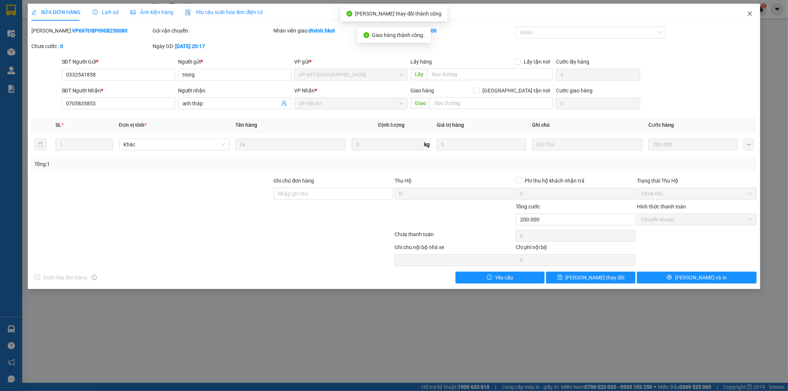
click at [750, 13] on icon "close" at bounding box center [750, 13] width 4 height 4
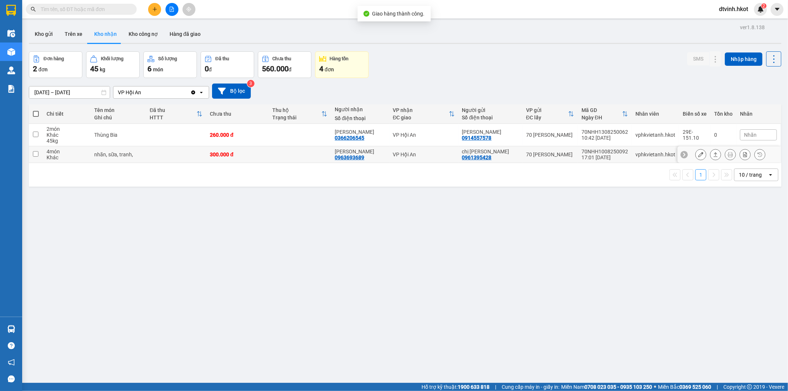
click at [699, 153] on icon at bounding box center [701, 154] width 5 height 5
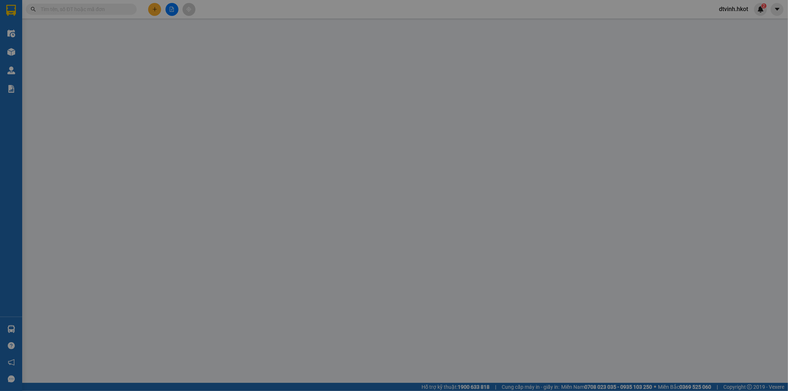
type input "0961395428"
type input "chị [PERSON_NAME]"
type input "0963693689"
type input "[PERSON_NAME]"
type input "300.000"
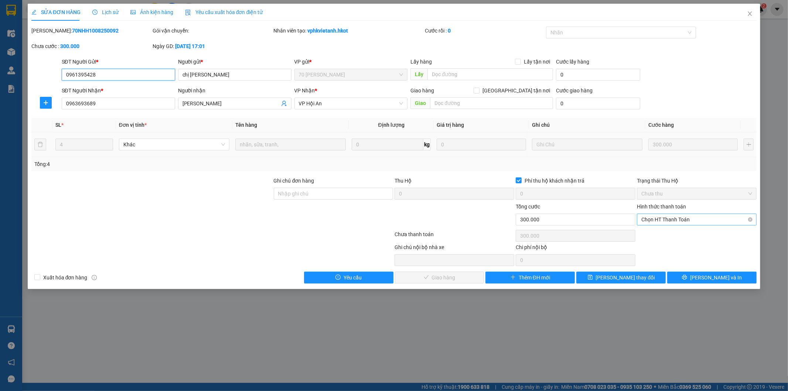
click at [667, 221] on span "Chọn HT Thanh Toán" at bounding box center [697, 219] width 111 height 11
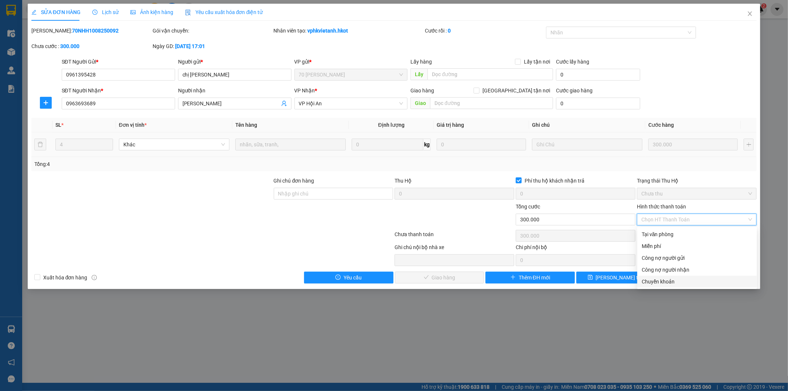
click at [669, 282] on div "Chuyển khoản" at bounding box center [697, 282] width 111 height 8
type input "0"
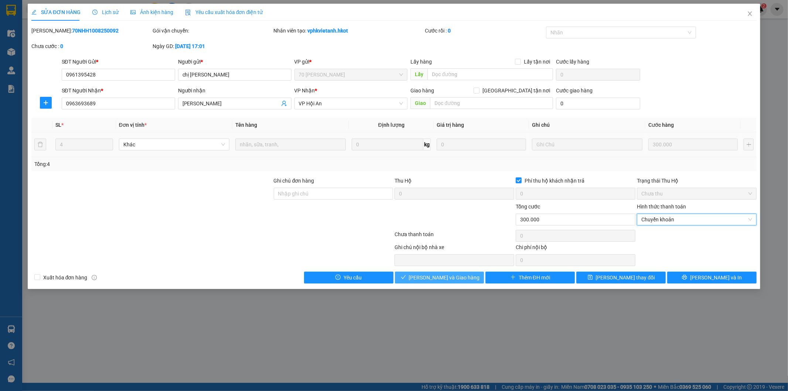
click at [446, 275] on span "[PERSON_NAME] và Giao hàng" at bounding box center [444, 278] width 71 height 8
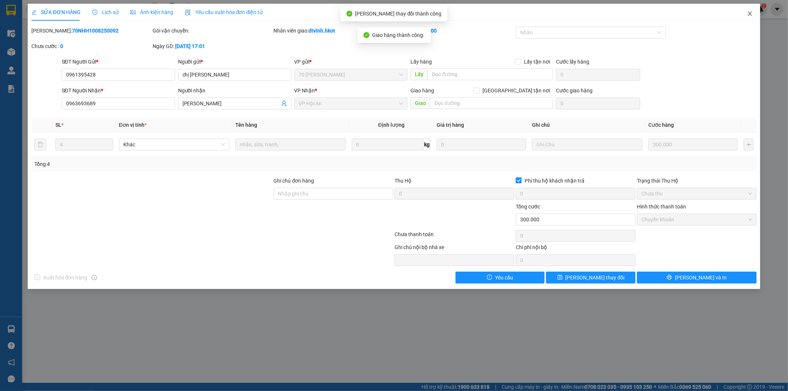
click at [749, 11] on icon "close" at bounding box center [750, 14] width 6 height 6
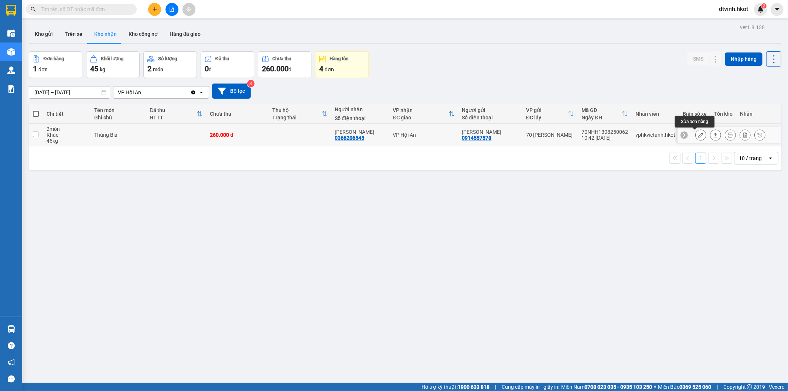
click at [699, 134] on icon at bounding box center [701, 134] width 5 height 5
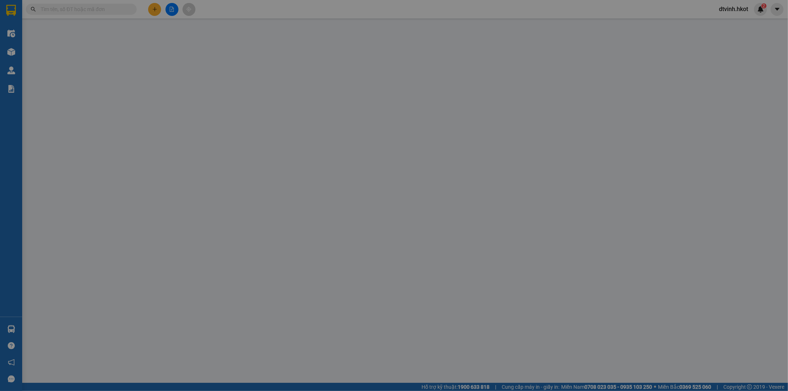
type input "0914557578"
type input "[PERSON_NAME]"
type input "0366206545"
type input "[PERSON_NAME]"
type input "260.000"
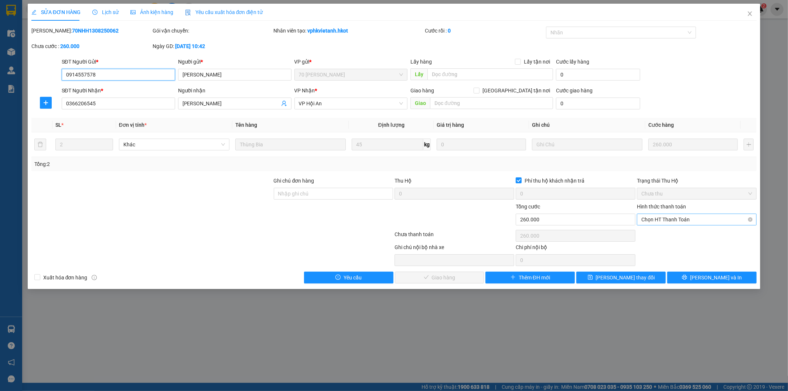
click at [688, 217] on span "Chọn HT Thanh Toán" at bounding box center [697, 219] width 111 height 11
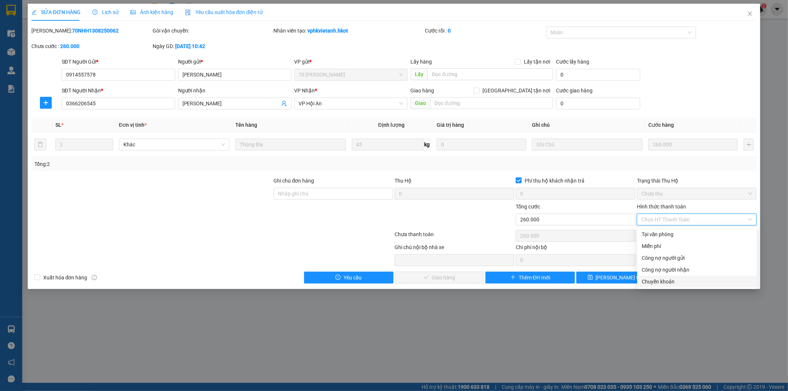
click at [665, 283] on div "Chuyển khoản" at bounding box center [697, 282] width 111 height 8
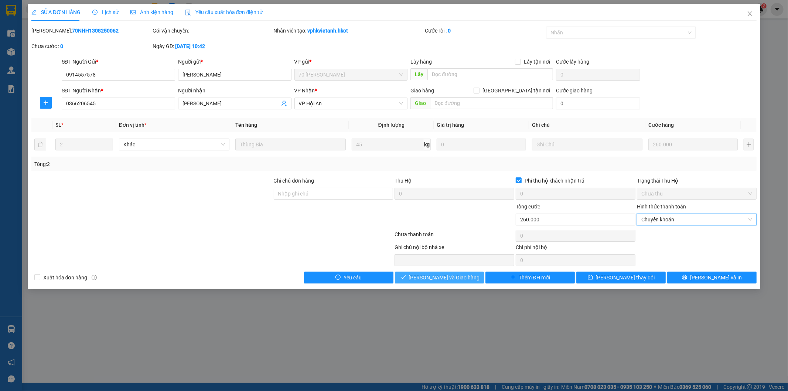
click at [445, 279] on span "[PERSON_NAME] và Giao hàng" at bounding box center [444, 278] width 71 height 8
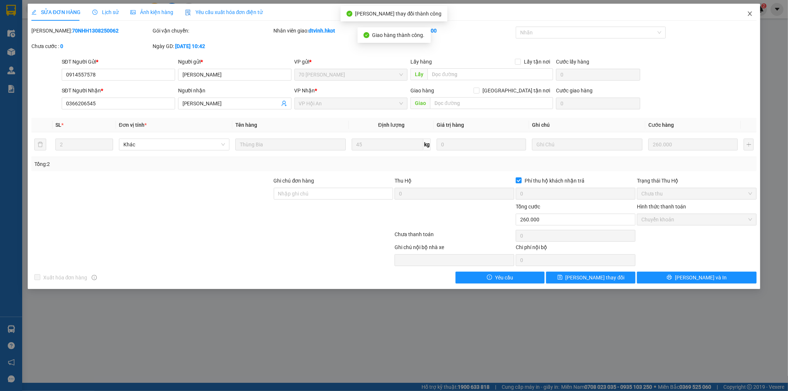
click at [751, 12] on icon "close" at bounding box center [750, 14] width 6 height 6
